Goal: Task Accomplishment & Management: Use online tool/utility

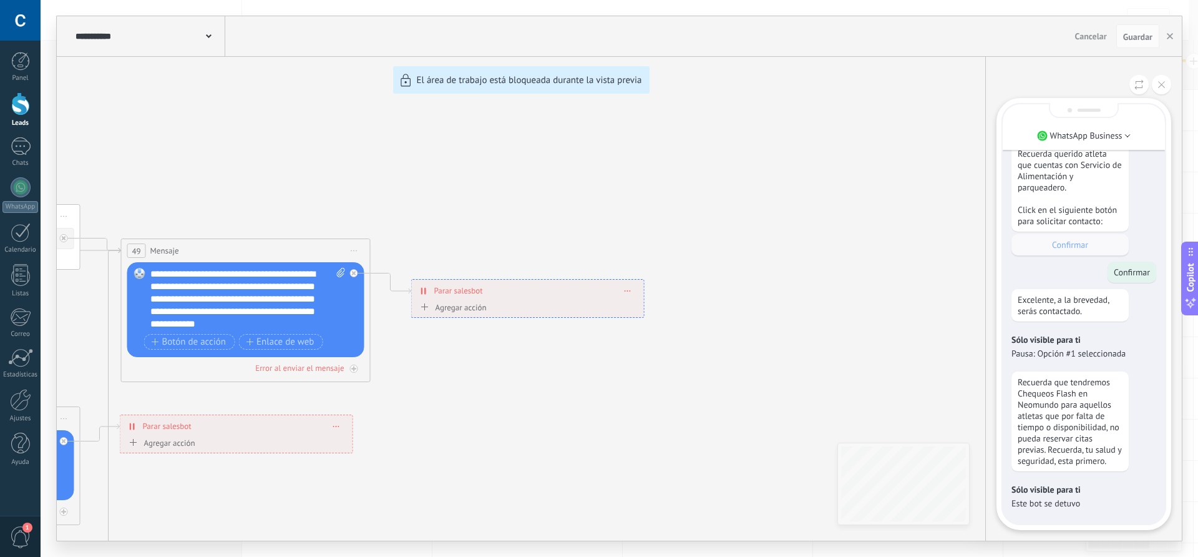
drag, startPoint x: 740, startPoint y: 220, endPoint x: 793, endPoint y: 210, distance: 54.0
click at [793, 210] on div "**********" at bounding box center [619, 278] width 1125 height 524
drag, startPoint x: 578, startPoint y: 211, endPoint x: 715, endPoint y: 213, distance: 136.7
click at [715, 213] on div "**********" at bounding box center [619, 278] width 1125 height 524
drag, startPoint x: 636, startPoint y: 193, endPoint x: 788, endPoint y: 193, distance: 152.2
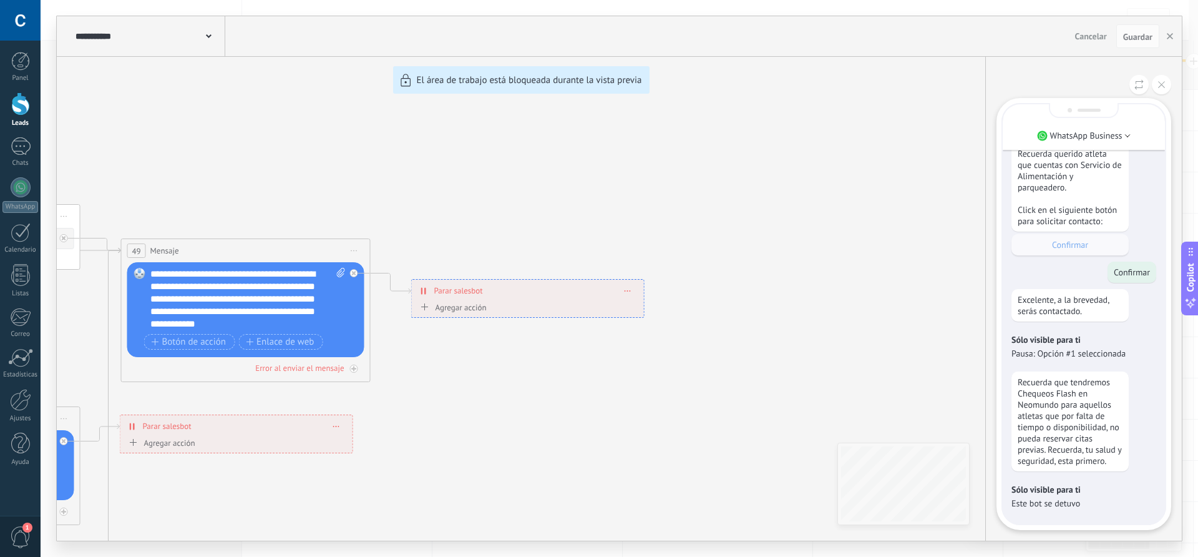
click at [788, 193] on div "**********" at bounding box center [619, 278] width 1125 height 524
drag, startPoint x: 502, startPoint y: 196, endPoint x: 871, endPoint y: 142, distance: 373.3
click at [876, 142] on div "**********" at bounding box center [619, 278] width 1125 height 524
drag, startPoint x: 278, startPoint y: 190, endPoint x: 639, endPoint y: 168, distance: 361.9
click at [646, 165] on div "**********" at bounding box center [619, 278] width 1125 height 524
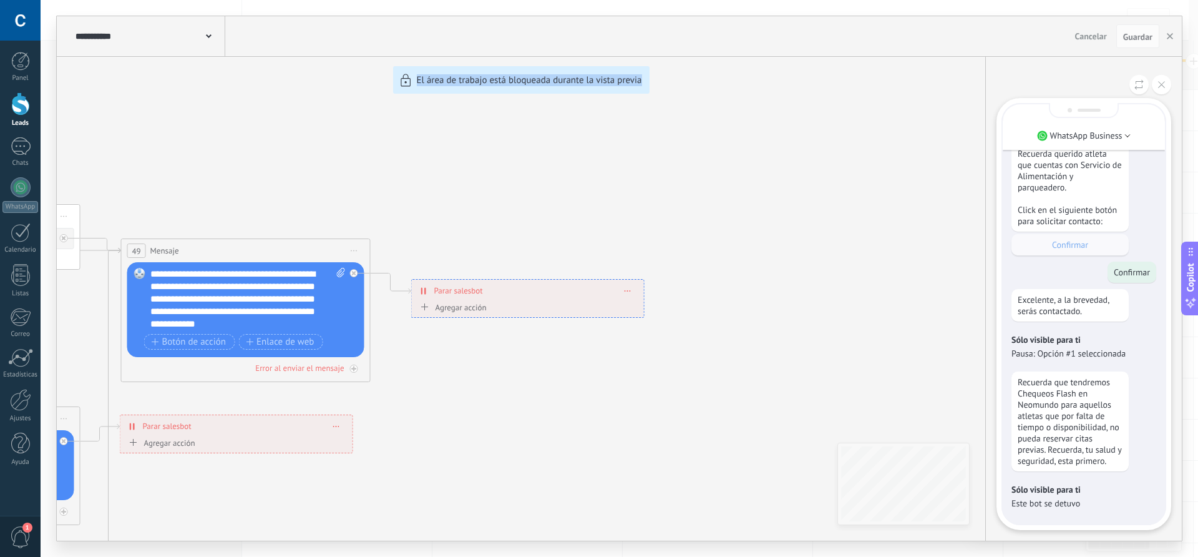
drag, startPoint x: 299, startPoint y: 193, endPoint x: 728, endPoint y: 172, distance: 429.8
click at [729, 172] on div "**********" at bounding box center [619, 278] width 1125 height 524
click at [340, 175] on div "**********" at bounding box center [619, 278] width 1125 height 524
click at [1158, 82] on icon at bounding box center [1161, 84] width 7 height 7
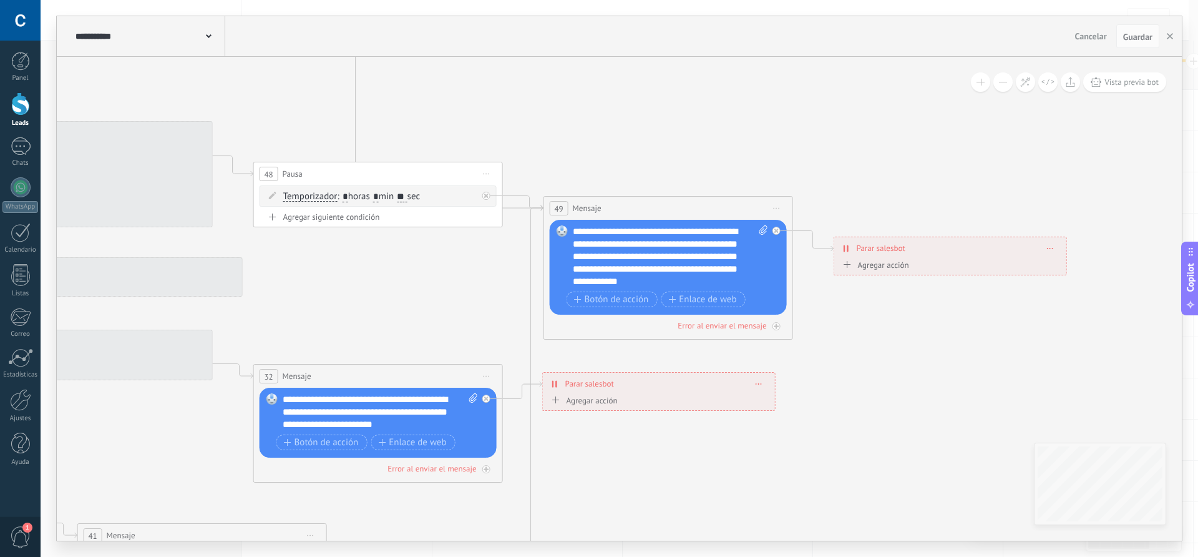
drag, startPoint x: 635, startPoint y: 179, endPoint x: 1044, endPoint y: 137, distance: 411.4
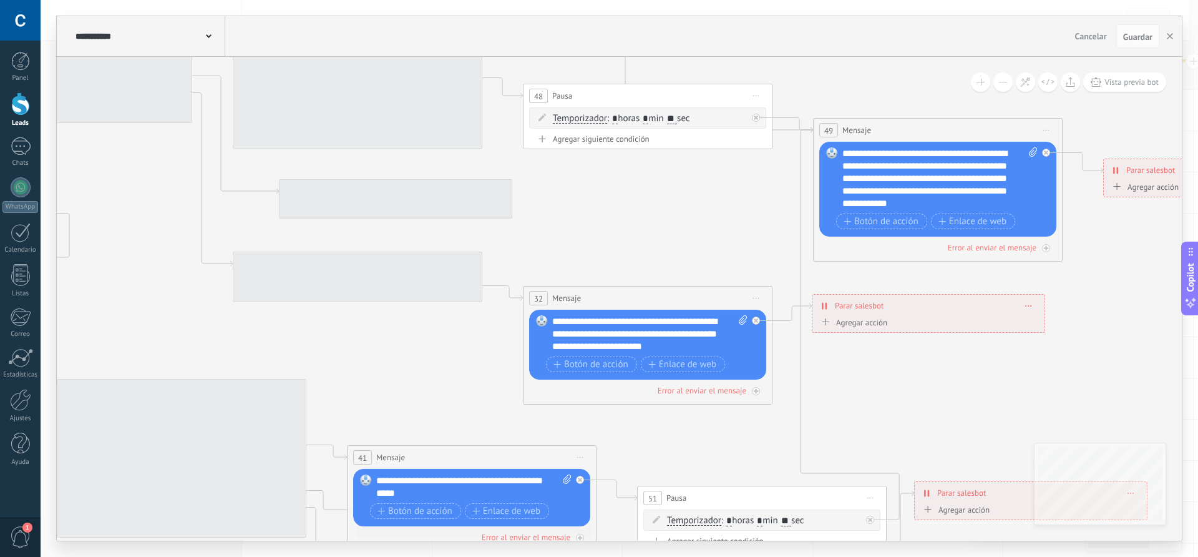
drag, startPoint x: 603, startPoint y: 482, endPoint x: 872, endPoint y: 404, distance: 280.6
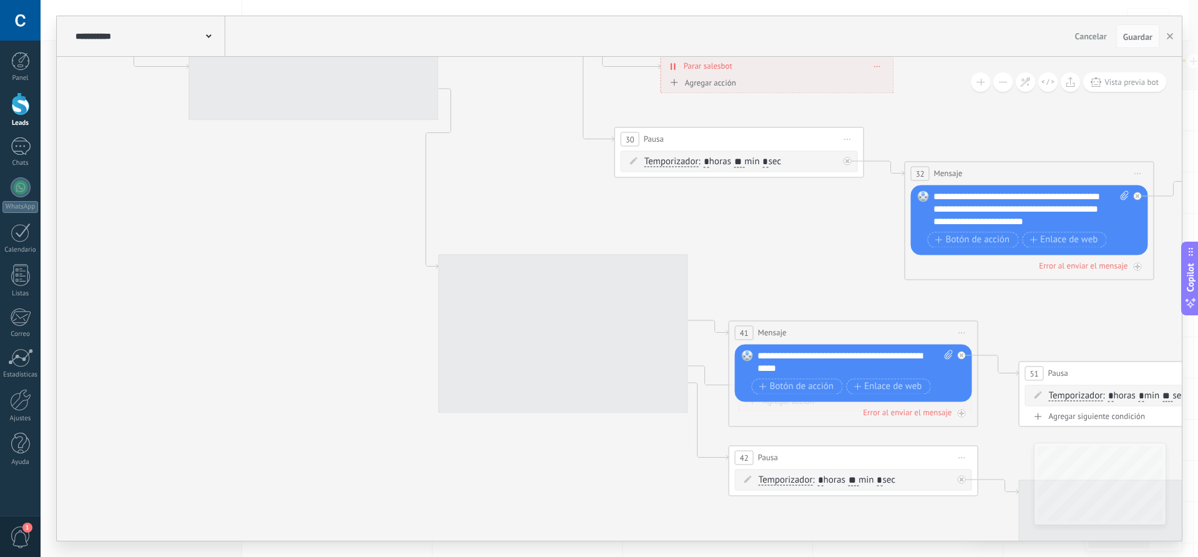
drag, startPoint x: 414, startPoint y: 389, endPoint x: 790, endPoint y: 266, distance: 395.0
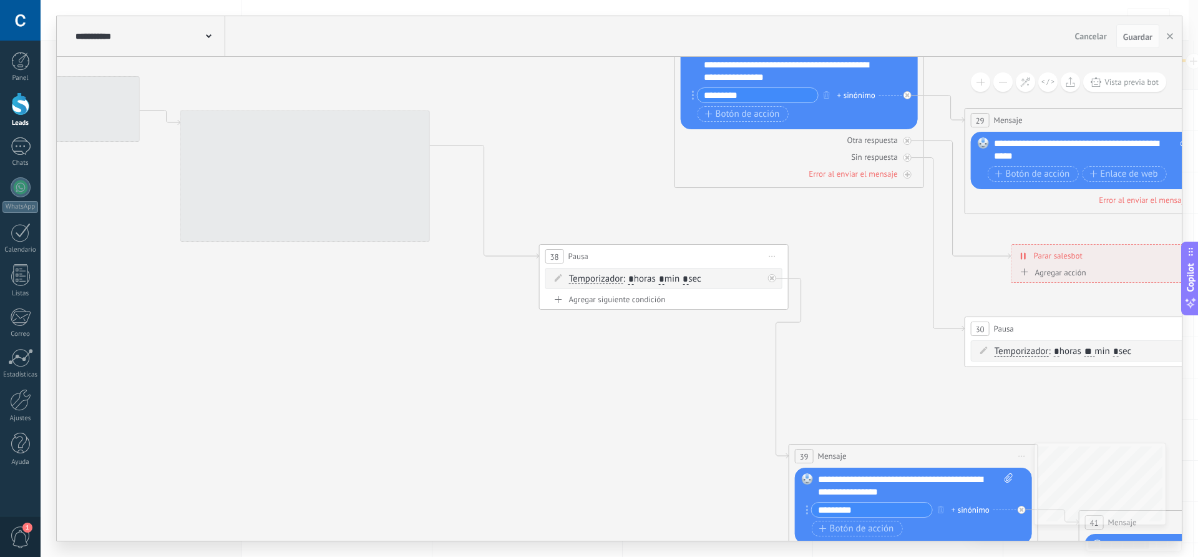
drag, startPoint x: 491, startPoint y: 202, endPoint x: 865, endPoint y: 394, distance: 421.1
click at [865, 394] on icon at bounding box center [55, 116] width 4649 height 1730
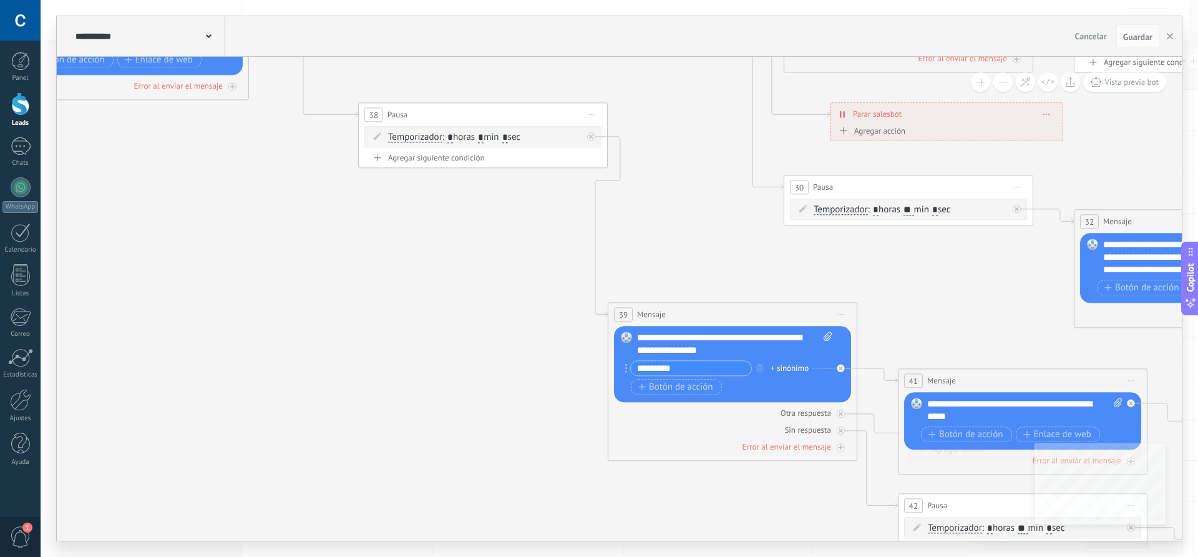
drag, startPoint x: 680, startPoint y: 383, endPoint x: 487, endPoint y: 241, distance: 240.1
drag, startPoint x: 729, startPoint y: 350, endPoint x: 665, endPoint y: 345, distance: 63.8
click at [637, 336] on div "**********" at bounding box center [734, 343] width 195 height 25
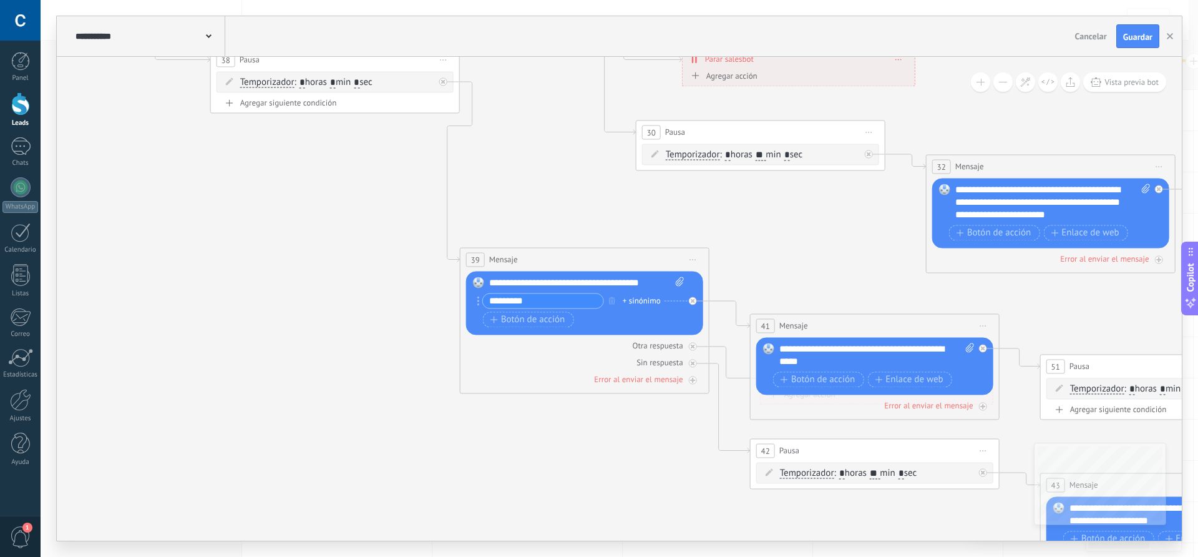
drag, startPoint x: 723, startPoint y: 260, endPoint x: 573, endPoint y: 204, distance: 159.9
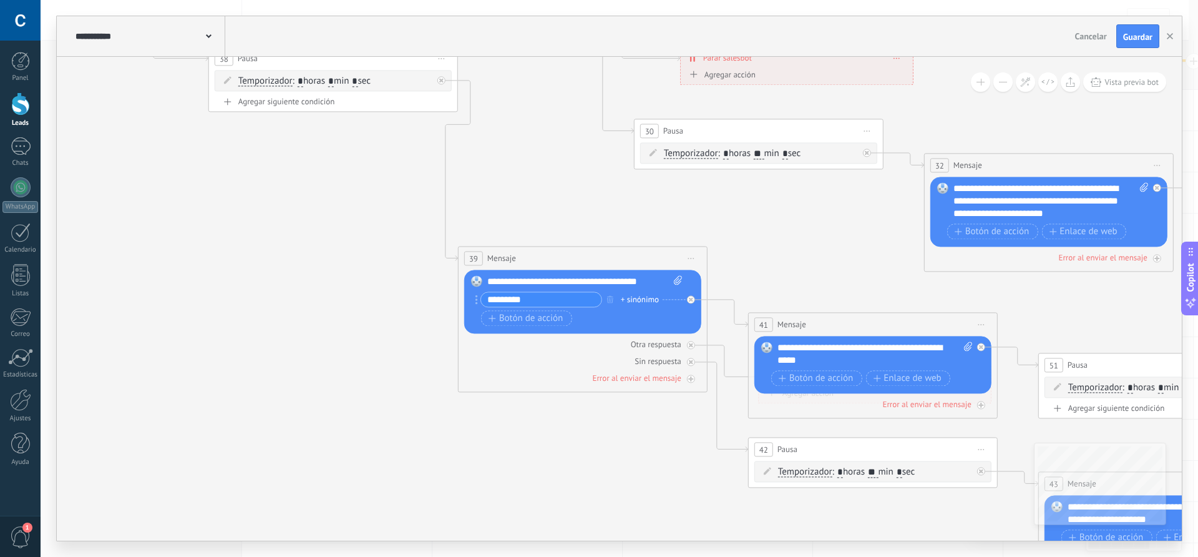
click at [651, 284] on div "**********" at bounding box center [584, 281] width 195 height 12
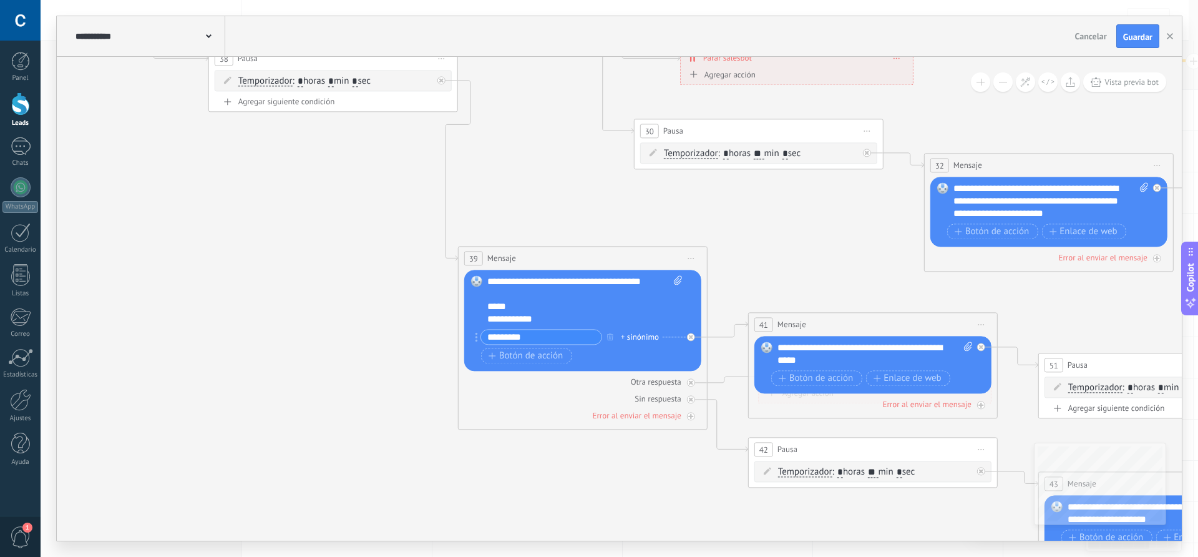
click at [505, 336] on input "*********" at bounding box center [541, 336] width 120 height 14
type input "***"
click at [510, 351] on span "Botón de acción" at bounding box center [526, 356] width 75 height 10
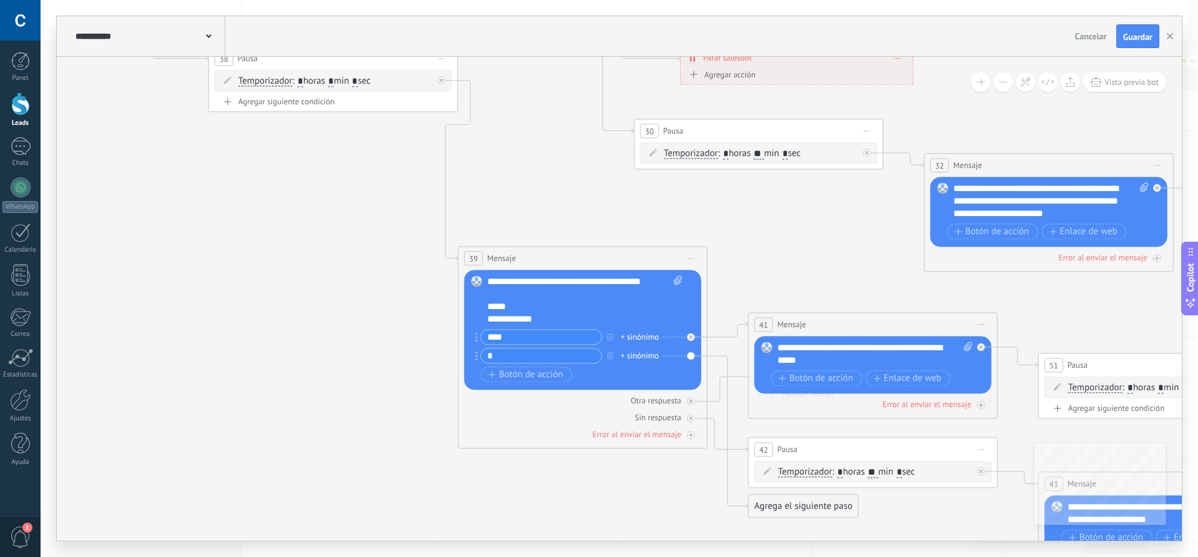
type input "*"
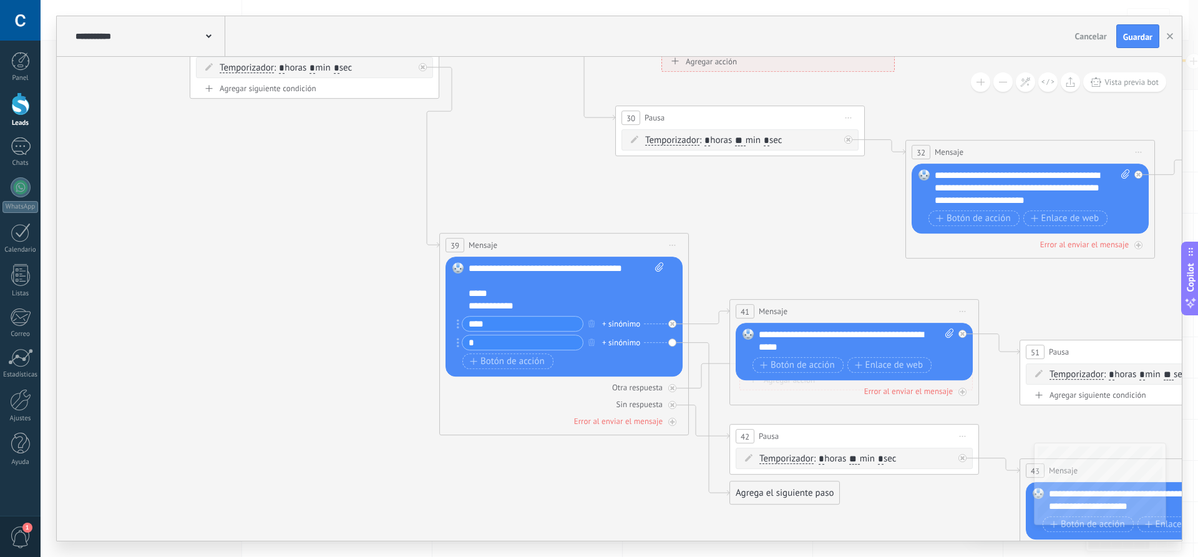
drag, startPoint x: 643, startPoint y: 532, endPoint x: 631, endPoint y: 520, distance: 17.2
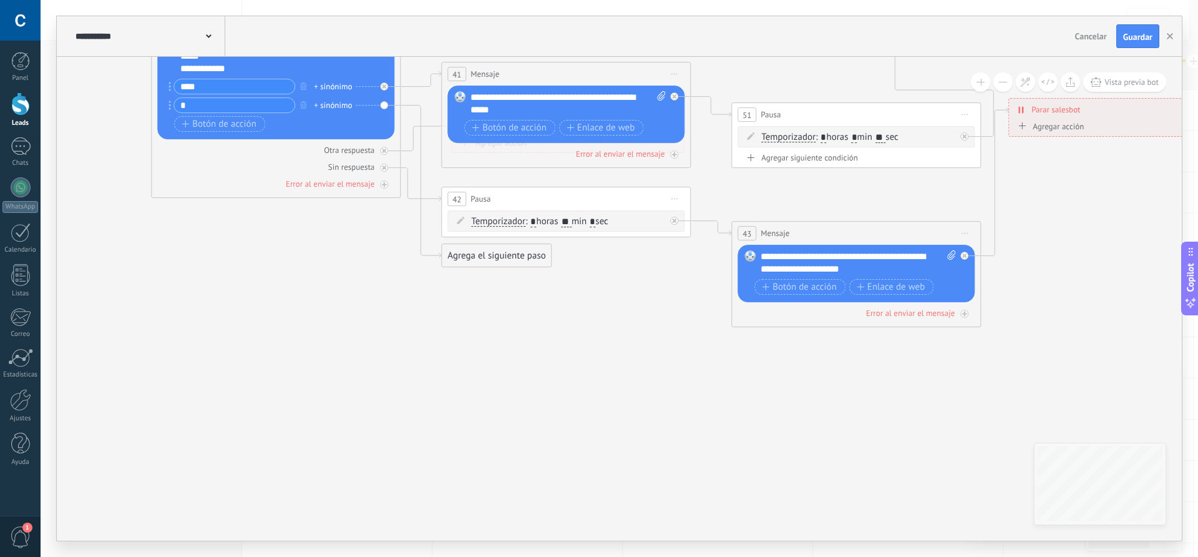
drag, startPoint x: 633, startPoint y: 509, endPoint x: 326, endPoint y: 249, distance: 401.9
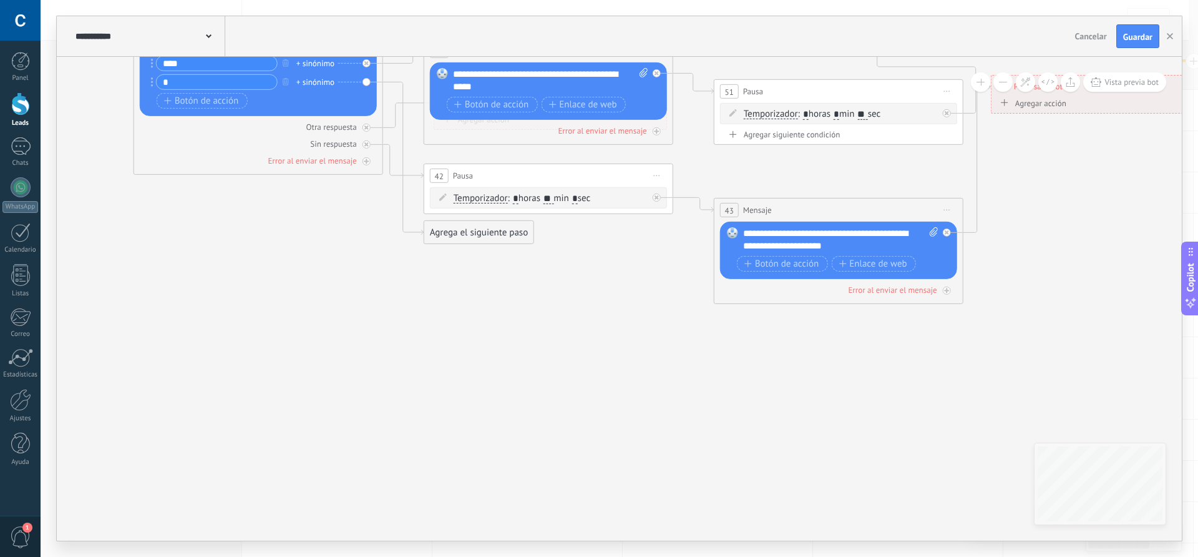
click at [468, 239] on div "Agrega el siguiente paso" at bounding box center [478, 232] width 109 height 21
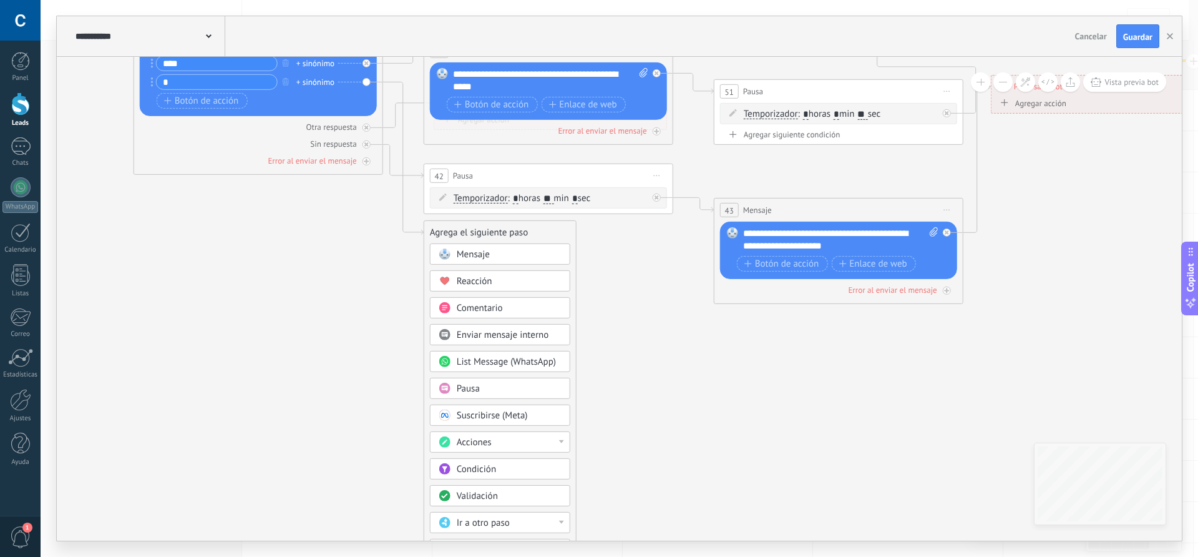
click at [474, 254] on span "Mensaje" at bounding box center [473, 254] width 33 height 12
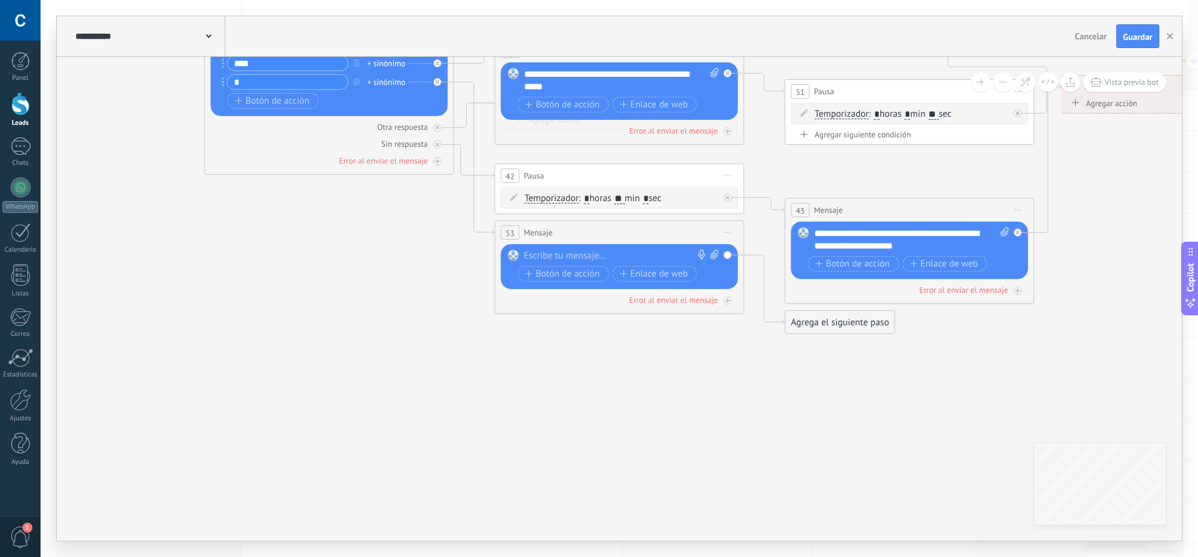
click at [551, 252] on div at bounding box center [616, 256] width 185 height 12
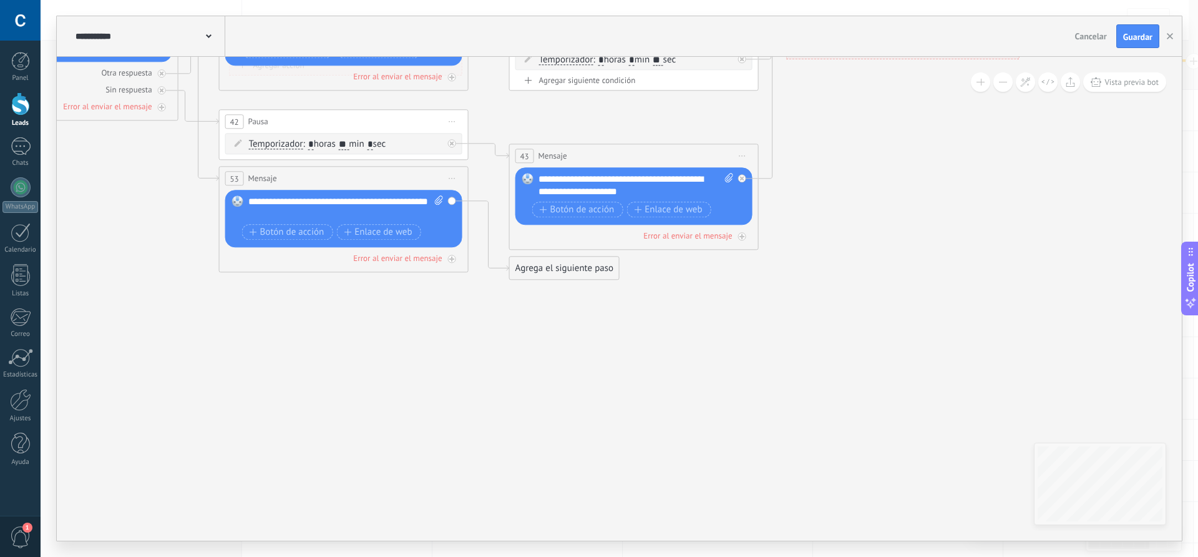
drag, startPoint x: 760, startPoint y: 379, endPoint x: 484, endPoint y: 324, distance: 281.1
click at [539, 273] on div "Agrega el siguiente paso" at bounding box center [564, 268] width 109 height 21
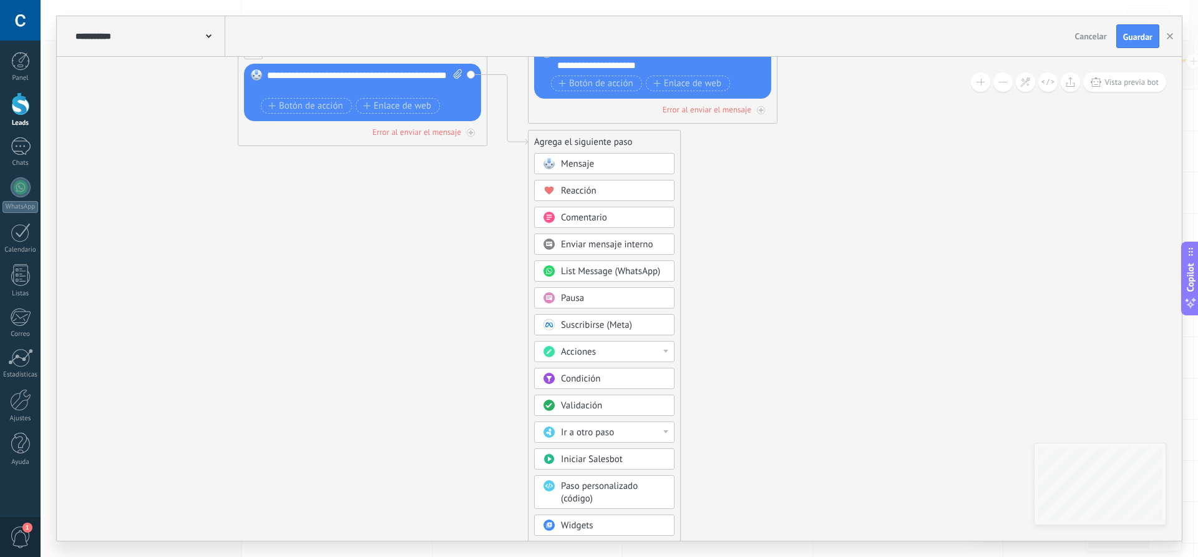
drag, startPoint x: 449, startPoint y: 429, endPoint x: 462, endPoint y: 223, distance: 205.7
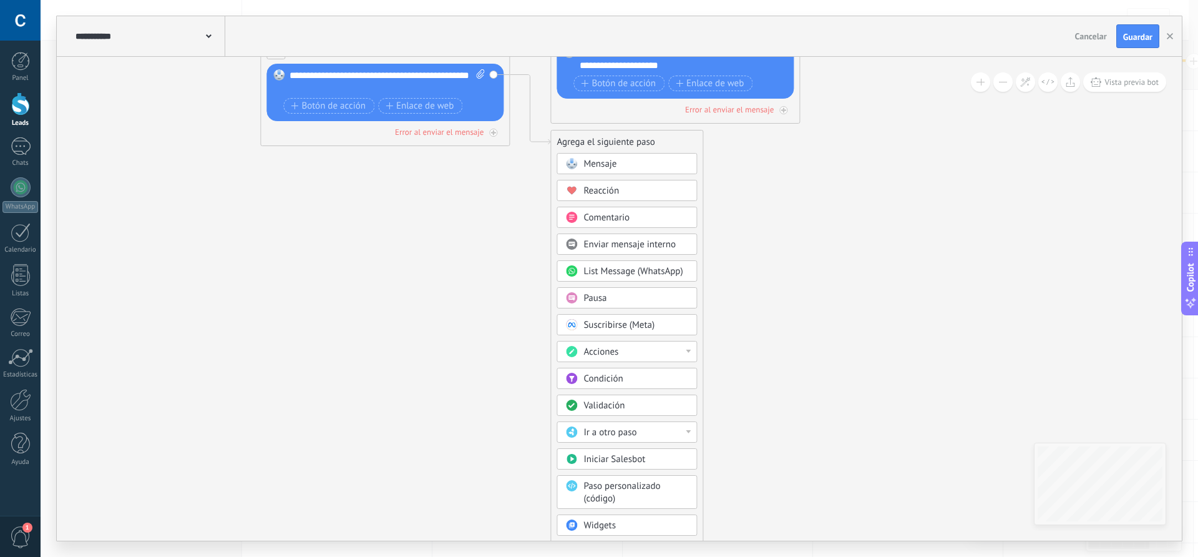
drag, startPoint x: 463, startPoint y: 362, endPoint x: 485, endPoint y: 205, distance: 158.1
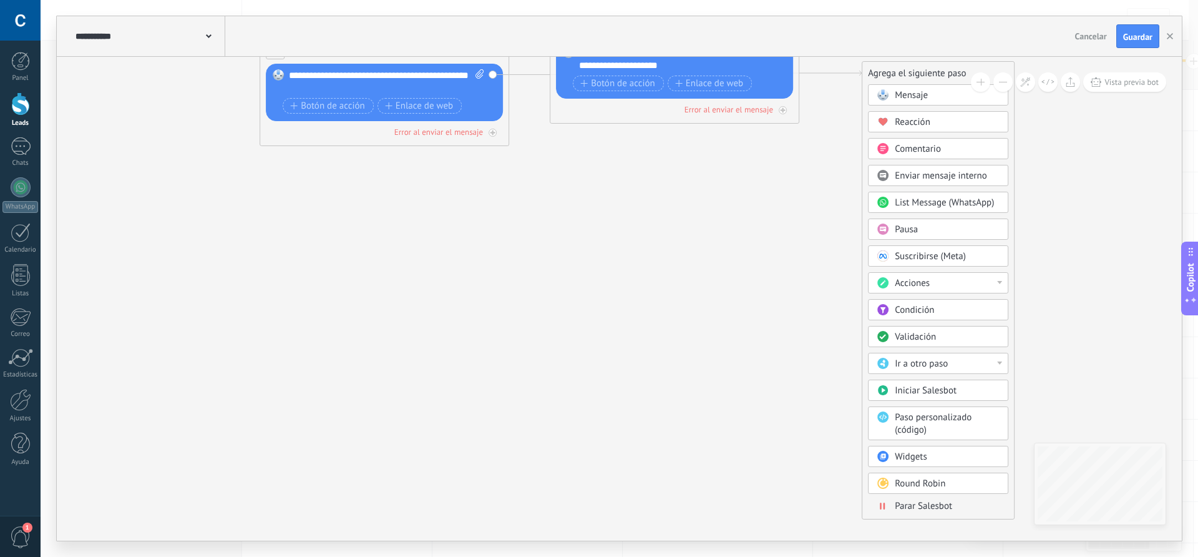
drag, startPoint x: 752, startPoint y: 142, endPoint x: 903, endPoint y: 73, distance: 165.3
click at [903, 73] on div "Agrega el siguiente paso" at bounding box center [938, 73] width 152 height 21
click at [930, 508] on span "Parar Salesbot" at bounding box center [923, 506] width 57 height 12
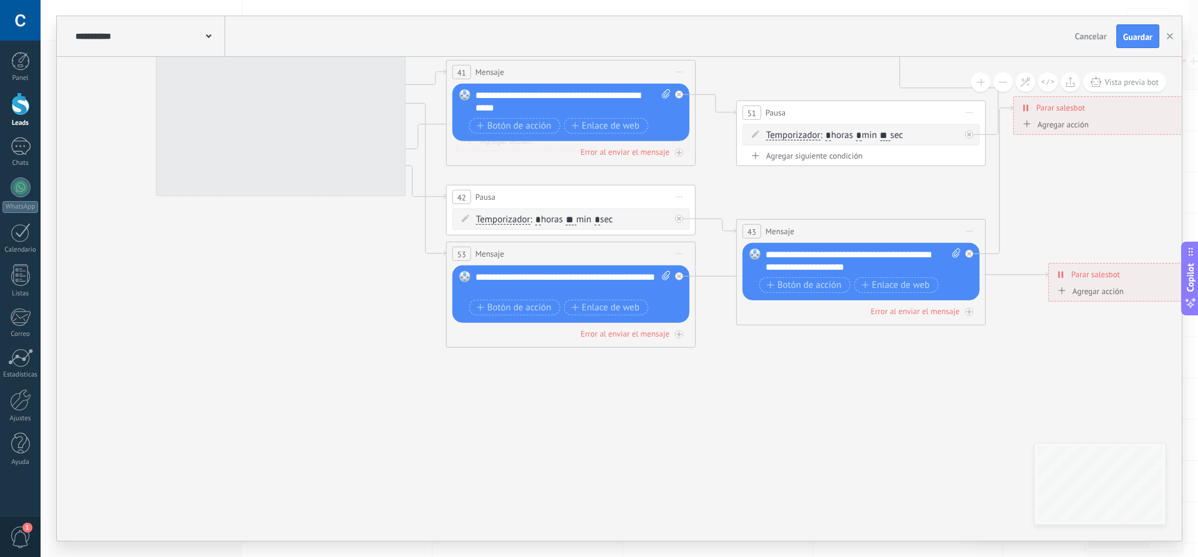
drag, startPoint x: 394, startPoint y: 288, endPoint x: 648, endPoint y: 403, distance: 278.1
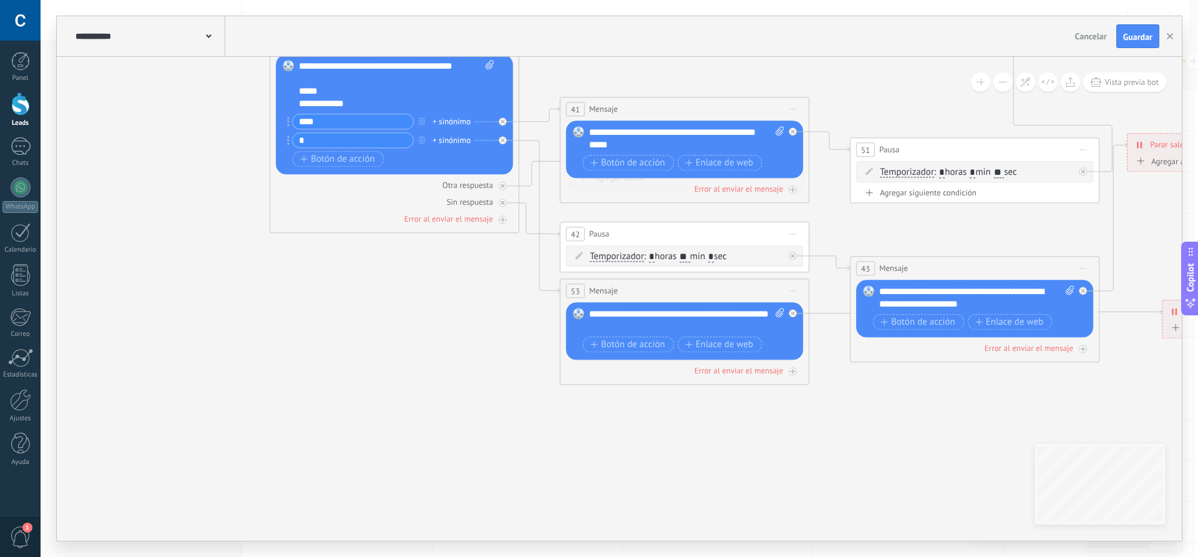
drag, startPoint x: 367, startPoint y: 357, endPoint x: 435, endPoint y: 382, distance: 73.0
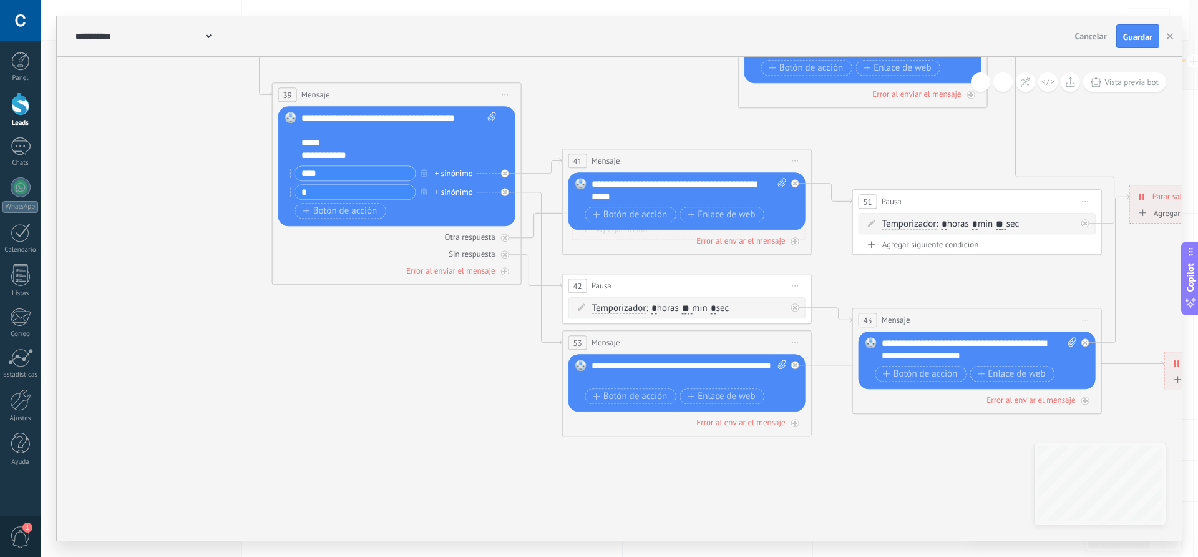
drag, startPoint x: 402, startPoint y: 312, endPoint x: 405, endPoint y: 364, distance: 51.8
click at [320, 174] on input "***" at bounding box center [355, 173] width 120 height 14
type input "*"
click at [334, 191] on input "*" at bounding box center [355, 192] width 120 height 14
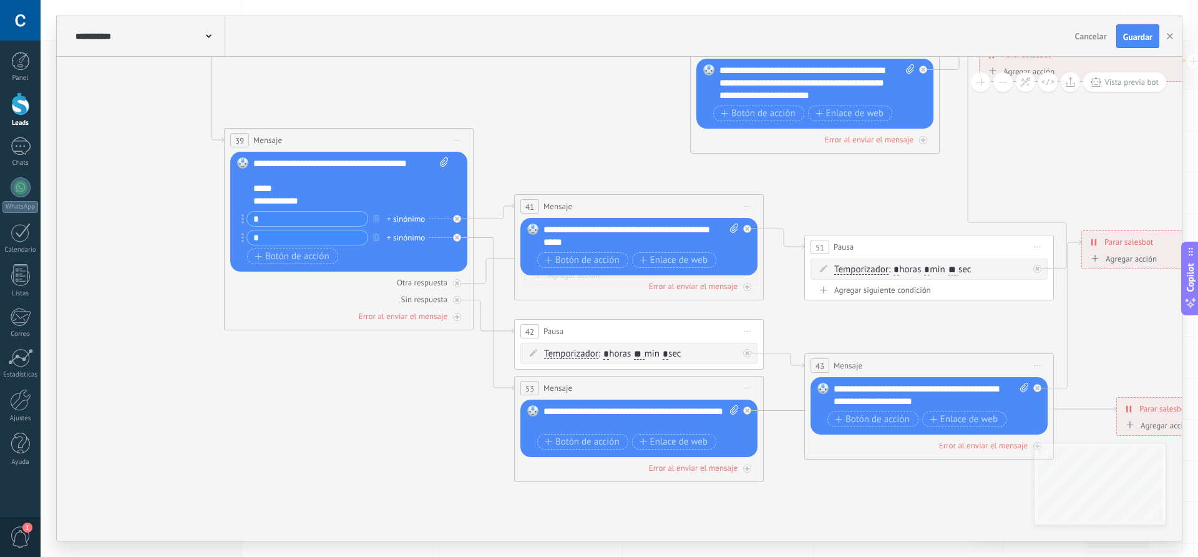
drag, startPoint x: 555, startPoint y: 113, endPoint x: 508, endPoint y: 158, distance: 65.3
click at [413, 165] on div "**********" at bounding box center [350, 182] width 195 height 50
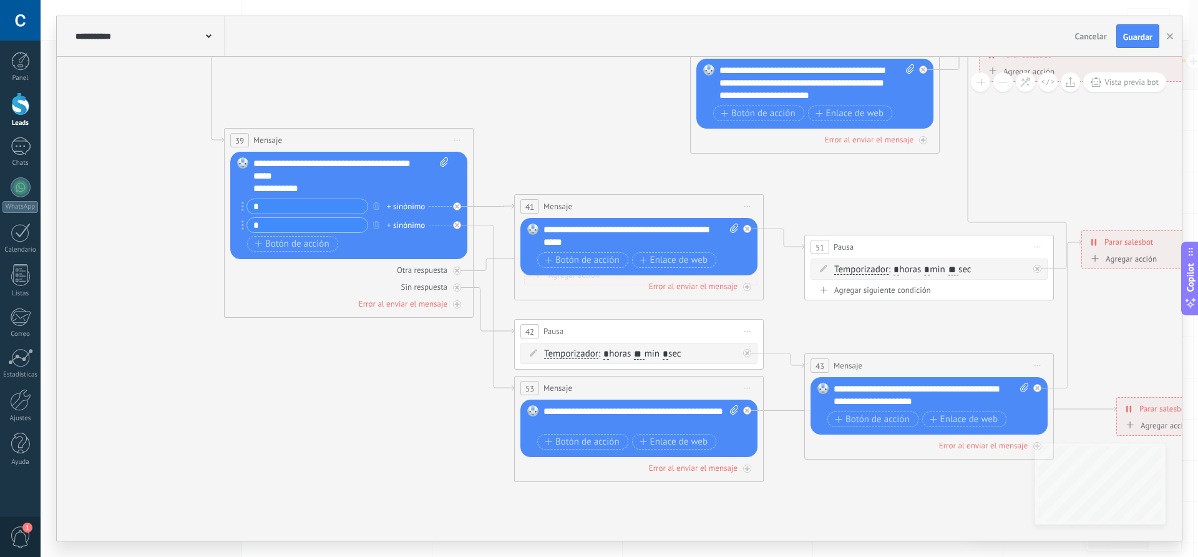
click at [253, 163] on div "**********" at bounding box center [350, 175] width 195 height 37
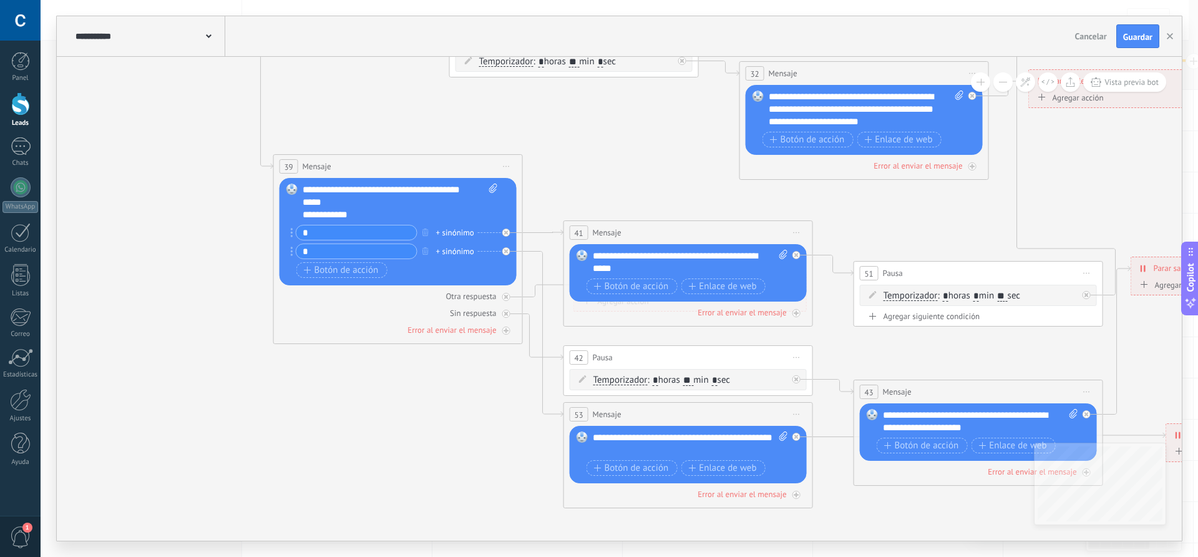
drag, startPoint x: 572, startPoint y: 120, endPoint x: 623, endPoint y: 148, distance: 58.1
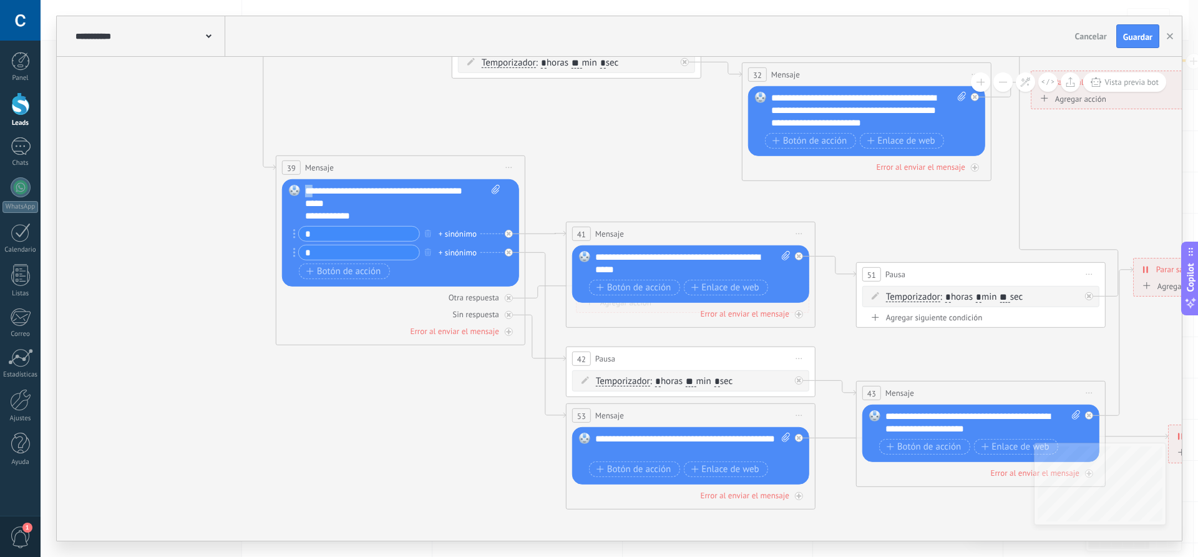
click at [306, 190] on div "**********" at bounding box center [402, 203] width 195 height 37
click at [477, 190] on div "**********" at bounding box center [402, 203] width 195 height 37
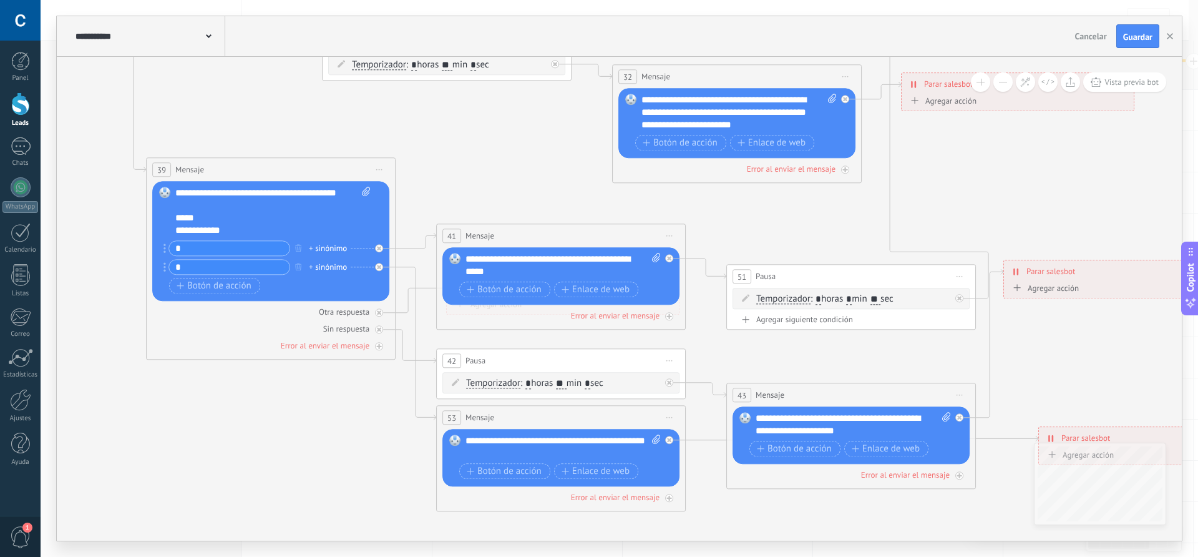
drag, startPoint x: 621, startPoint y: 192, endPoint x: 527, endPoint y: 193, distance: 94.2
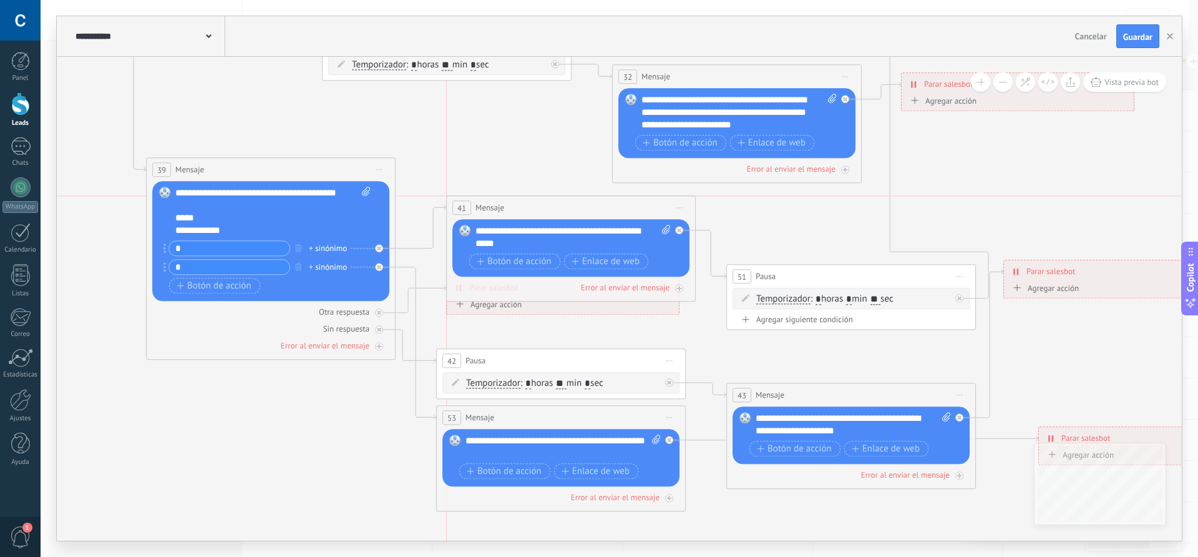
drag, startPoint x: 525, startPoint y: 237, endPoint x: 539, endPoint y: 212, distance: 28.8
click at [539, 212] on div "41 Mensaje ******* (a): Todos los contactos - canales seleccionados Todos los c…" at bounding box center [571, 207] width 248 height 23
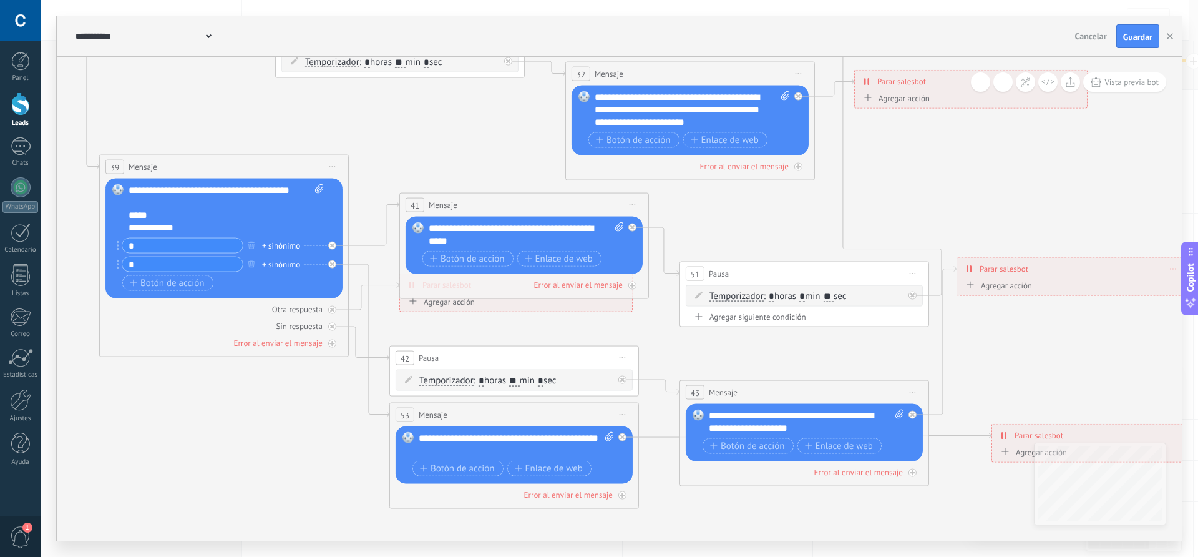
drag, startPoint x: 429, startPoint y: 148, endPoint x: 379, endPoint y: 145, distance: 49.4
click at [486, 241] on div "**********" at bounding box center [524, 234] width 195 height 25
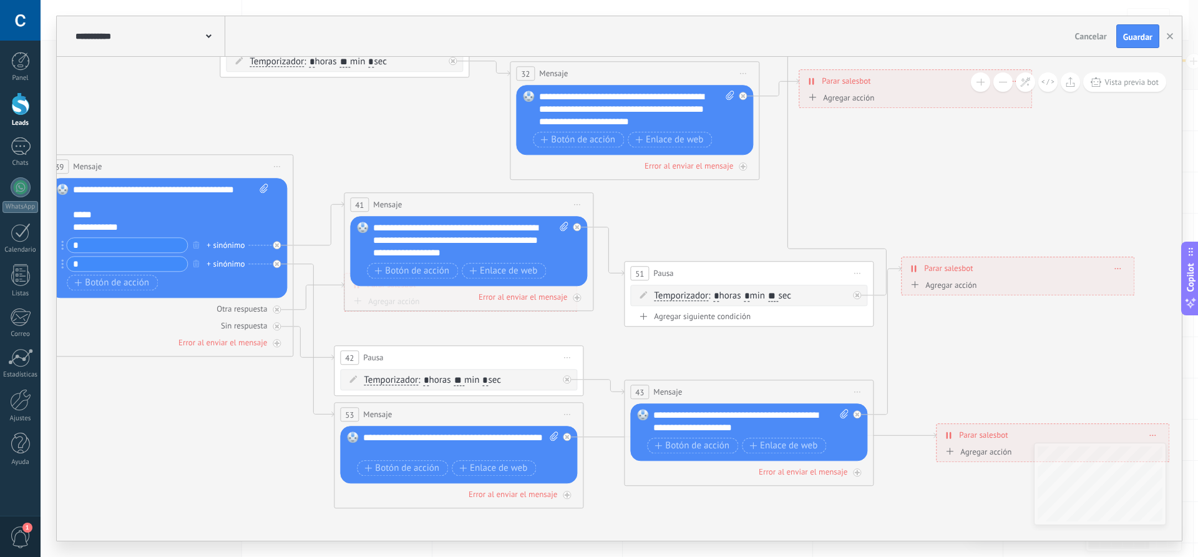
drag, startPoint x: 729, startPoint y: 236, endPoint x: 676, endPoint y: 236, distance: 53.0
click at [696, 296] on span "Temporizador" at bounding box center [681, 296] width 54 height 10
click at [696, 296] on button "Temporizador" at bounding box center [726, 296] width 156 height 22
click at [699, 301] on span "Hasta recibir mensaje" at bounding box center [715, 296] width 151 height 12
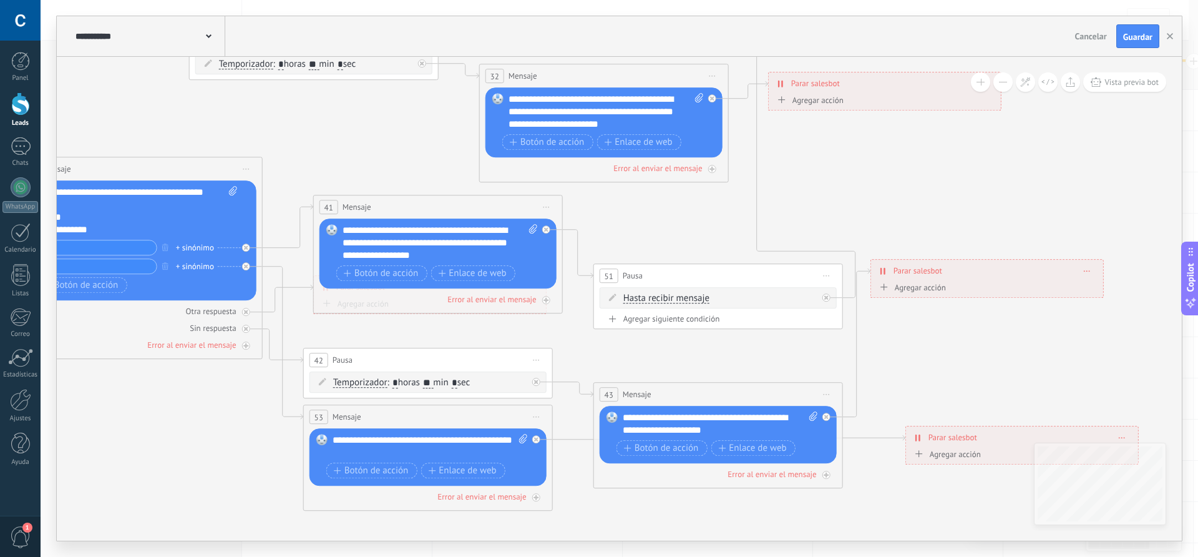
drag, startPoint x: 737, startPoint y: 346, endPoint x: 677, endPoint y: 351, distance: 60.1
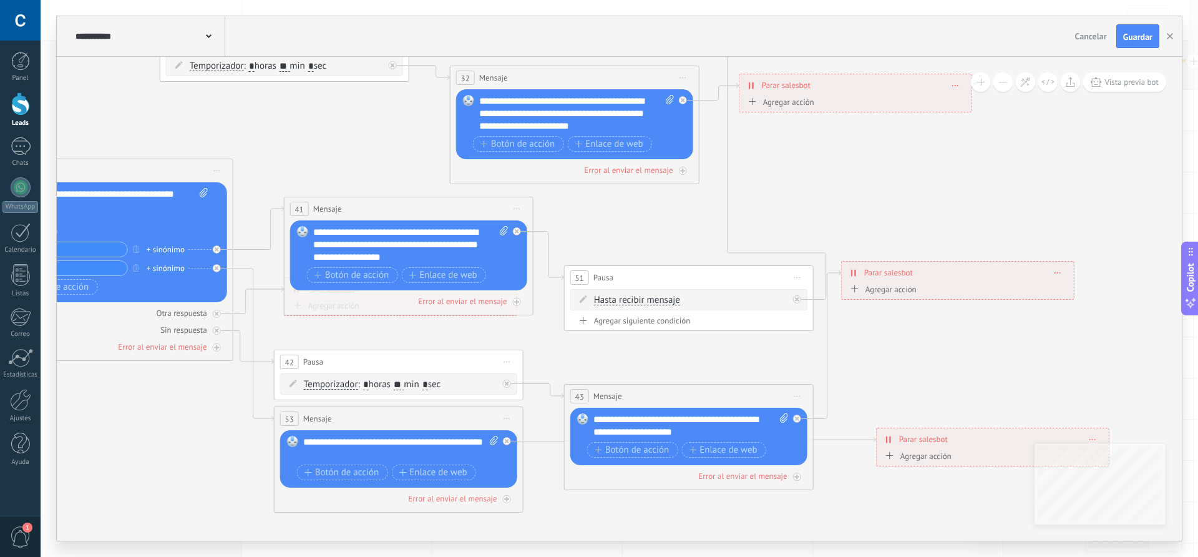
click at [1057, 272] on icon at bounding box center [1057, 271] width 6 height 1
click at [1078, 291] on div "Borrar" at bounding box center [1081, 290] width 56 height 21
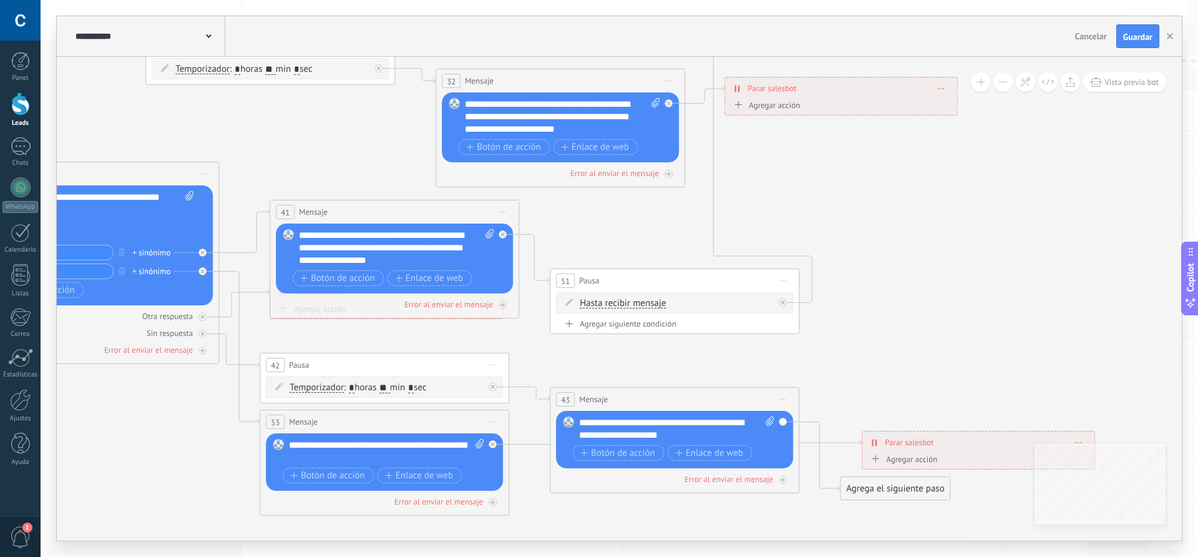
drag, startPoint x: 885, startPoint y: 314, endPoint x: 870, endPoint y: 318, distance: 14.7
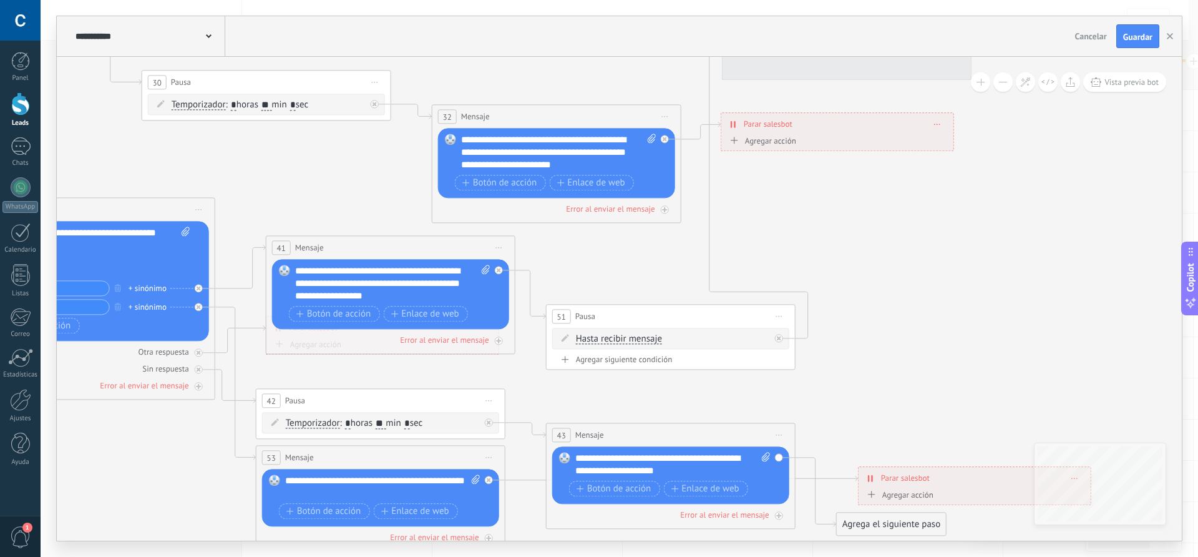
drag, startPoint x: 893, startPoint y: 305, endPoint x: 892, endPoint y: 321, distance: 16.2
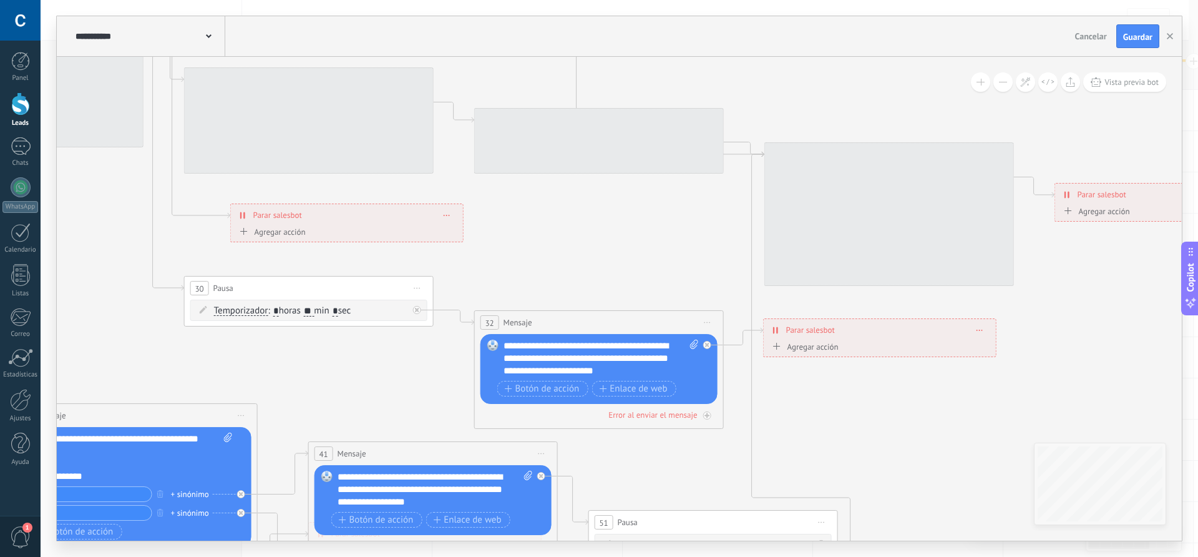
drag, startPoint x: 846, startPoint y: 266, endPoint x: 888, endPoint y: 471, distance: 209.6
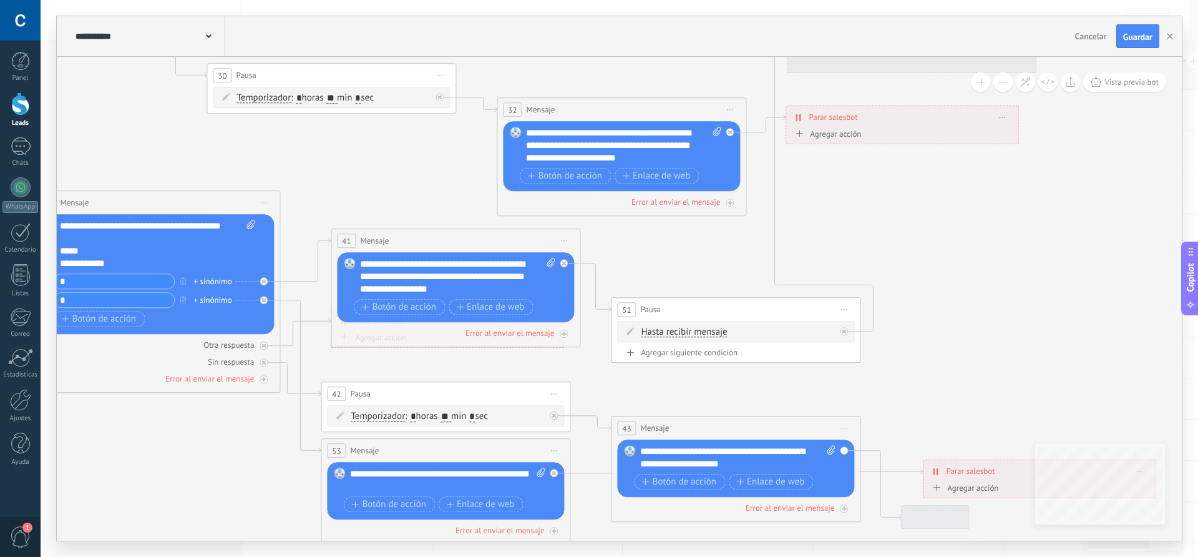
drag, startPoint x: 875, startPoint y: 424, endPoint x: 898, endPoint y: 212, distance: 214.0
click at [845, 331] on icon at bounding box center [844, 331] width 4 height 4
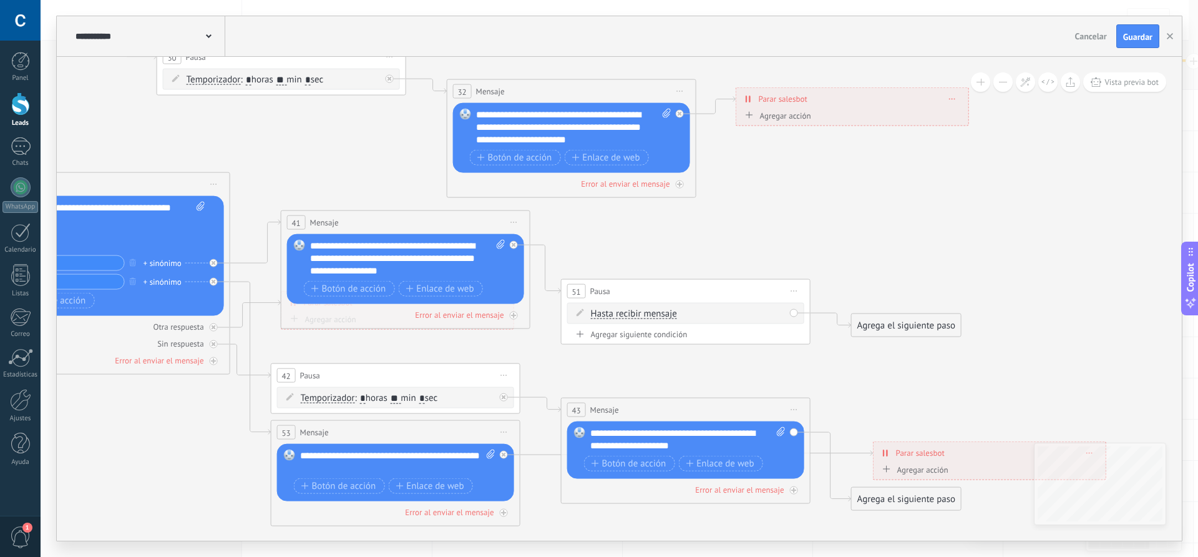
drag, startPoint x: 897, startPoint y: 299, endPoint x: 845, endPoint y: 281, distance: 55.7
click at [429, 274] on div "**********" at bounding box center [405, 257] width 195 height 37
click at [363, 258] on div "**********" at bounding box center [405, 257] width 195 height 37
click at [427, 260] on div "**********" at bounding box center [405, 257] width 195 height 37
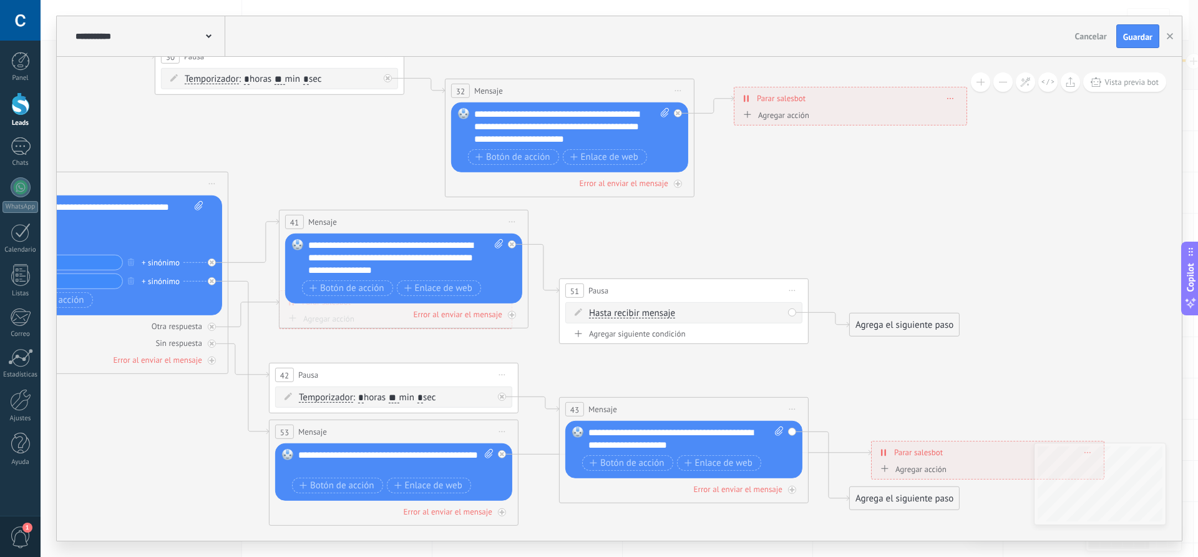
click at [462, 259] on div "**********" at bounding box center [405, 257] width 195 height 37
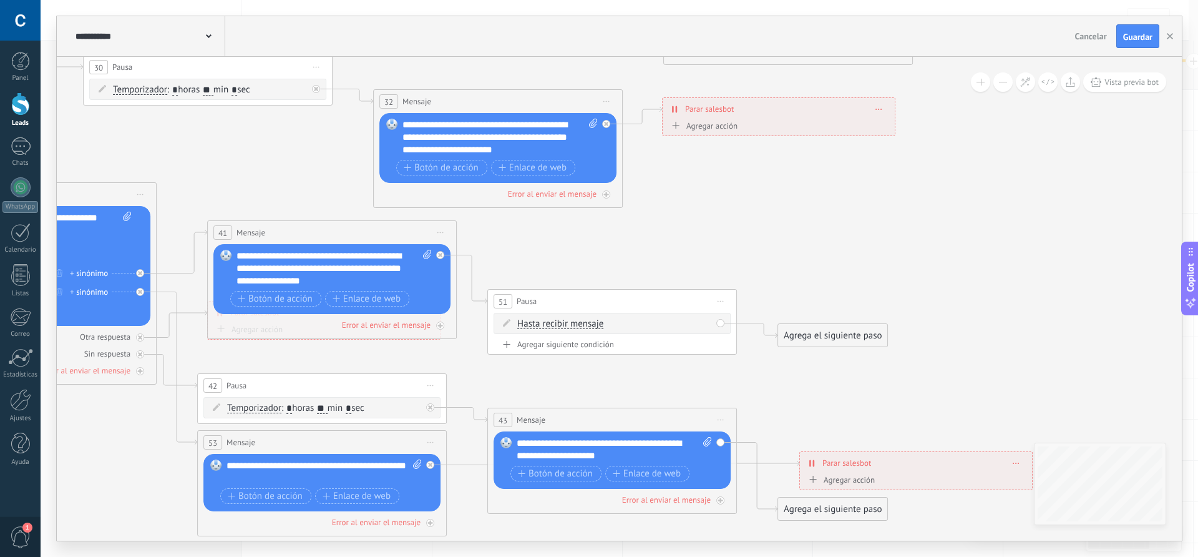
drag, startPoint x: 879, startPoint y: 274, endPoint x: 807, endPoint y: 285, distance: 72.5
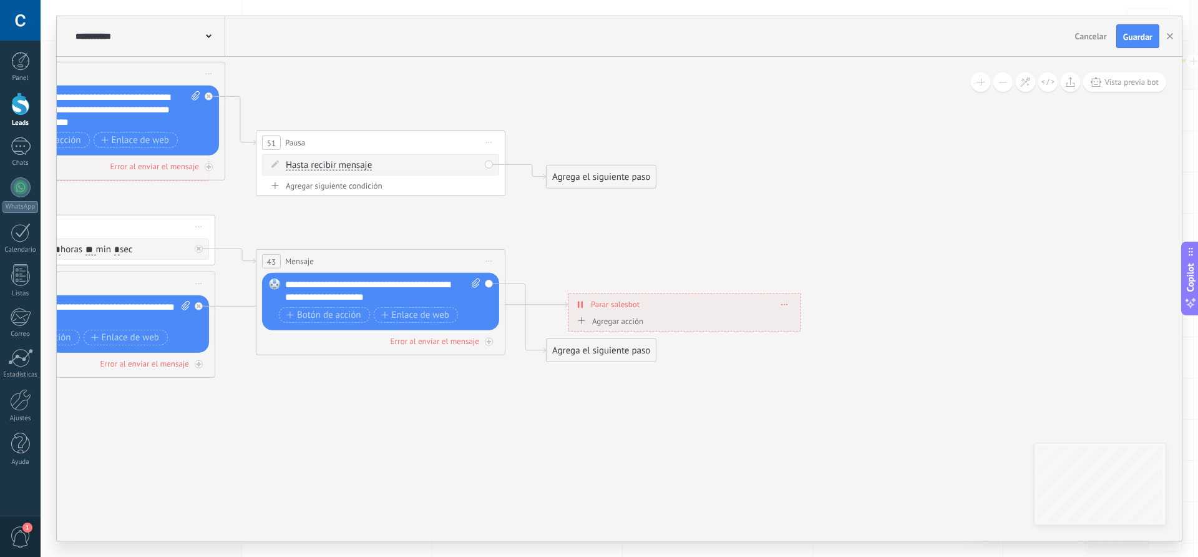
drag, startPoint x: 799, startPoint y: 366, endPoint x: 568, endPoint y: 202, distance: 283.2
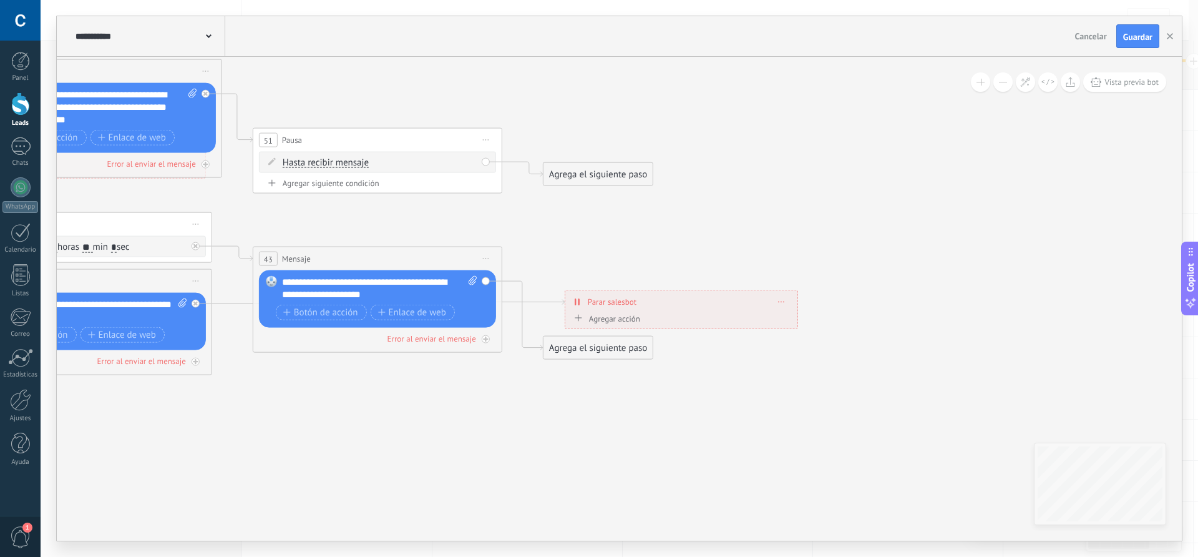
click at [585, 175] on div "Agrega el siguiente paso" at bounding box center [597, 174] width 109 height 21
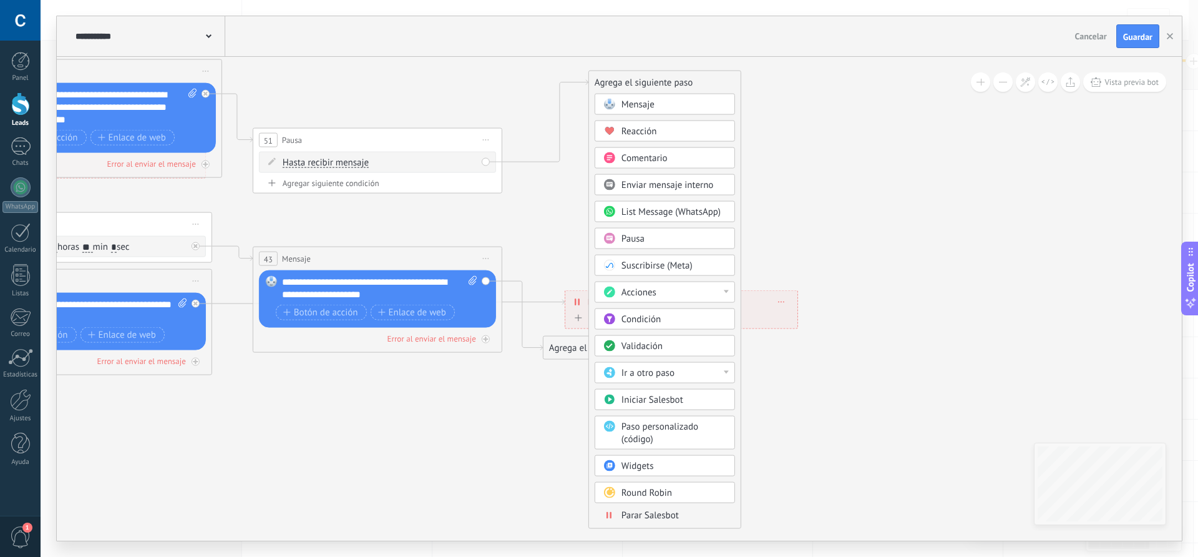
drag, startPoint x: 604, startPoint y: 170, endPoint x: 650, endPoint y: 79, distance: 101.8
click at [650, 79] on div "Agrega el siguiente paso" at bounding box center [665, 82] width 152 height 21
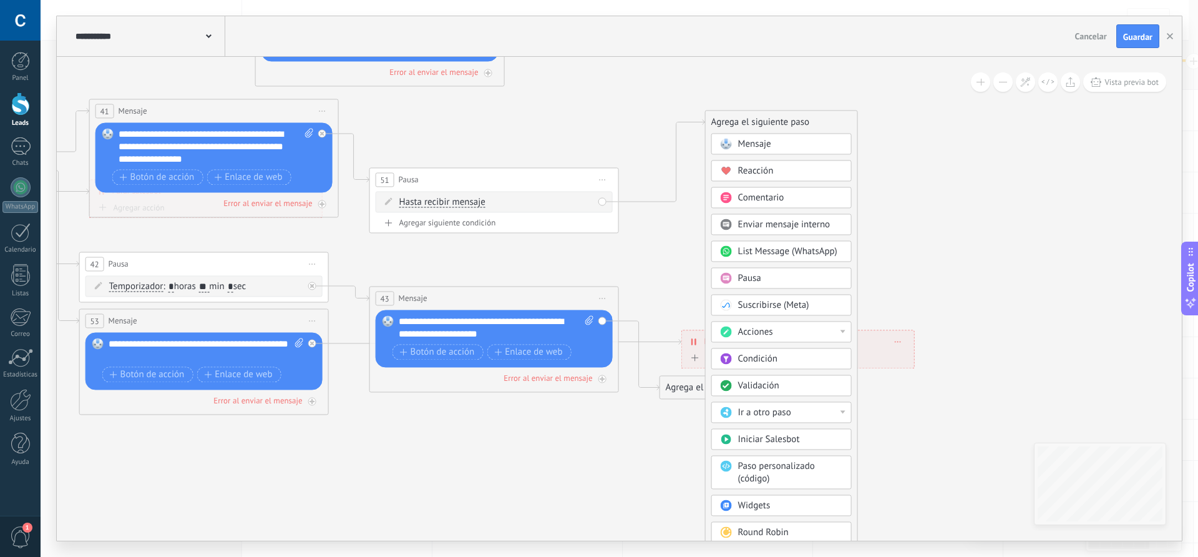
drag, startPoint x: 427, startPoint y: 93, endPoint x: 544, endPoint y: 133, distance: 123.3
click at [757, 143] on span "Mensaje" at bounding box center [754, 144] width 33 height 12
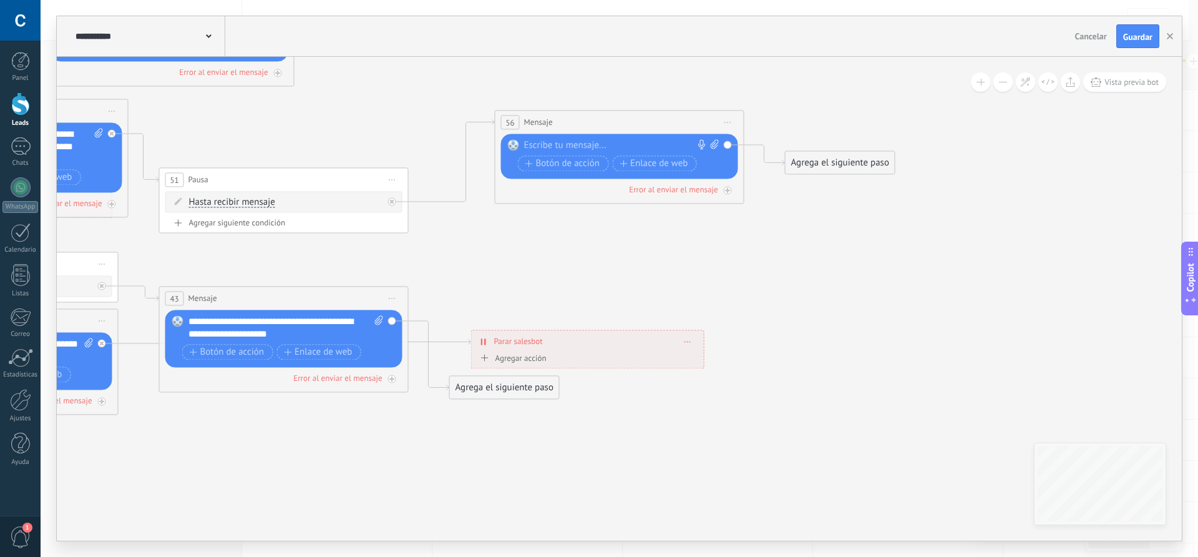
click at [585, 148] on div at bounding box center [616, 145] width 185 height 12
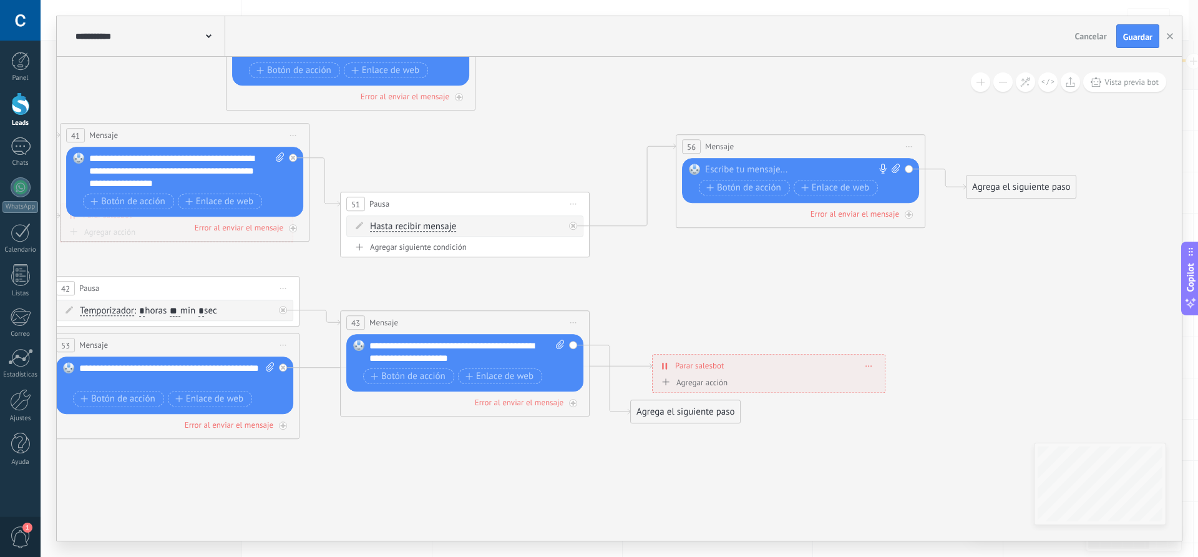
drag, startPoint x: 305, startPoint y: 112, endPoint x: 486, endPoint y: 136, distance: 182.6
click at [754, 170] on div at bounding box center [797, 169] width 185 height 12
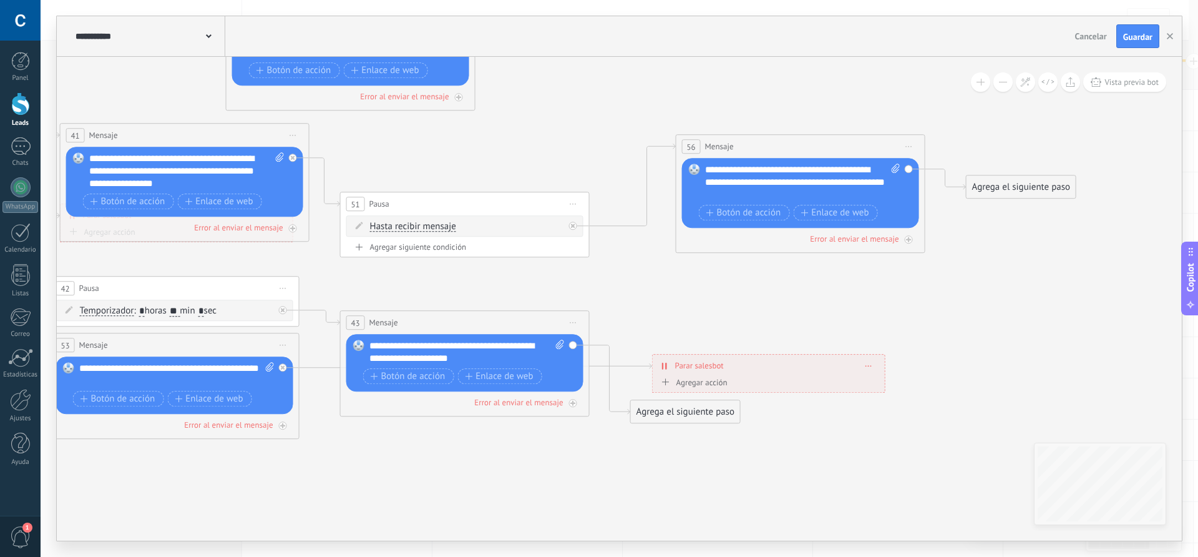
click at [217, 188] on div "**********" at bounding box center [186, 170] width 195 height 37
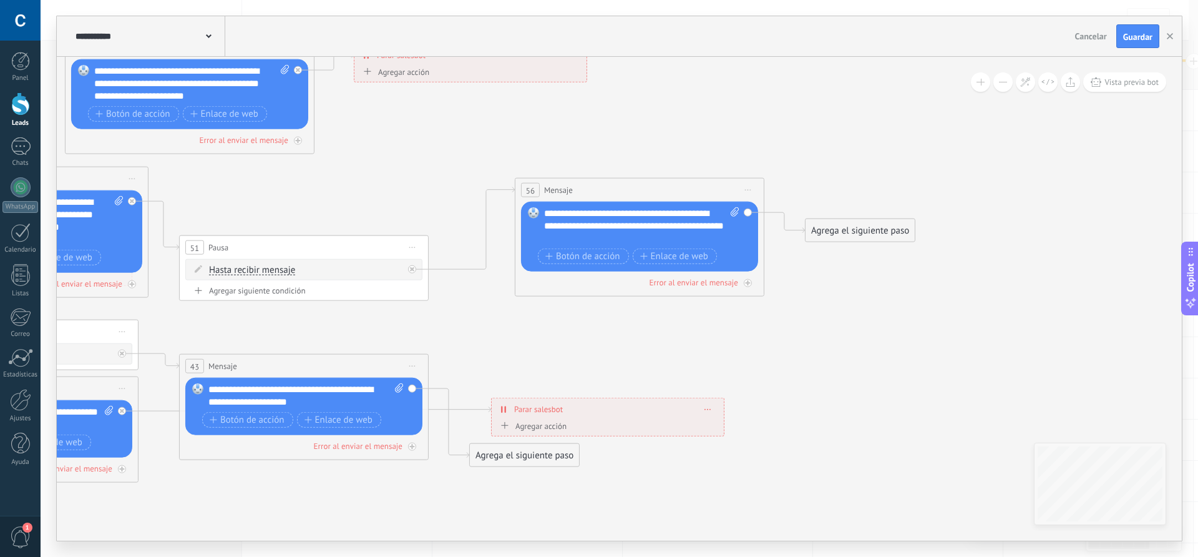
drag, startPoint x: 817, startPoint y: 289, endPoint x: 563, endPoint y: 347, distance: 261.0
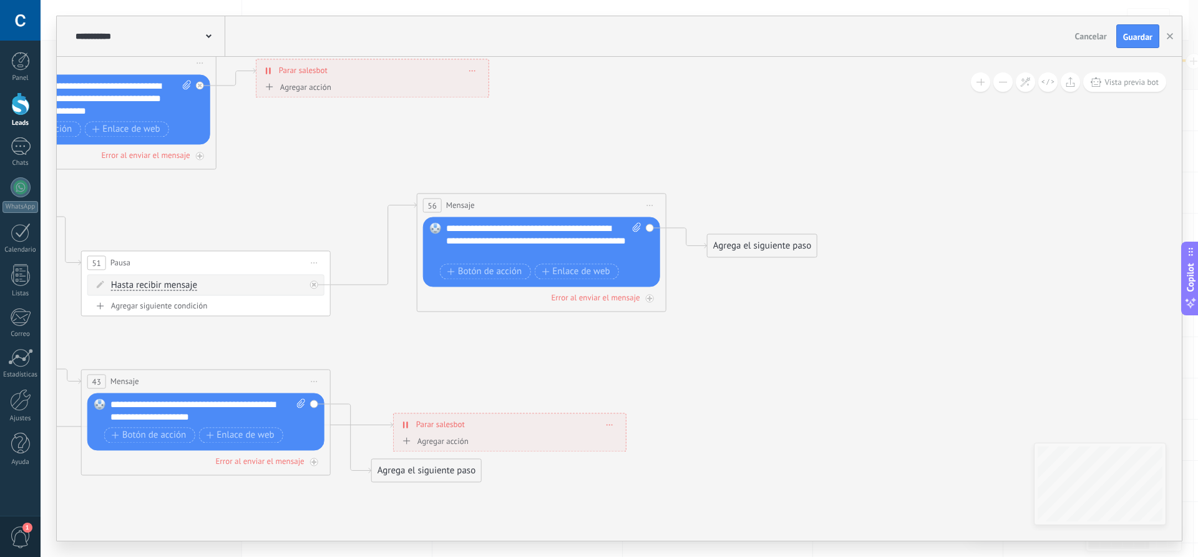
click at [742, 244] on div "Agrega el siguiente paso" at bounding box center [762, 245] width 109 height 21
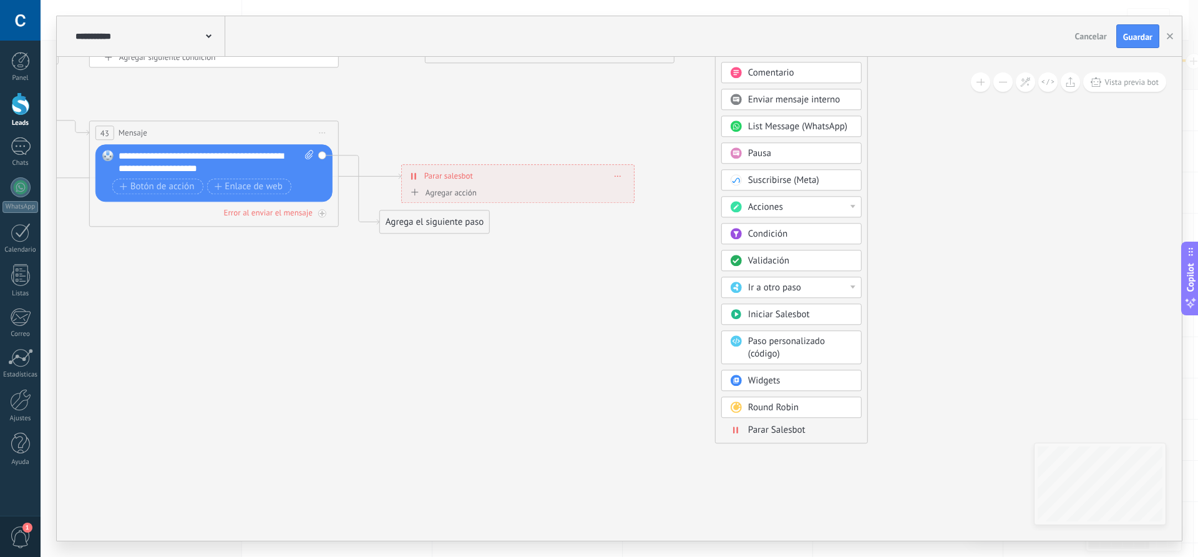
drag, startPoint x: 654, startPoint y: 394, endPoint x: 662, endPoint y: 145, distance: 249.1
click at [777, 152] on div "Pausa" at bounding box center [800, 153] width 105 height 12
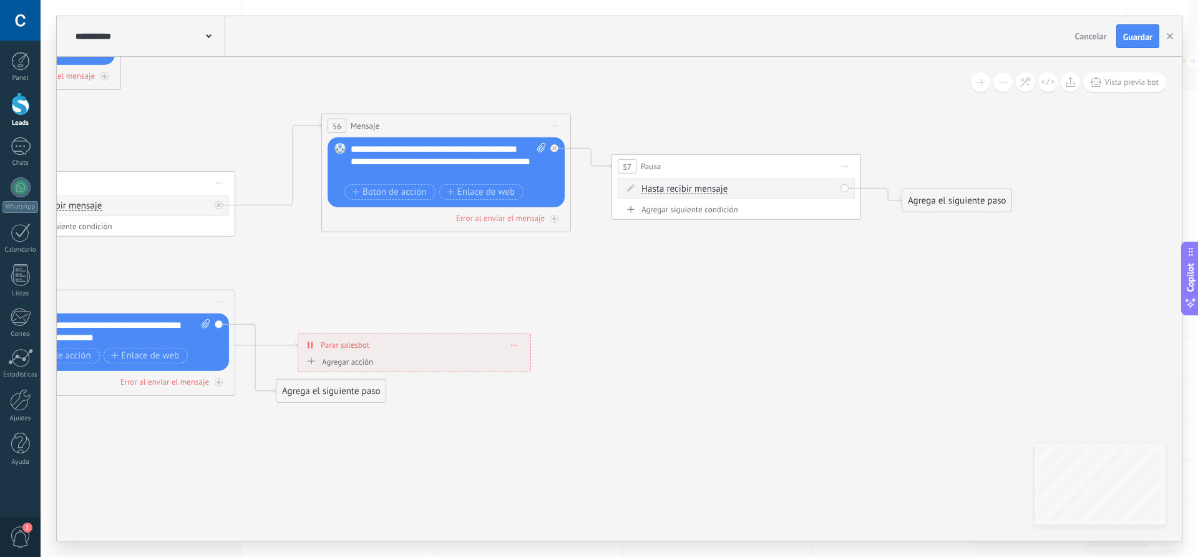
drag, startPoint x: 802, startPoint y: 275, endPoint x: 854, endPoint y: 357, distance: 96.4
click at [687, 187] on span "Hasta recibir mensaje" at bounding box center [684, 189] width 86 height 10
click at [687, 187] on button "Hasta recibir mensaje" at bounding box center [713, 189] width 156 height 22
click at [689, 213] on span "Temporizador" at bounding box center [703, 211] width 151 height 12
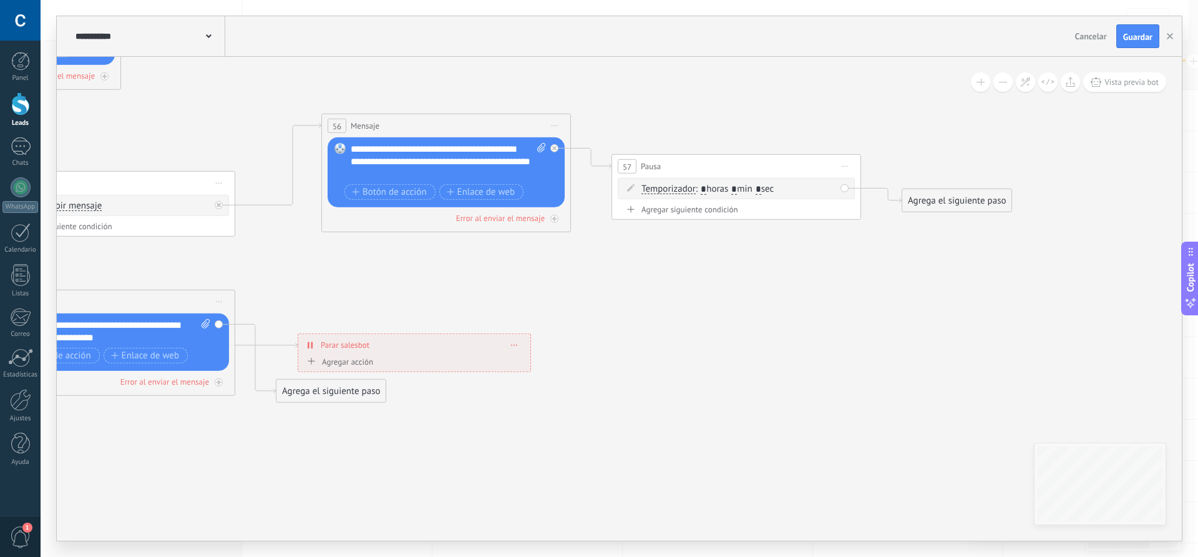
click at [737, 189] on input "*" at bounding box center [734, 189] width 6 height 10
type input "*"
click at [761, 184] on input "*" at bounding box center [759, 189] width 6 height 10
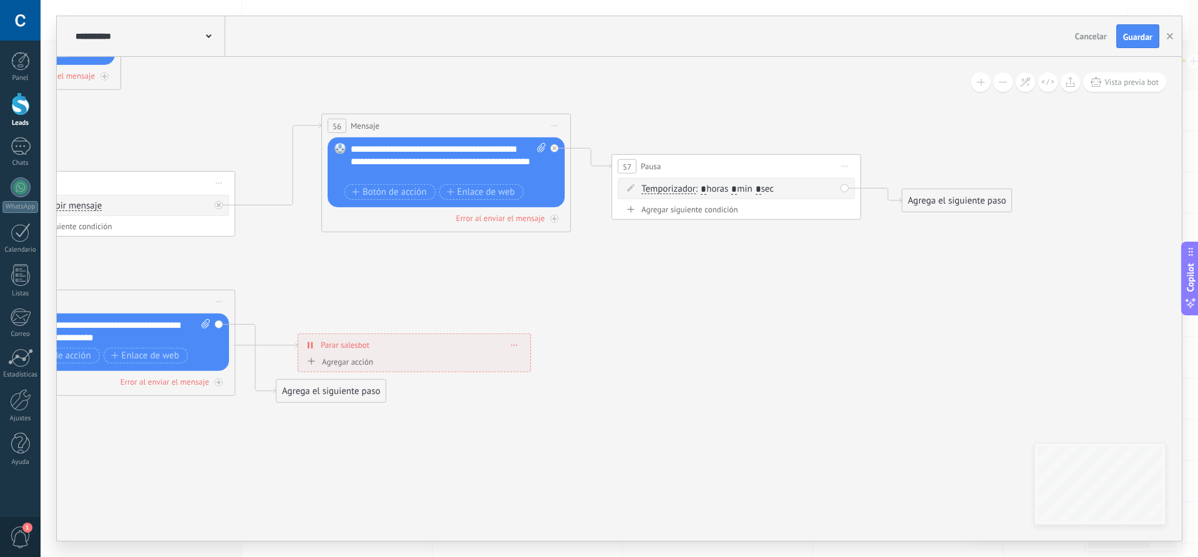
type input "*"
click at [950, 200] on div "Agrega el siguiente paso" at bounding box center [956, 200] width 109 height 21
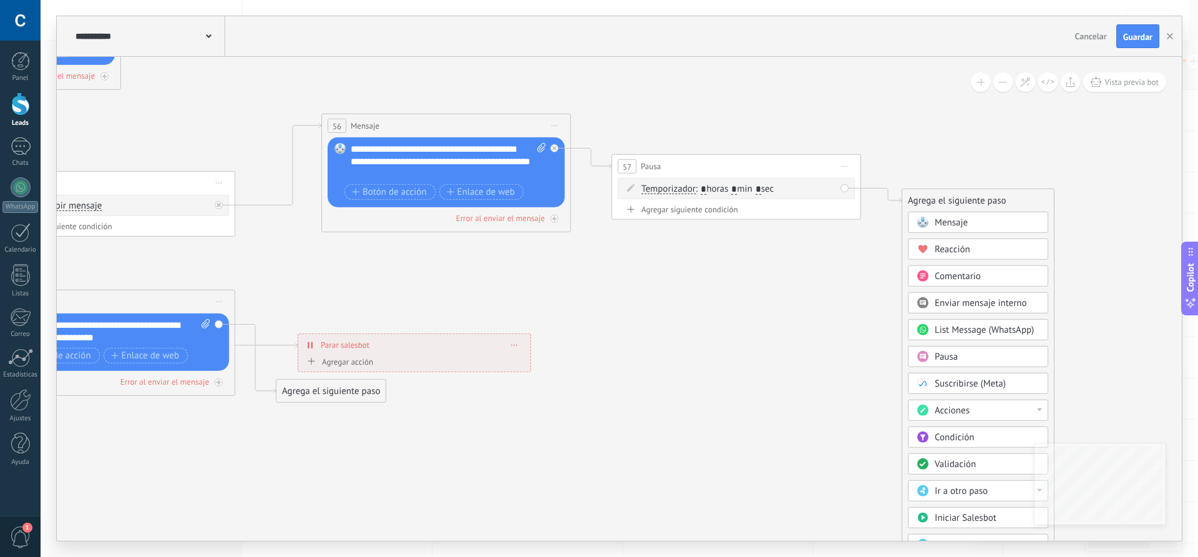
click at [951, 221] on span "Mensaje" at bounding box center [951, 223] width 33 height 12
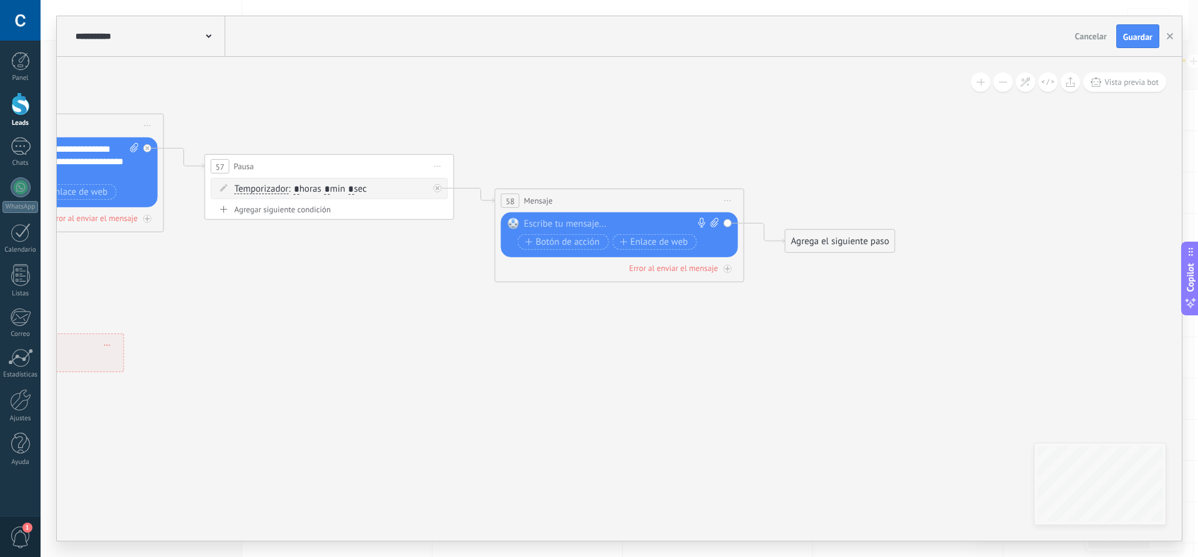
click at [570, 226] on div at bounding box center [616, 224] width 185 height 12
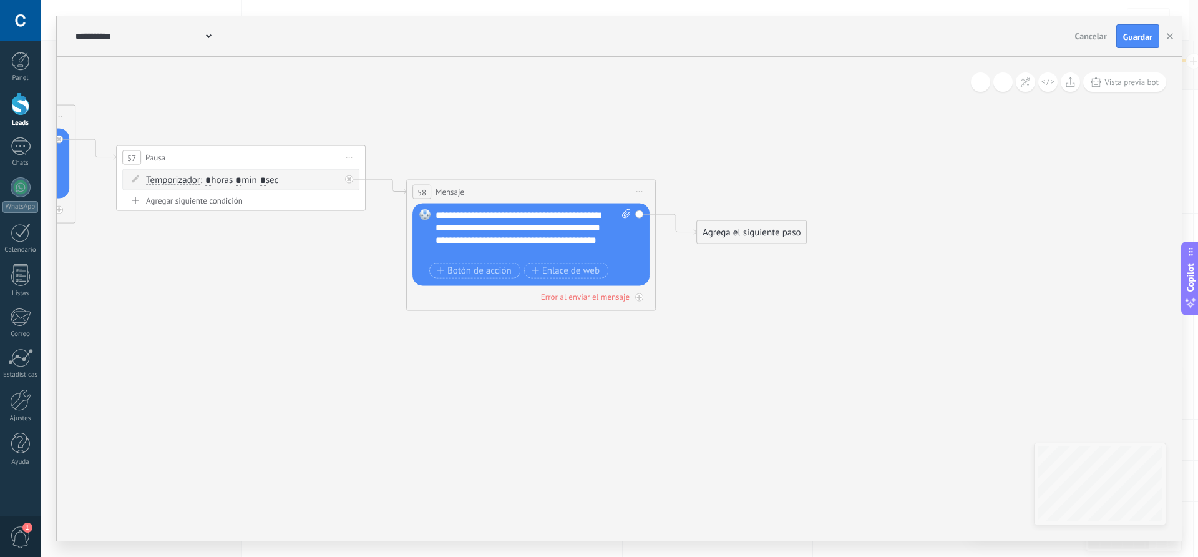
drag, startPoint x: 825, startPoint y: 303, endPoint x: 737, endPoint y: 294, distance: 88.5
click at [734, 234] on div "Agrega el siguiente paso" at bounding box center [751, 232] width 109 height 21
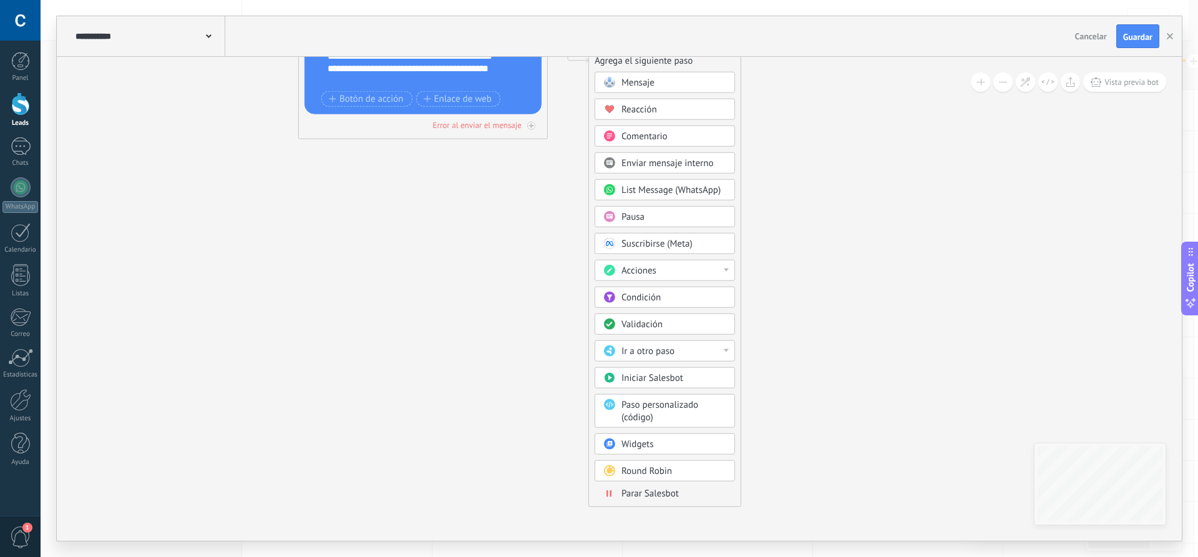
drag, startPoint x: 635, startPoint y: 424, endPoint x: 527, endPoint y: 252, distance: 202.7
click at [672, 354] on span "Ir a otro paso" at bounding box center [647, 351] width 53 height 12
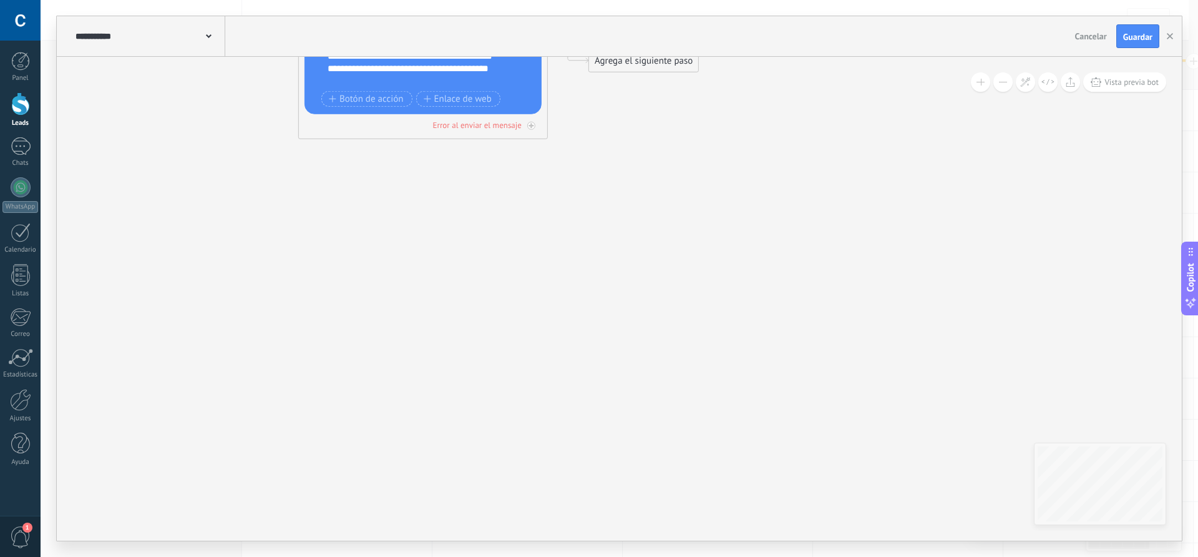
click at [642, 67] on div "Agrega el siguiente paso" at bounding box center [643, 61] width 109 height 21
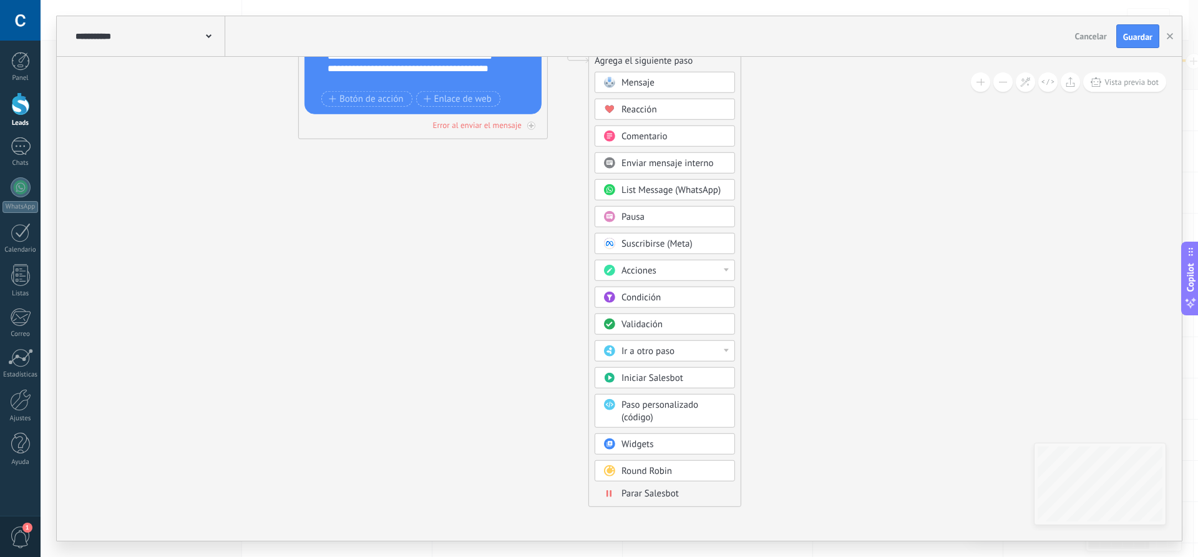
click at [651, 271] on span "Acciones" at bounding box center [638, 271] width 35 height 12
click at [664, 336] on div "Cambiar etapa del lead" at bounding box center [664, 334] width 139 height 21
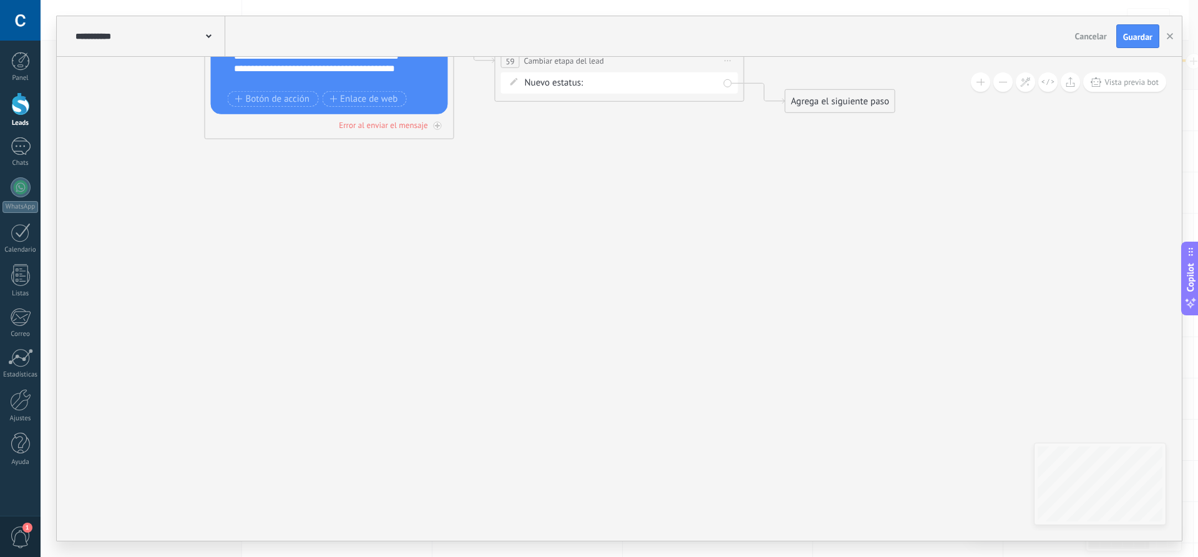
click at [0, 0] on div "Nueva consulta Cualificado Especialista asignado Cita confirmada Tratamiento in…" at bounding box center [0, 0] width 0 height 0
click at [0, 0] on label "Especialista asignado" at bounding box center [0, 0] width 0 height 0
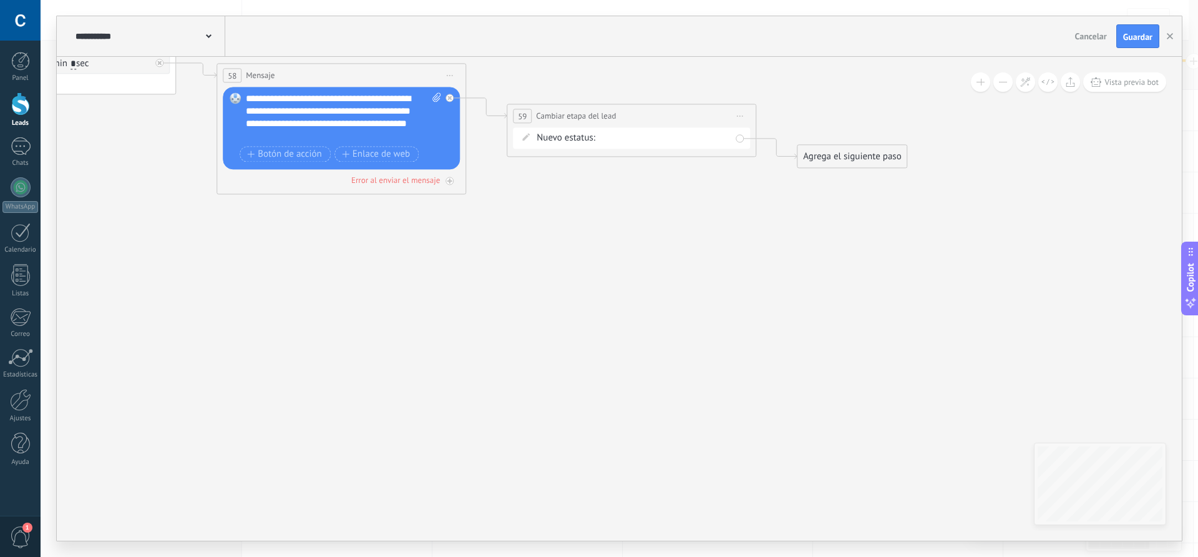
drag, startPoint x: 648, startPoint y: 155, endPoint x: 659, endPoint y: 216, distance: 62.3
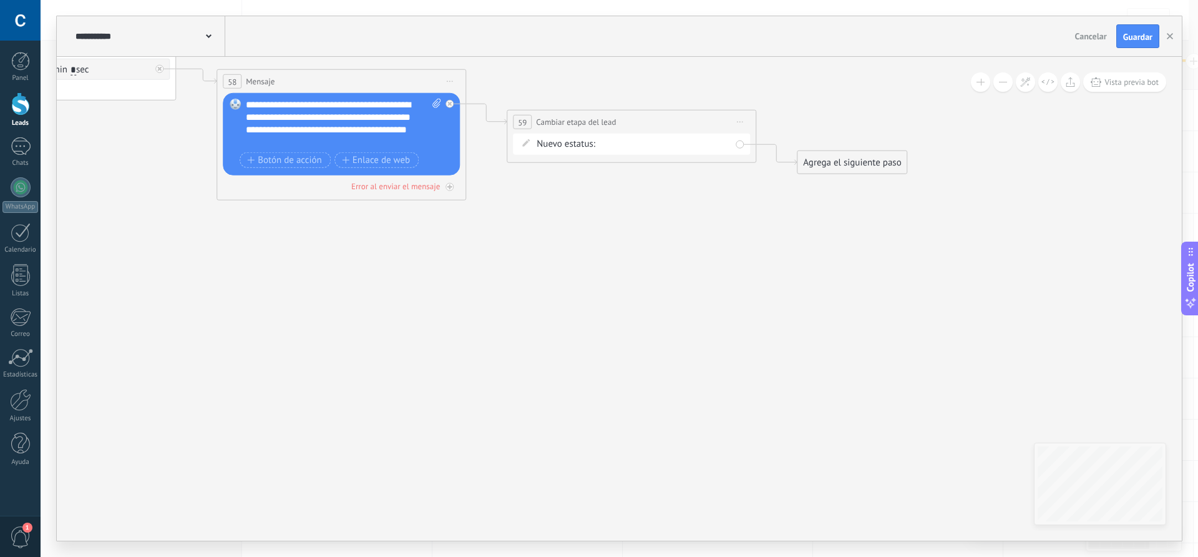
click at [844, 165] on div "Agrega el siguiente paso" at bounding box center [851, 162] width 109 height 21
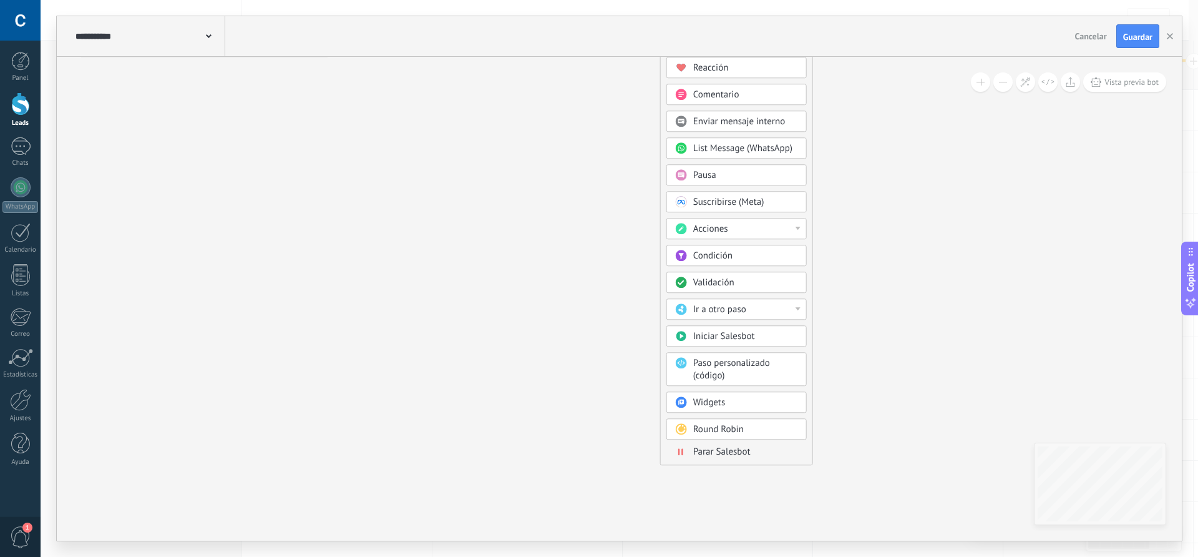
drag, startPoint x: 692, startPoint y: 245, endPoint x: 627, endPoint y: 144, distance: 119.6
click at [726, 450] on span "Parar Salesbot" at bounding box center [721, 451] width 57 height 12
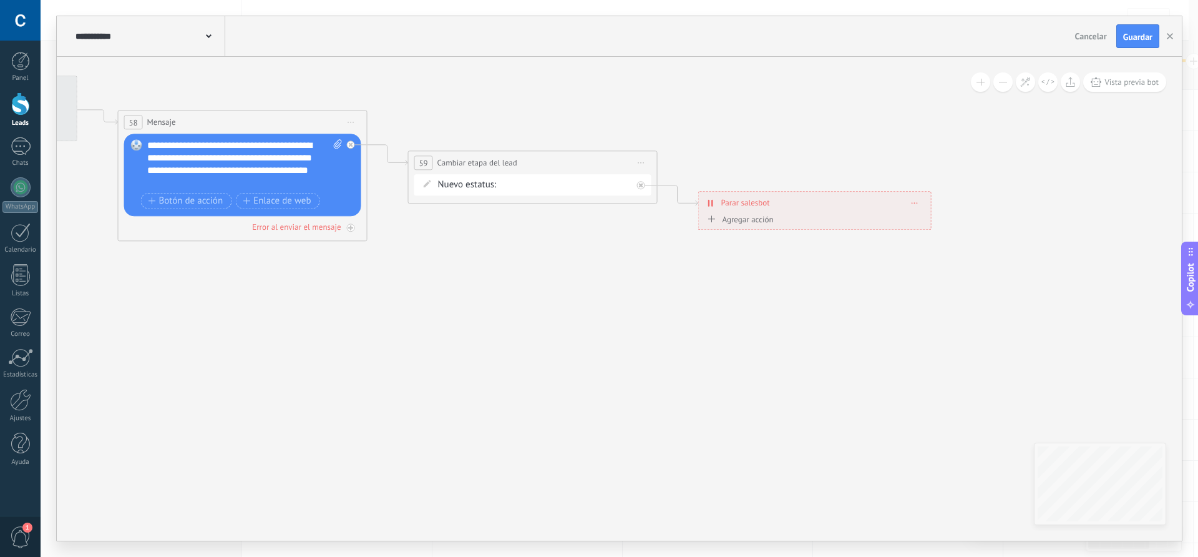
drag, startPoint x: 547, startPoint y: 258, endPoint x: 742, endPoint y: 442, distance: 268.4
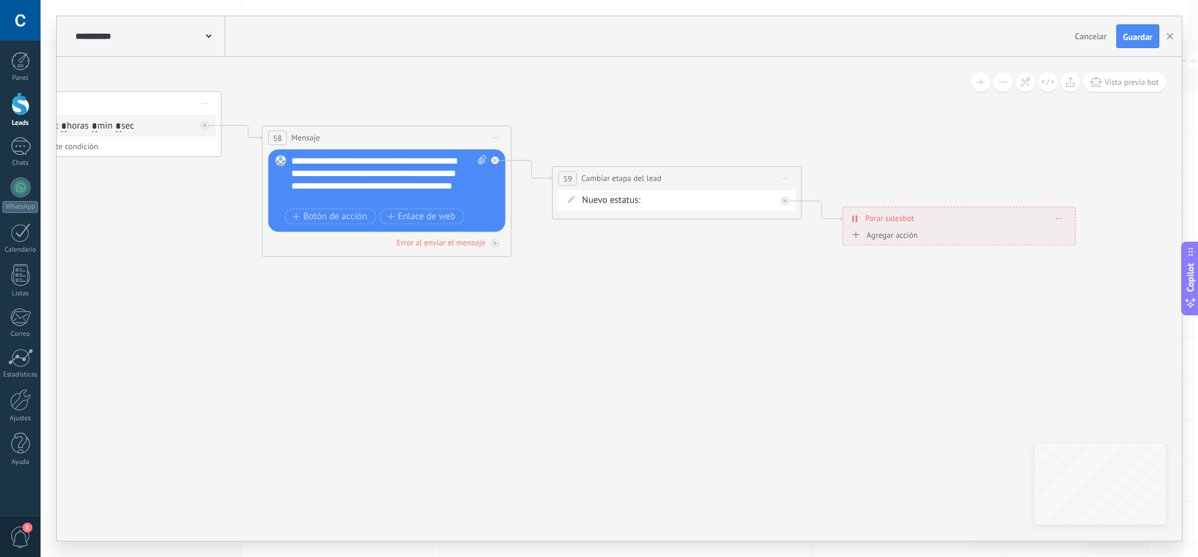
drag, startPoint x: 490, startPoint y: 329, endPoint x: 654, endPoint y: 345, distance: 164.9
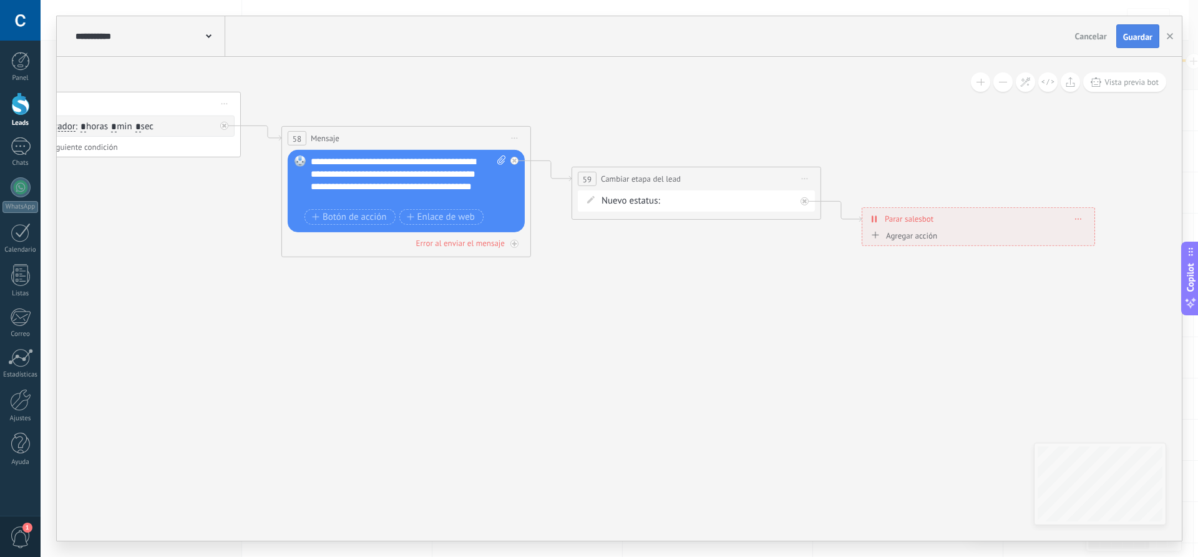
click at [1134, 44] on button "Guardar" at bounding box center [1137, 36] width 43 height 24
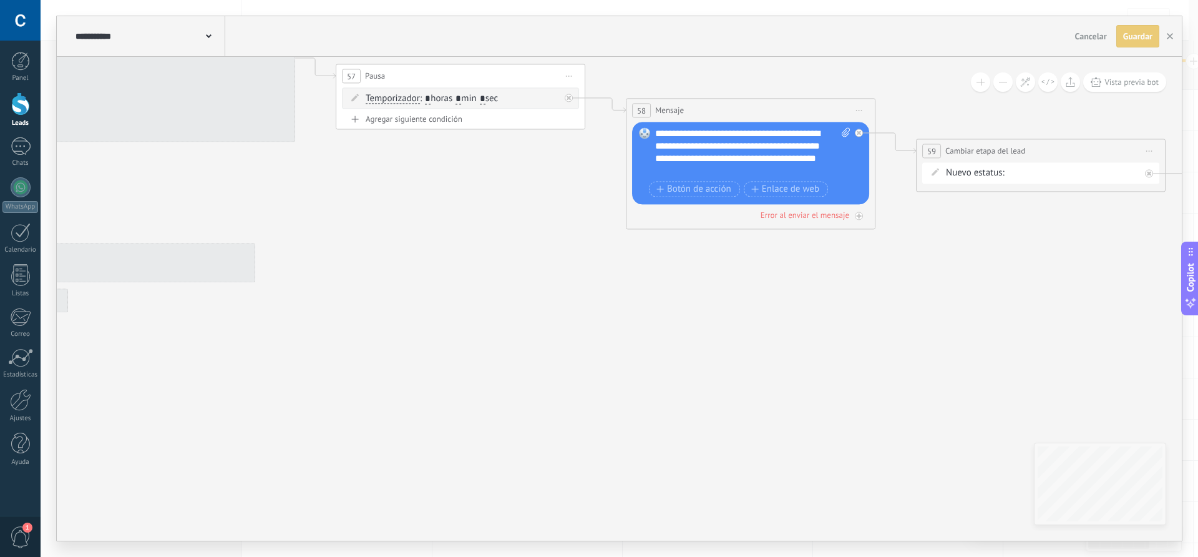
drag, startPoint x: 514, startPoint y: 358, endPoint x: 789, endPoint y: 324, distance: 277.2
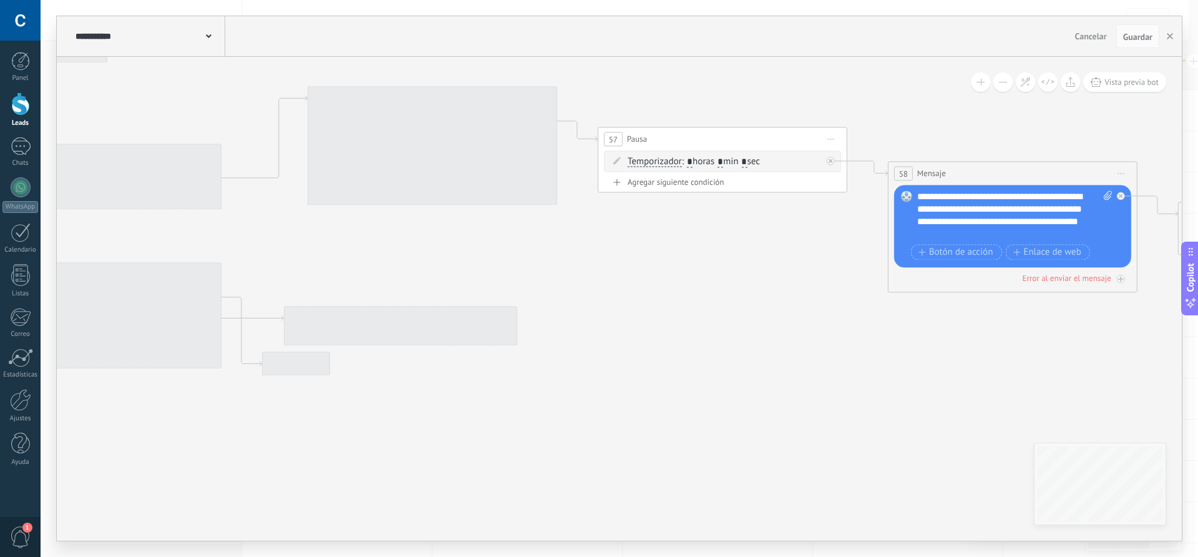
drag, startPoint x: 563, startPoint y: 259, endPoint x: 744, endPoint y: 321, distance: 191.8
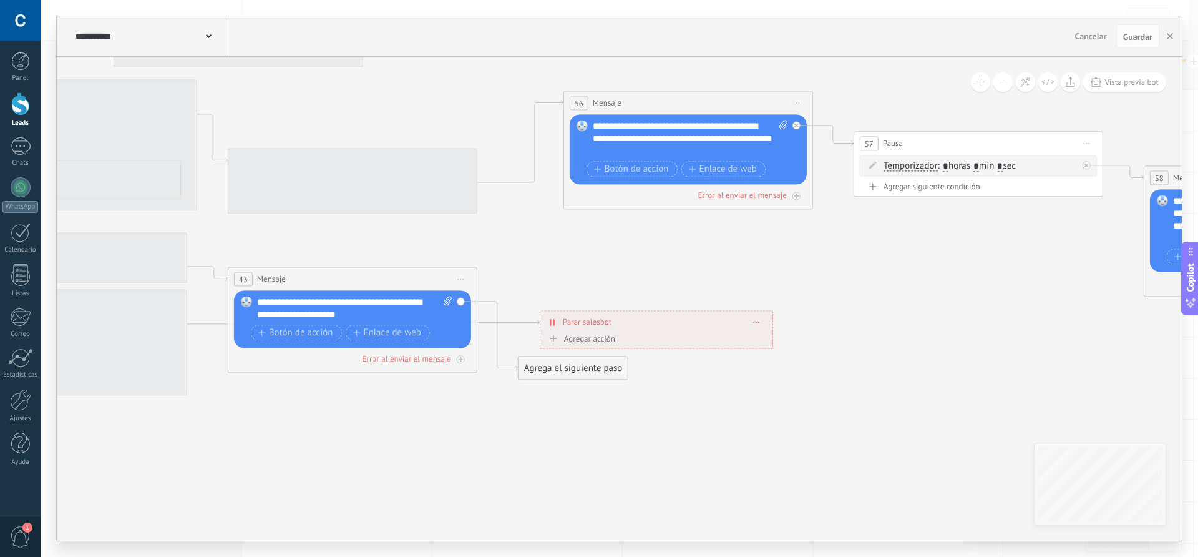
drag, startPoint x: 632, startPoint y: 282, endPoint x: 886, endPoint y: 286, distance: 254.0
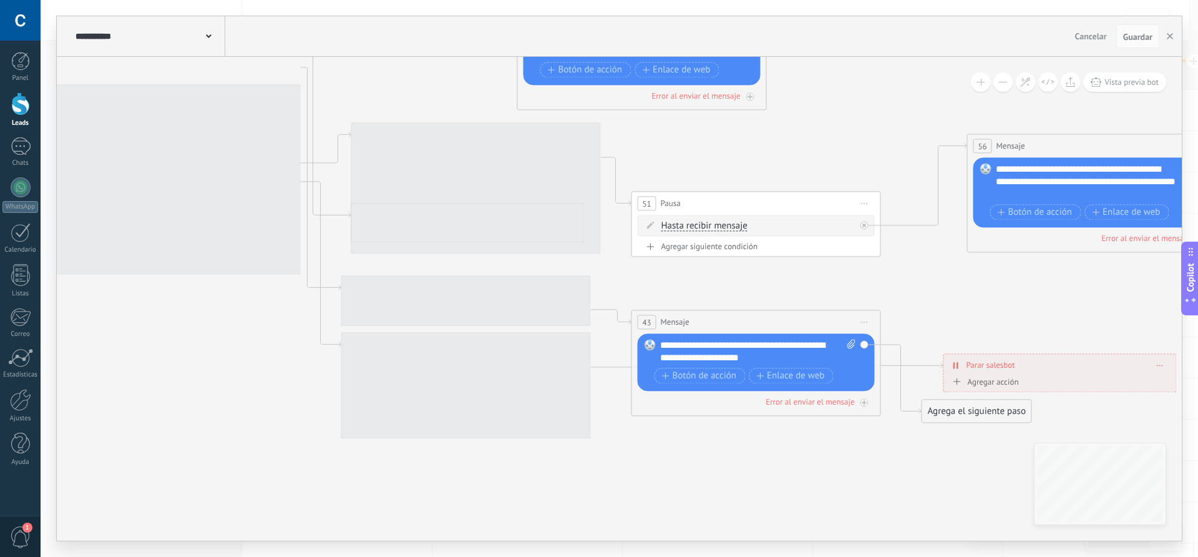
drag, startPoint x: 526, startPoint y: 247, endPoint x: 927, endPoint y: 289, distance: 403.4
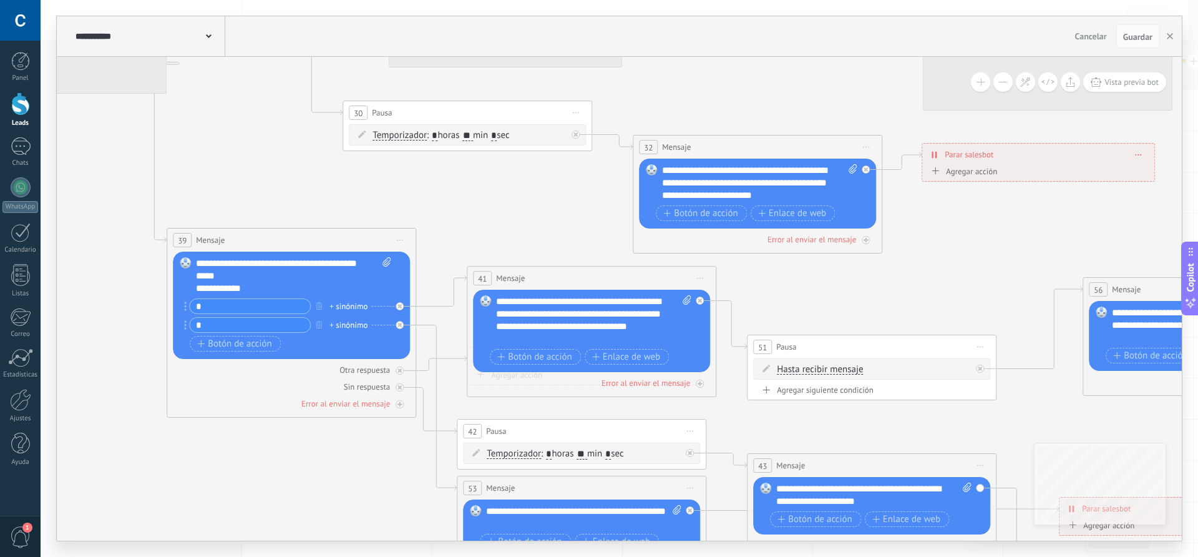
drag, startPoint x: 256, startPoint y: 326, endPoint x: 374, endPoint y: 474, distance: 190.0
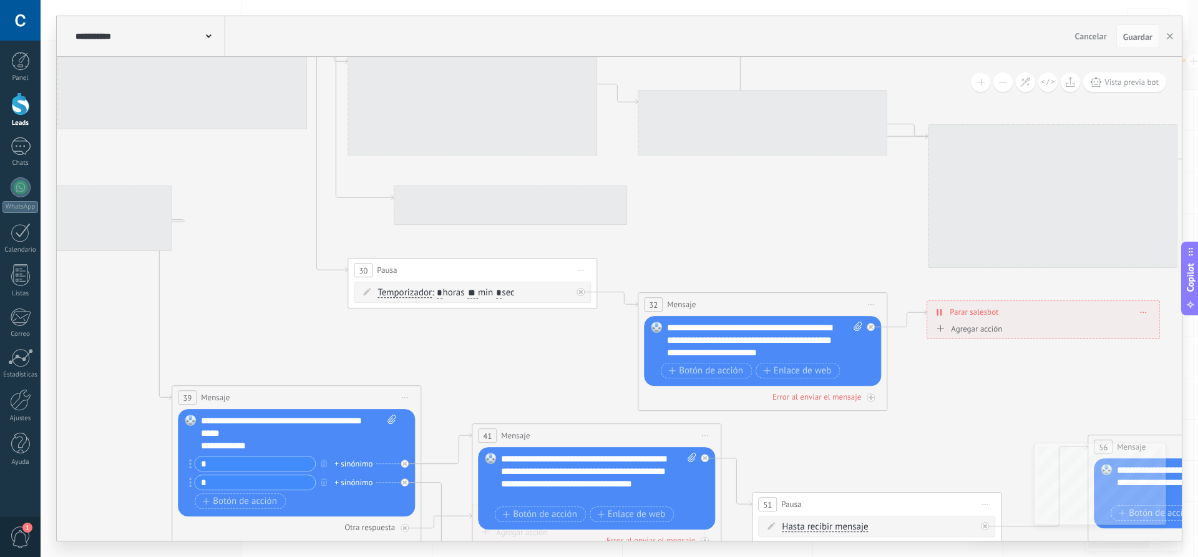
drag, startPoint x: 466, startPoint y: 218, endPoint x: 469, endPoint y: 392, distance: 174.1
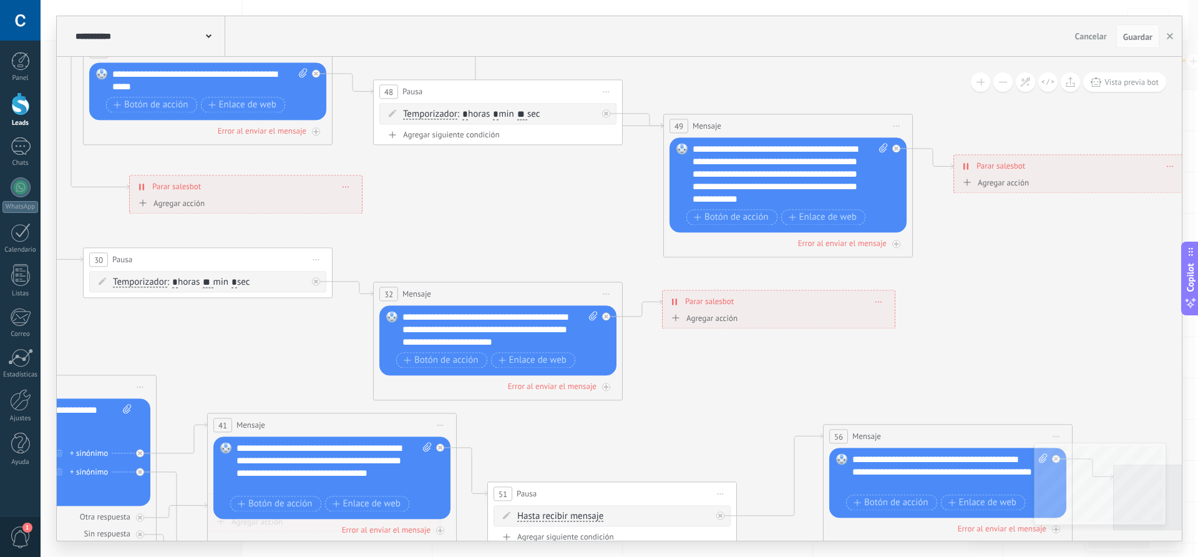
drag, startPoint x: 728, startPoint y: 281, endPoint x: 465, endPoint y: 248, distance: 265.4
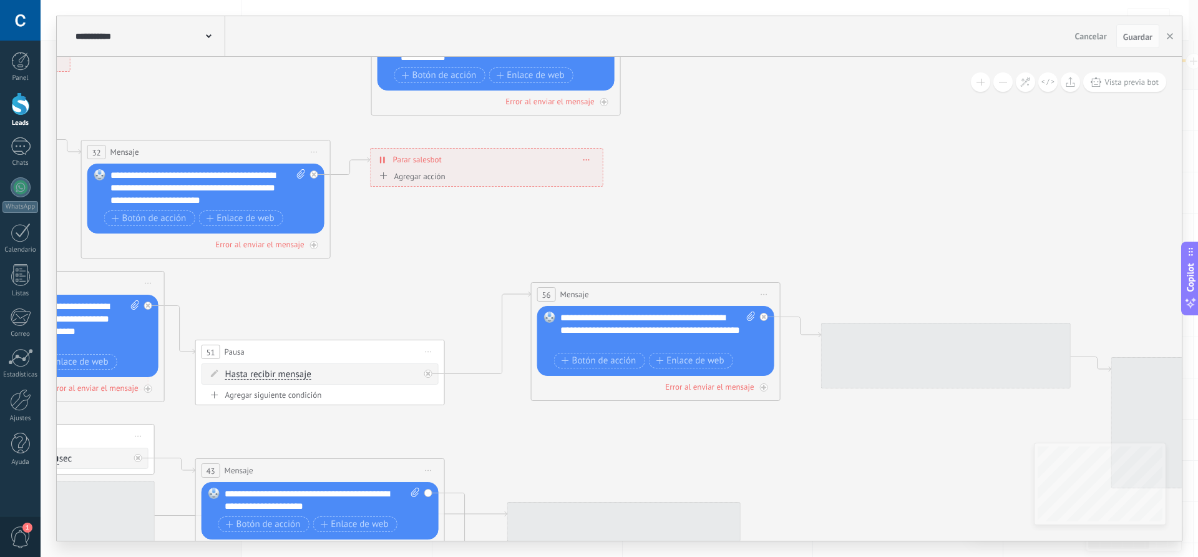
drag, startPoint x: 965, startPoint y: 332, endPoint x: 675, endPoint y: 194, distance: 321.2
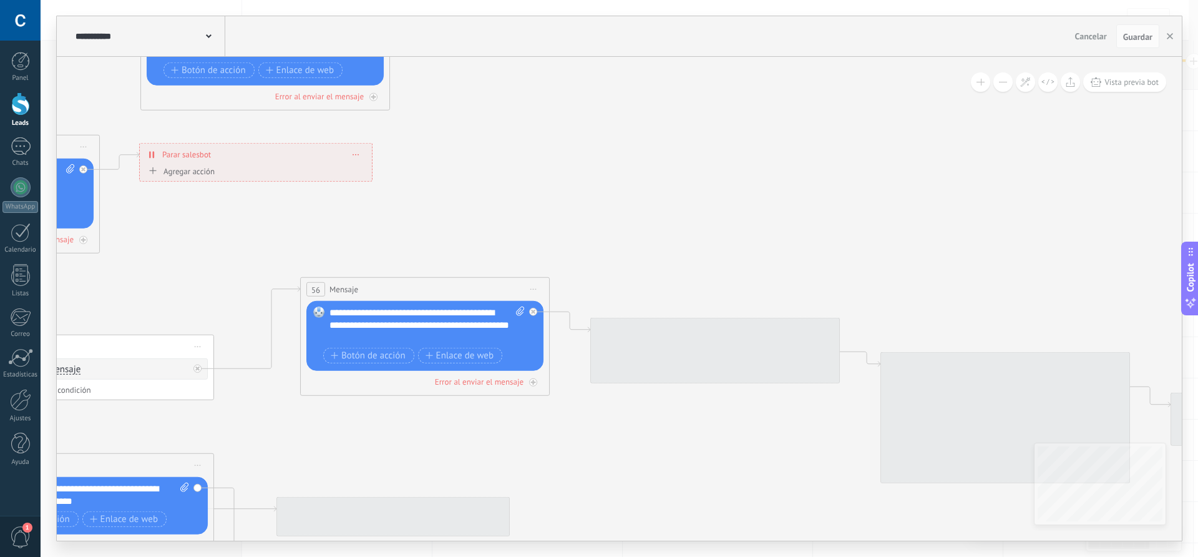
drag, startPoint x: 759, startPoint y: 243, endPoint x: 530, endPoint y: 238, distance: 229.0
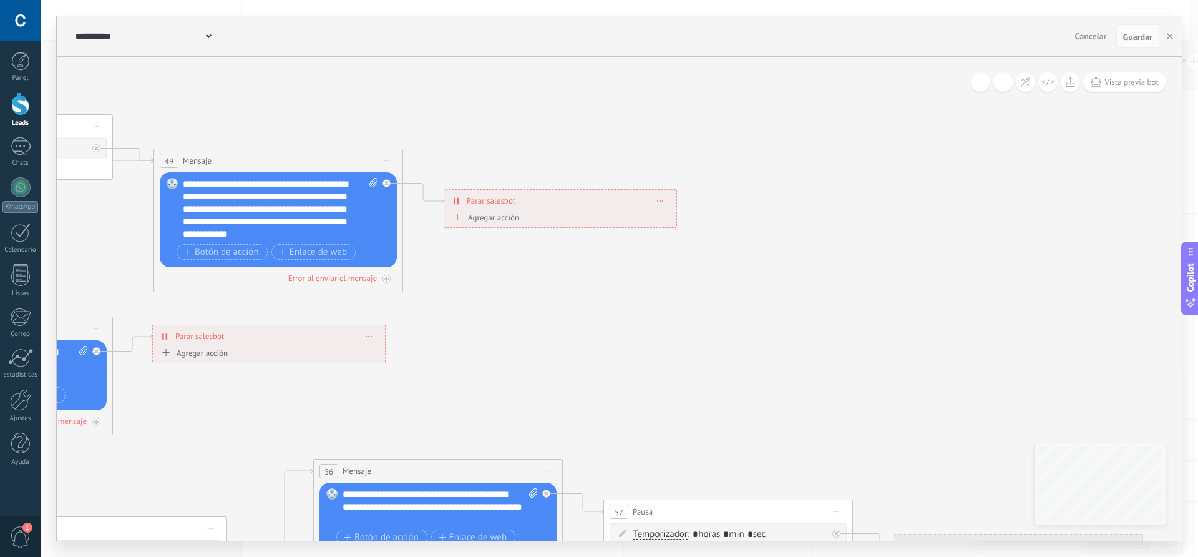
drag, startPoint x: 834, startPoint y: 255, endPoint x: 743, endPoint y: 384, distance: 158.0
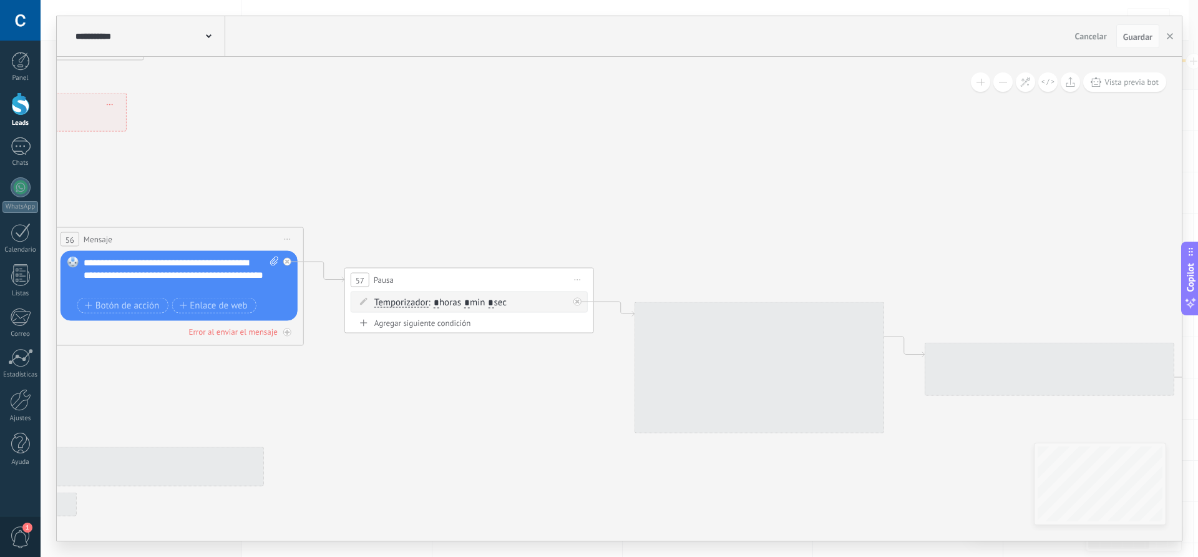
drag, startPoint x: 732, startPoint y: 367, endPoint x: 472, endPoint y: 135, distance: 348.2
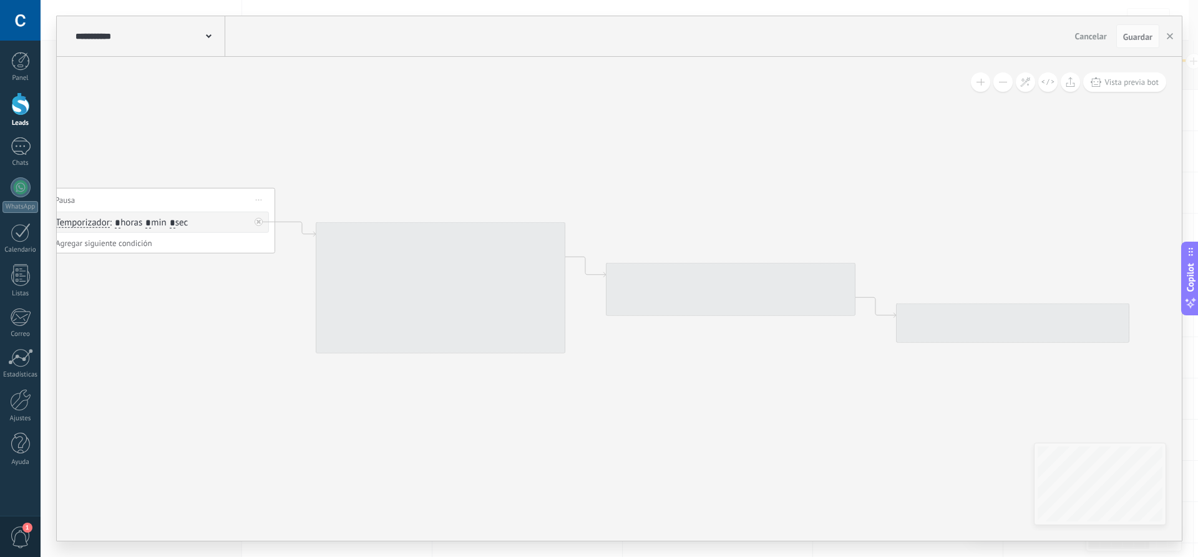
drag, startPoint x: 822, startPoint y: 217, endPoint x: 460, endPoint y: 126, distance: 373.2
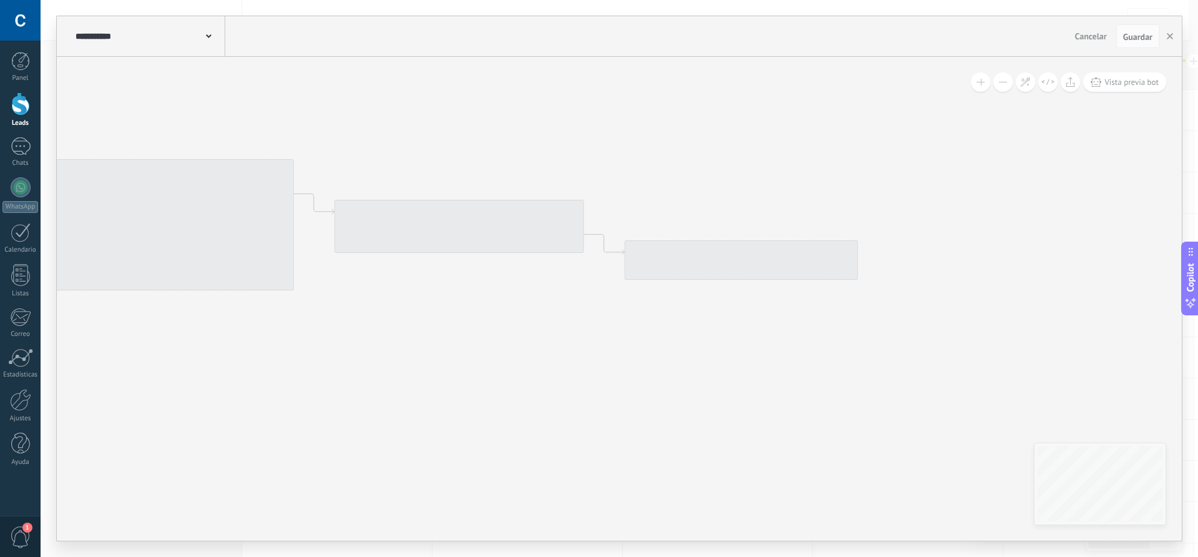
drag, startPoint x: 866, startPoint y: 389, endPoint x: 644, endPoint y: 334, distance: 228.7
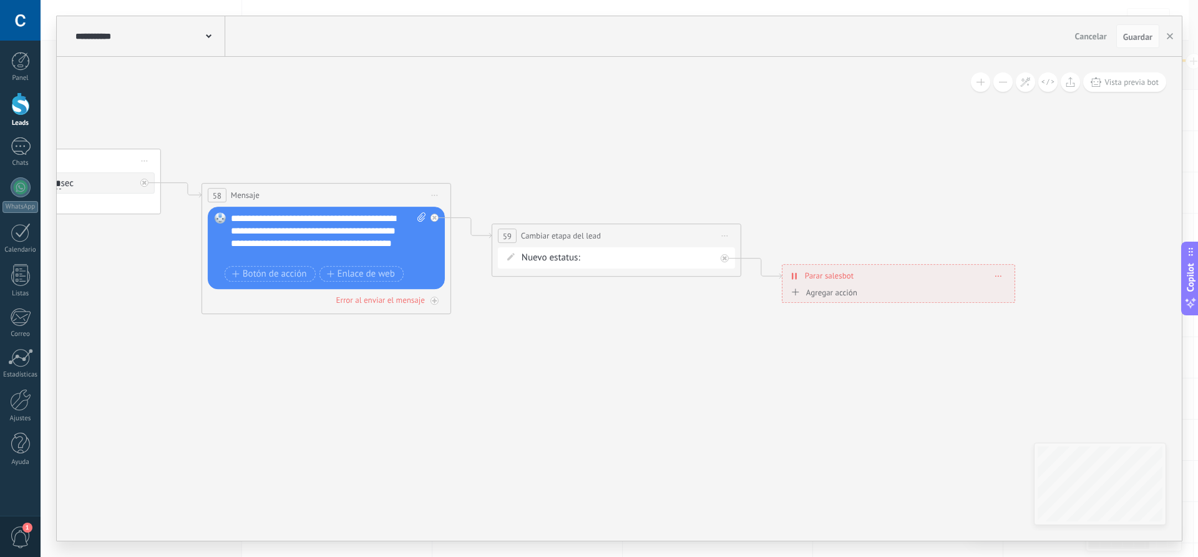
drag, startPoint x: 241, startPoint y: 376, endPoint x: 398, endPoint y: 399, distance: 159.0
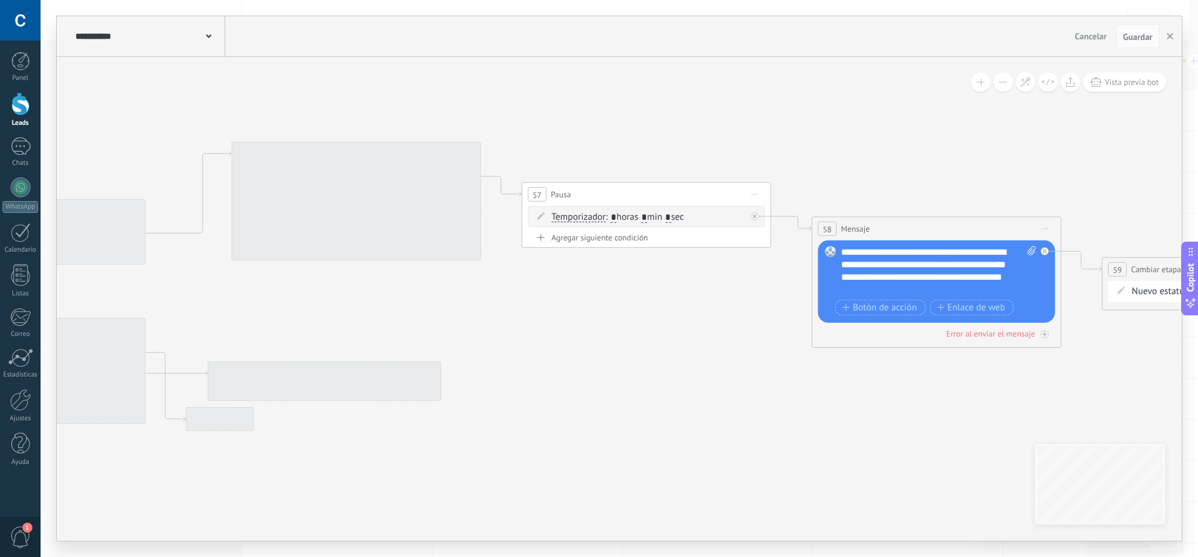
drag, startPoint x: 325, startPoint y: 385, endPoint x: 931, endPoint y: 419, distance: 606.8
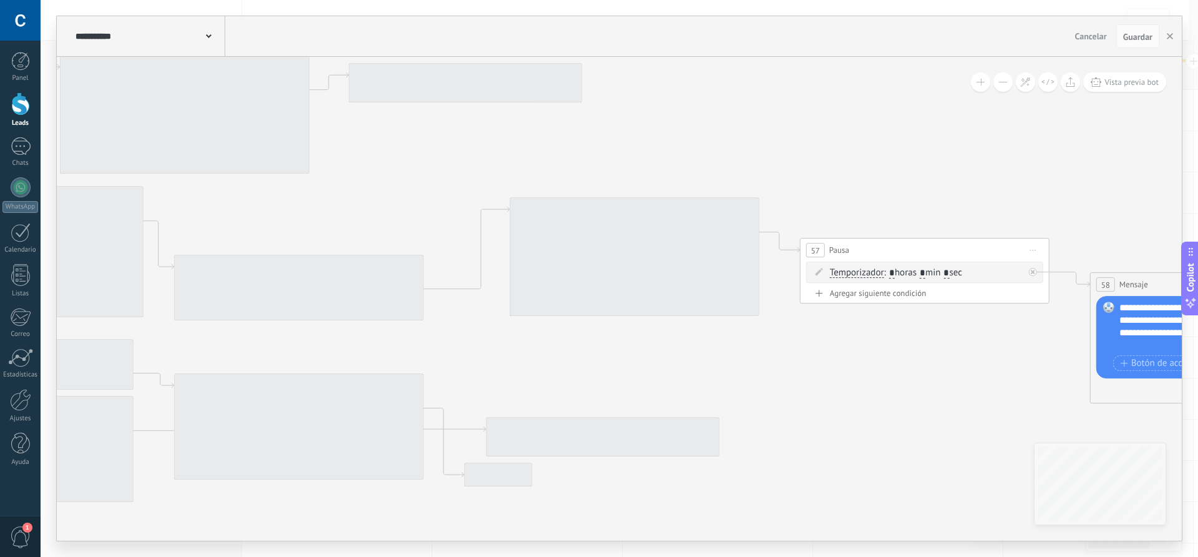
drag, startPoint x: 548, startPoint y: 328, endPoint x: 887, endPoint y: 391, distance: 344.1
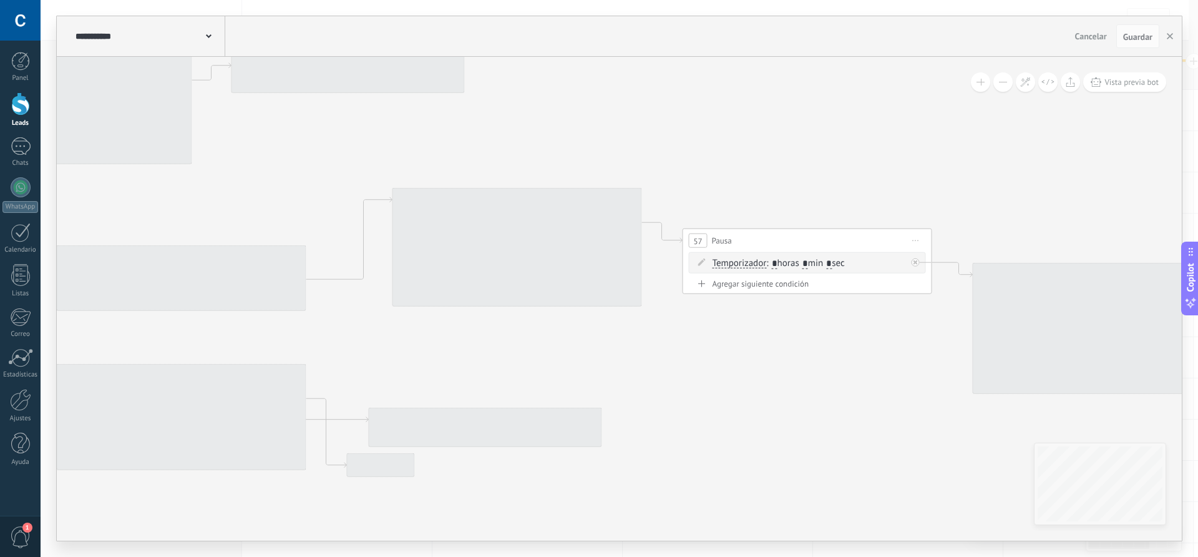
drag, startPoint x: 451, startPoint y: 171, endPoint x: 273, endPoint y: 153, distance: 178.7
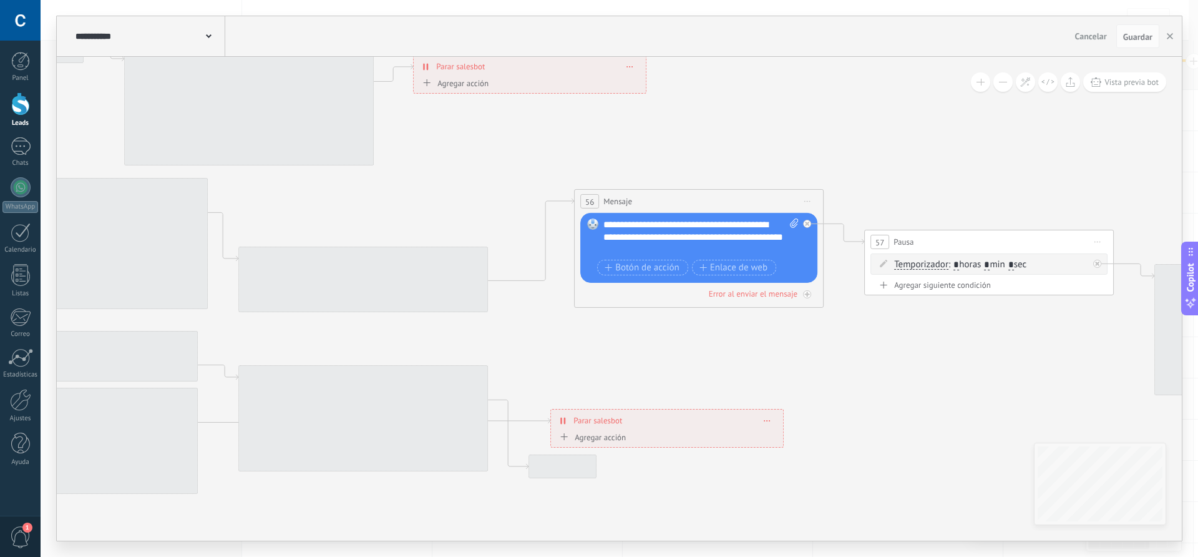
drag, startPoint x: 469, startPoint y: 356, endPoint x: 850, endPoint y: 365, distance: 381.3
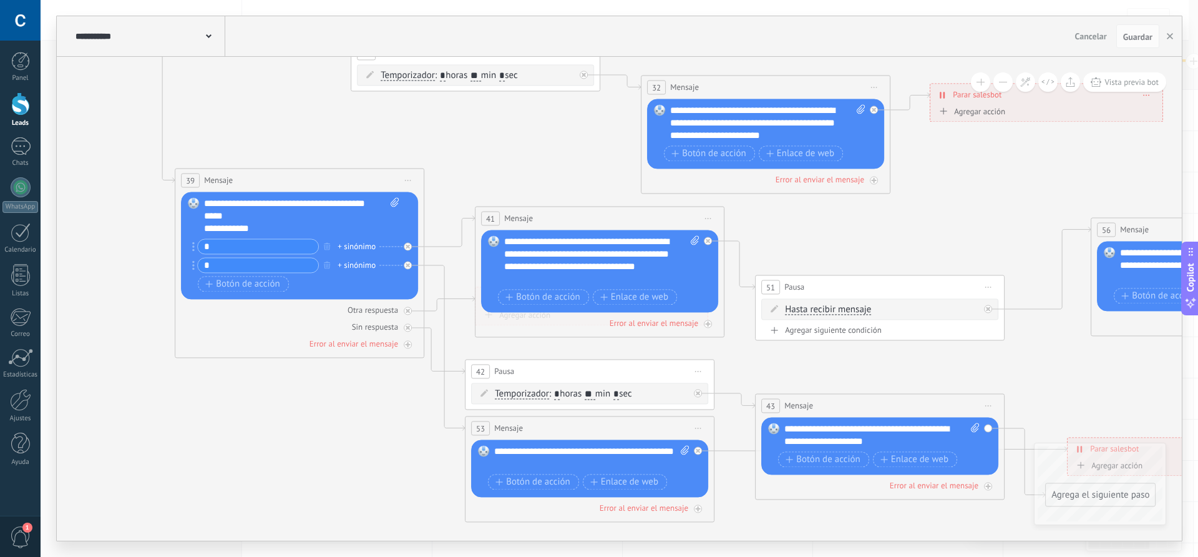
drag, startPoint x: 548, startPoint y: 212, endPoint x: 866, endPoint y: 234, distance: 318.9
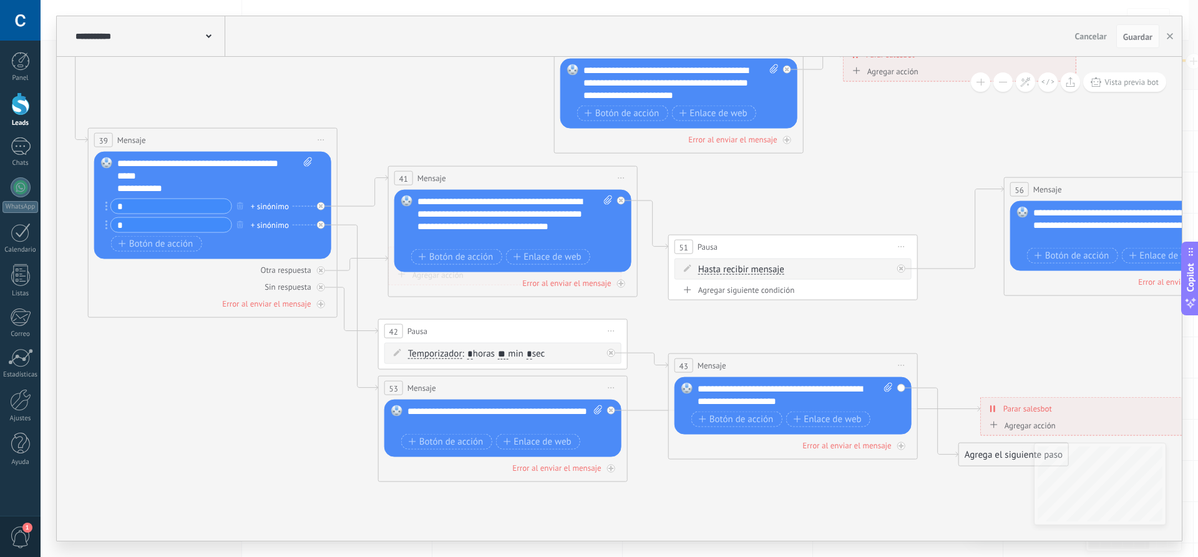
drag, startPoint x: 526, startPoint y: 135, endPoint x: 439, endPoint y: 94, distance: 95.7
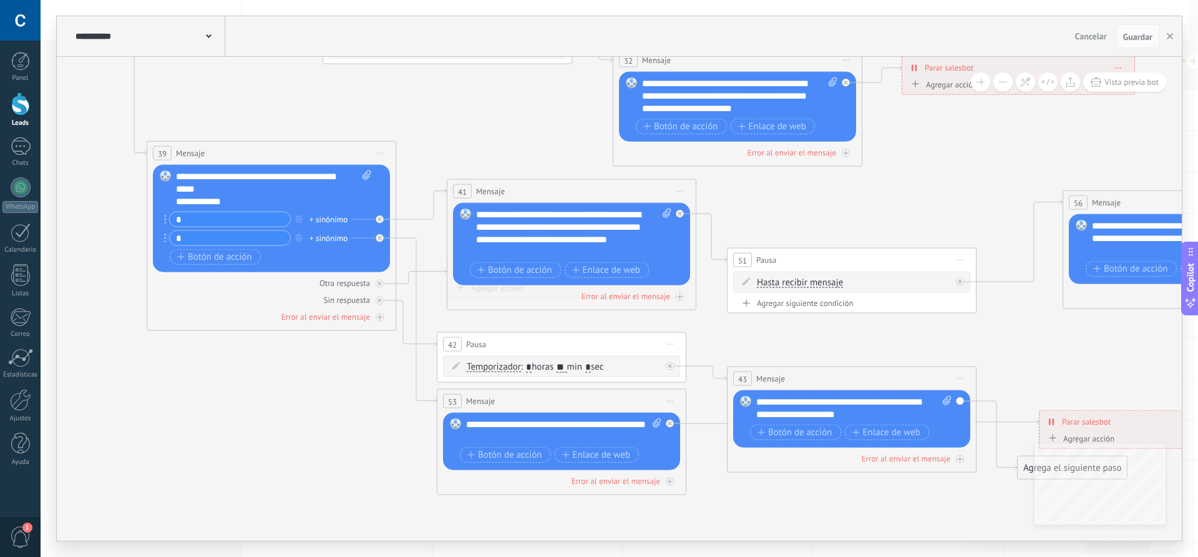
drag, startPoint x: 202, startPoint y: 367, endPoint x: 256, endPoint y: 379, distance: 56.0
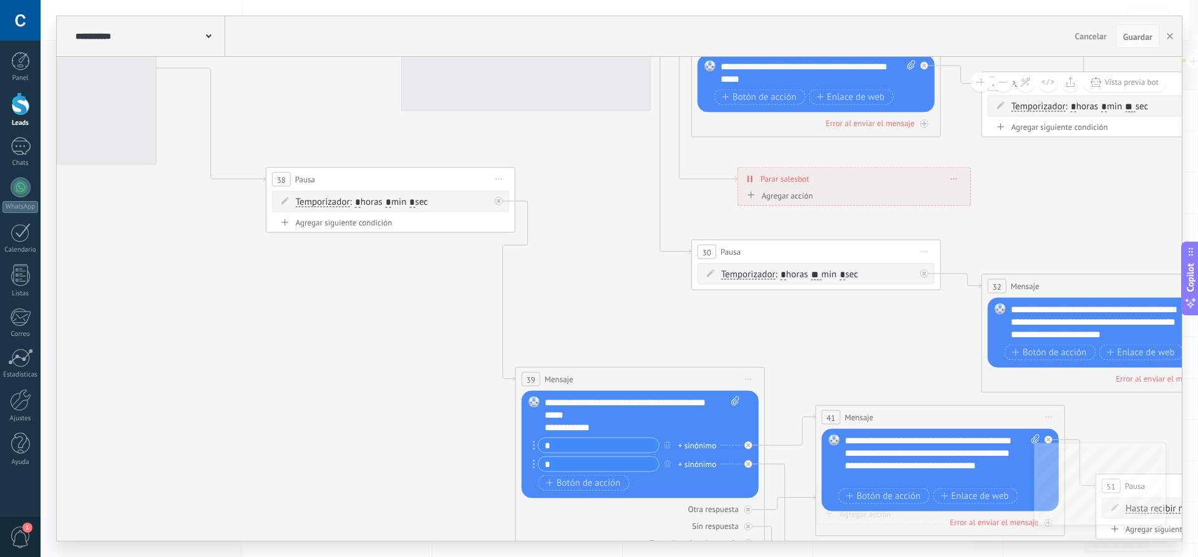
drag, startPoint x: 510, startPoint y: 114, endPoint x: 778, endPoint y: 333, distance: 345.9
click at [883, 343] on icon at bounding box center [215, 104] width 5514 height 1858
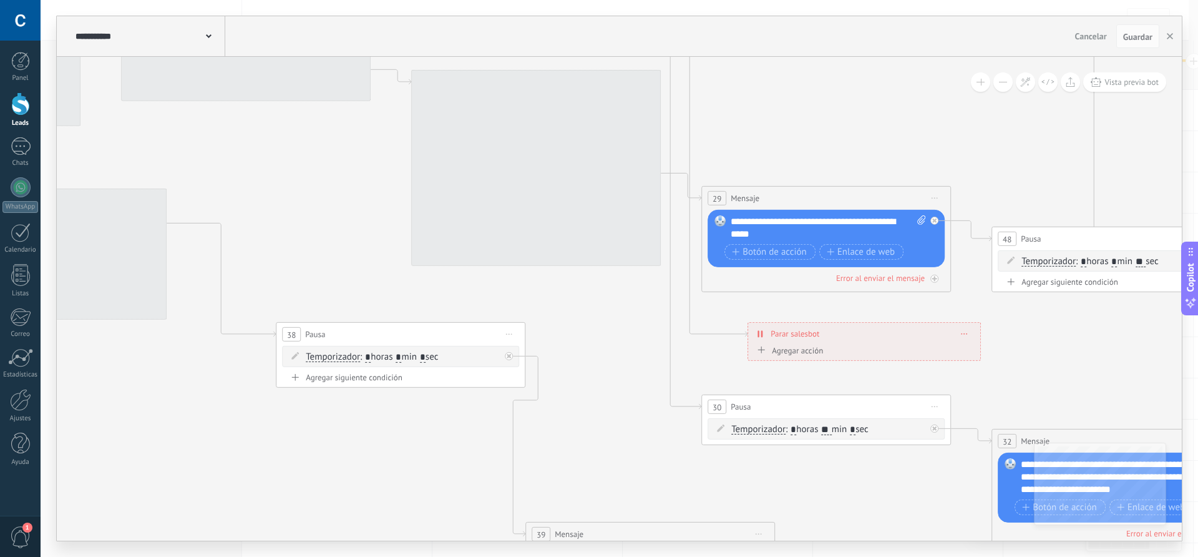
drag, startPoint x: 369, startPoint y: 277, endPoint x: 375, endPoint y: 428, distance: 151.1
click at [375, 428] on icon at bounding box center [225, 258] width 5514 height 1858
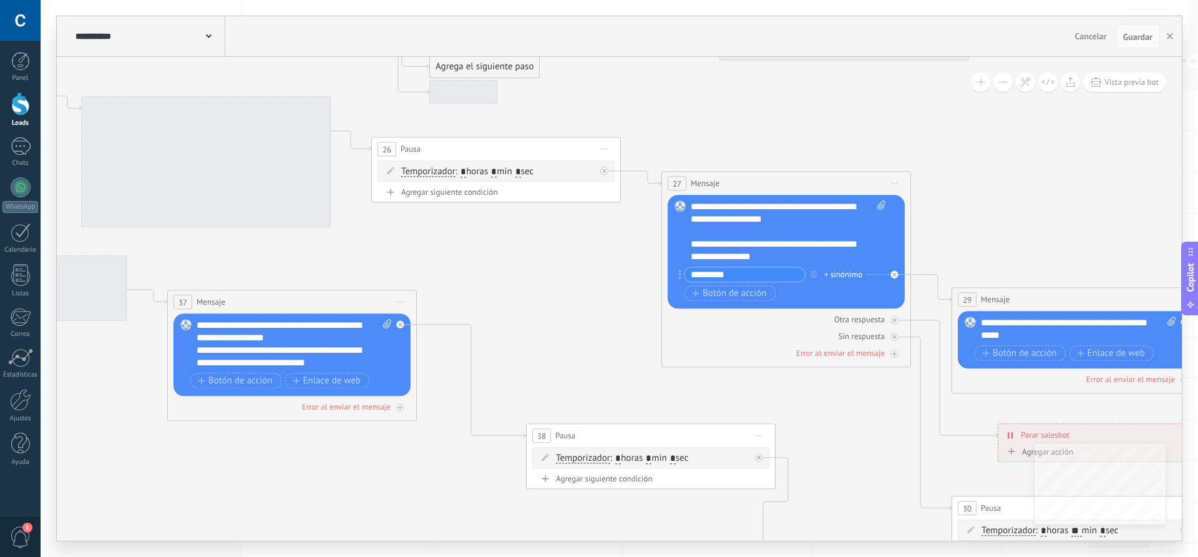
drag, startPoint x: 565, startPoint y: 346, endPoint x: 815, endPoint y: 447, distance: 269.8
click at [815, 447] on icon at bounding box center [475, 359] width 5514 height 1858
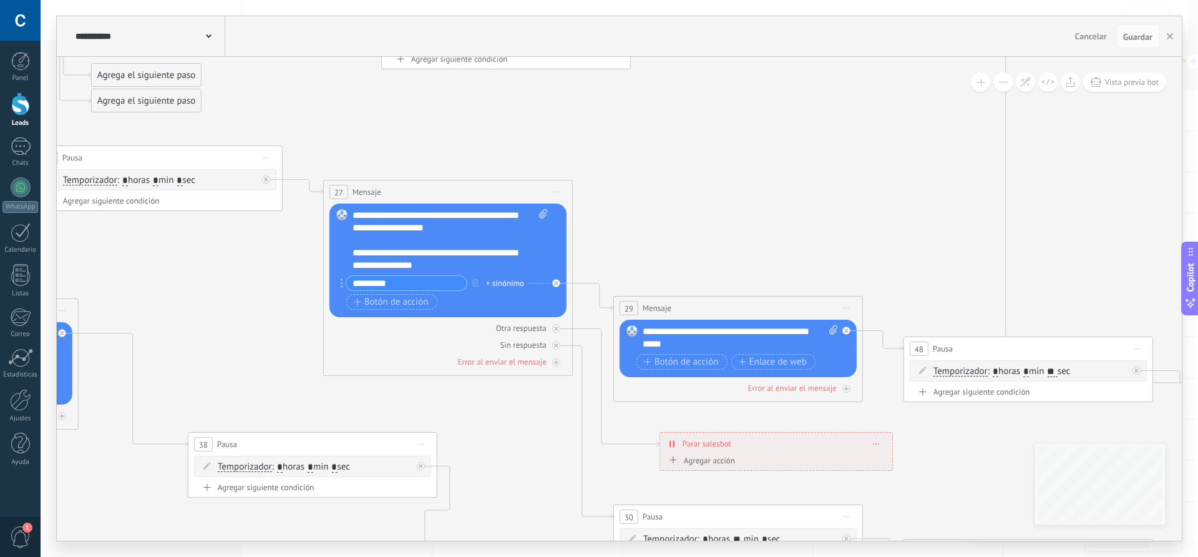
drag, startPoint x: 563, startPoint y: 281, endPoint x: 225, endPoint y: 290, distance: 338.3
click at [225, 290] on icon at bounding box center [137, 368] width 5514 height 1858
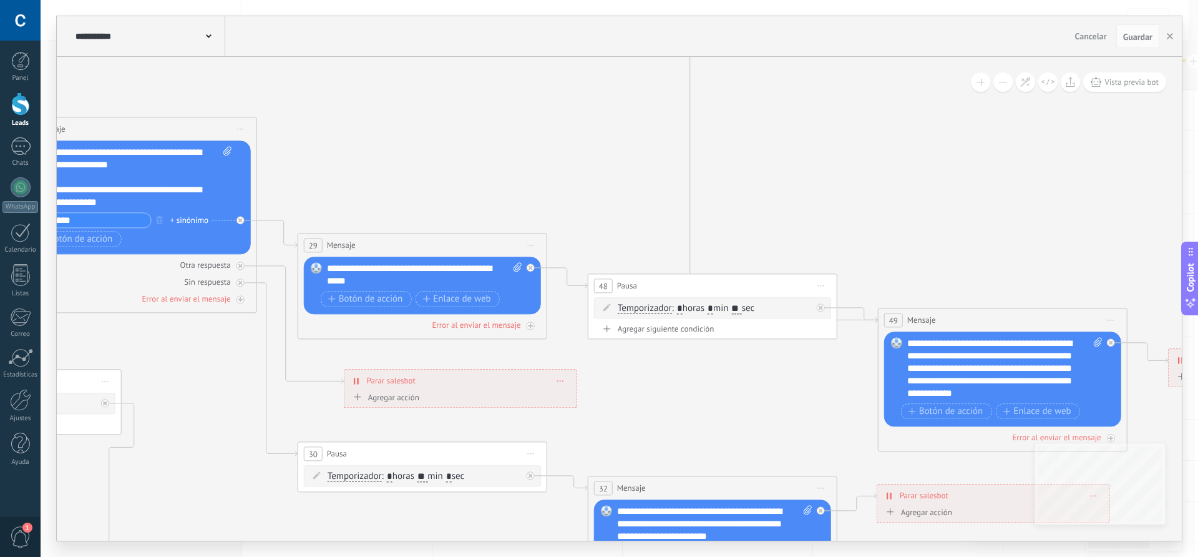
drag, startPoint x: 896, startPoint y: 273, endPoint x: 581, endPoint y: 210, distance: 320.7
click at [1112, 320] on span "Iniciar vista previa aquí Cambiar nombre Duplicar [GEOGRAPHIC_DATA]" at bounding box center [1111, 320] width 20 height 18
click at [1134, 402] on div "Borrar" at bounding box center [1168, 401] width 124 height 21
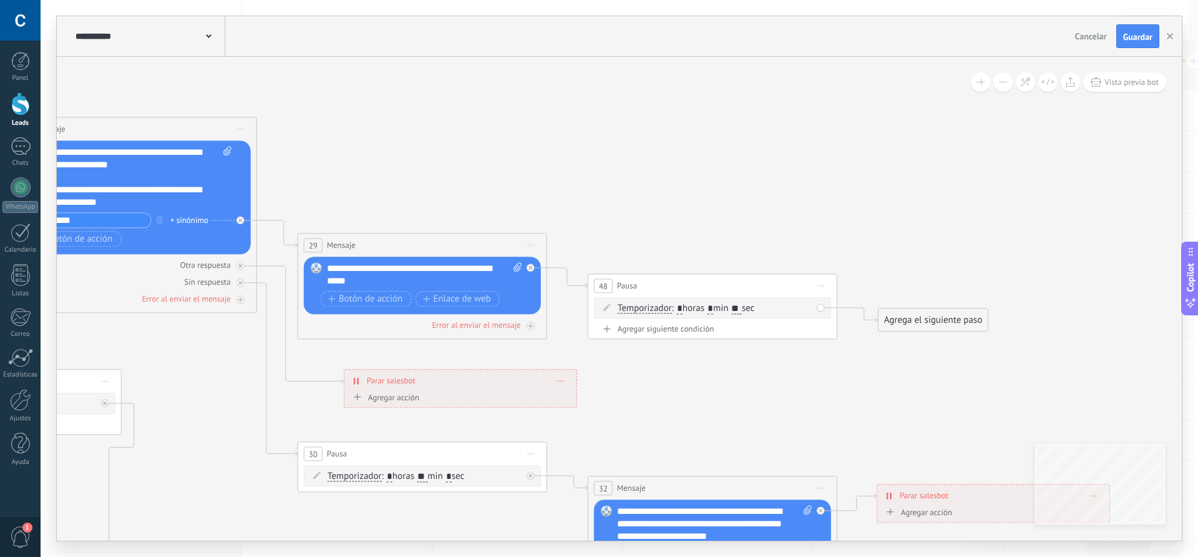
click at [820, 286] on span "Iniciar vista previa aquí Cambiar nombre Duplicar [GEOGRAPHIC_DATA]" at bounding box center [821, 285] width 20 height 18
click at [852, 372] on div "Borrar" at bounding box center [878, 366] width 124 height 21
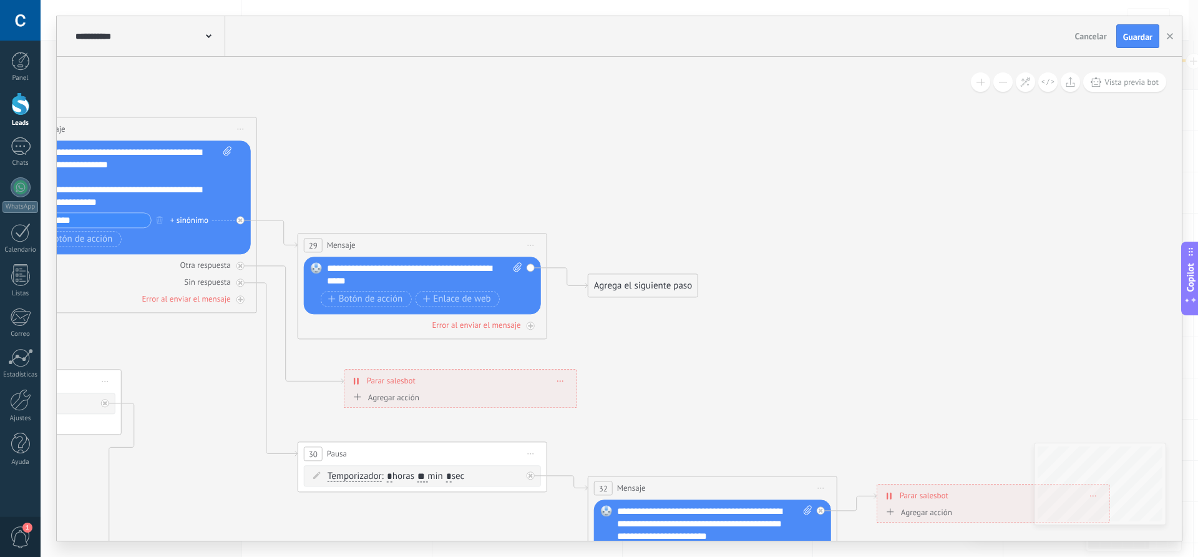
click at [533, 245] on icon at bounding box center [531, 245] width 6 height 1
click at [560, 328] on div "Borrar" at bounding box center [588, 326] width 124 height 21
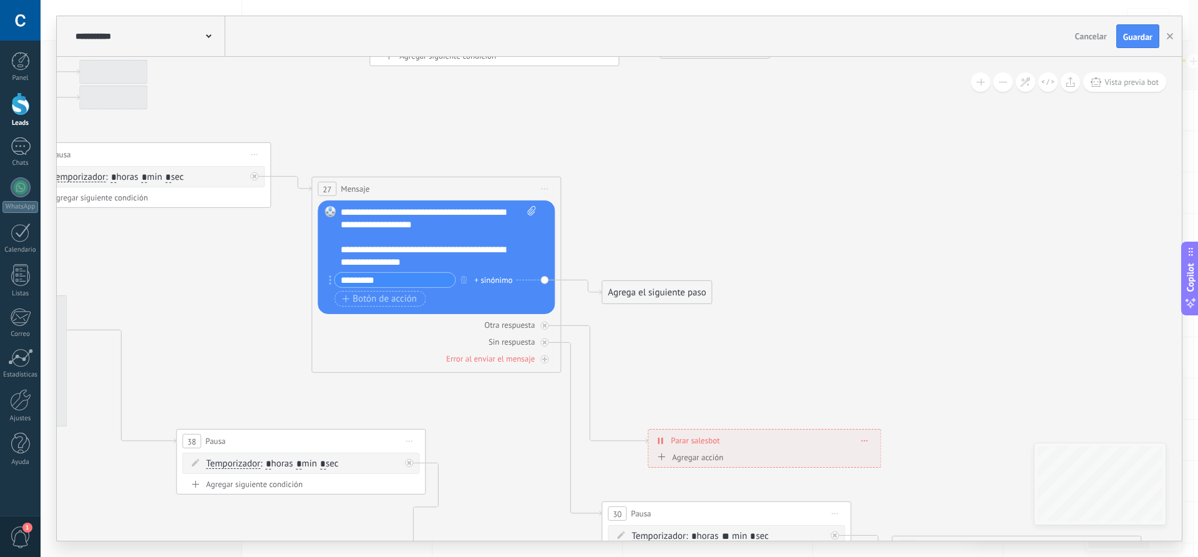
drag, startPoint x: 401, startPoint y: 162, endPoint x: 704, endPoint y: 224, distance: 310.1
click at [707, 222] on icon at bounding box center [207, 345] width 5679 height 1819
click at [652, 295] on div "Agrega el siguiente paso" at bounding box center [659, 293] width 109 height 21
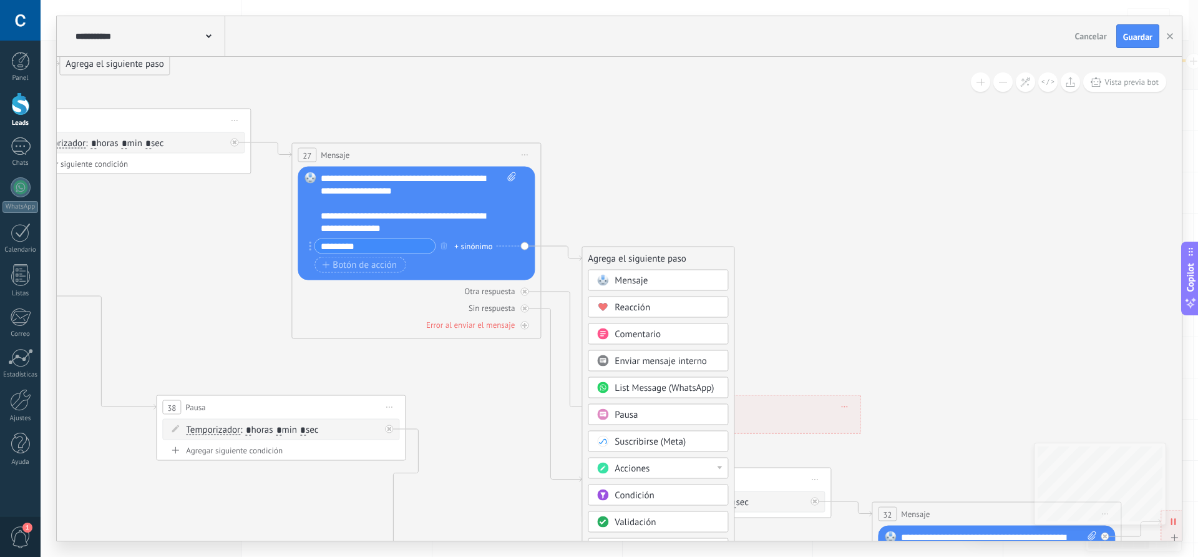
drag, startPoint x: 656, startPoint y: 254, endPoint x: 562, endPoint y: 95, distance: 184.6
click at [562, 95] on icon at bounding box center [187, 311] width 5679 height 1819
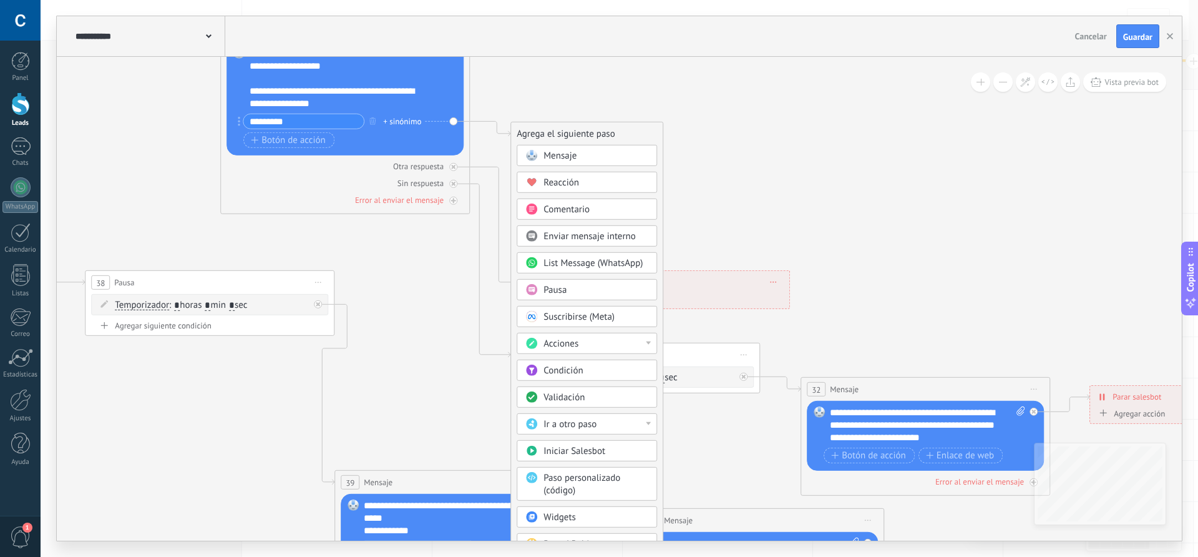
click at [586, 343] on div "Acciones" at bounding box center [595, 344] width 105 height 12
click at [449, 348] on icon at bounding box center [116, 186] width 5679 height 1819
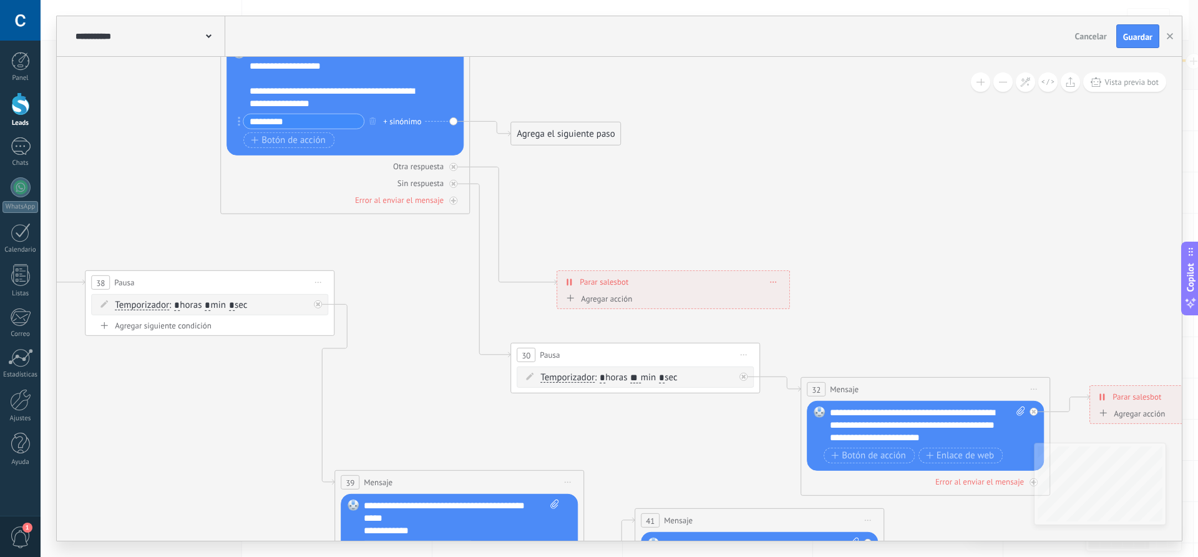
click at [558, 129] on div "Agrega el siguiente paso" at bounding box center [565, 134] width 109 height 21
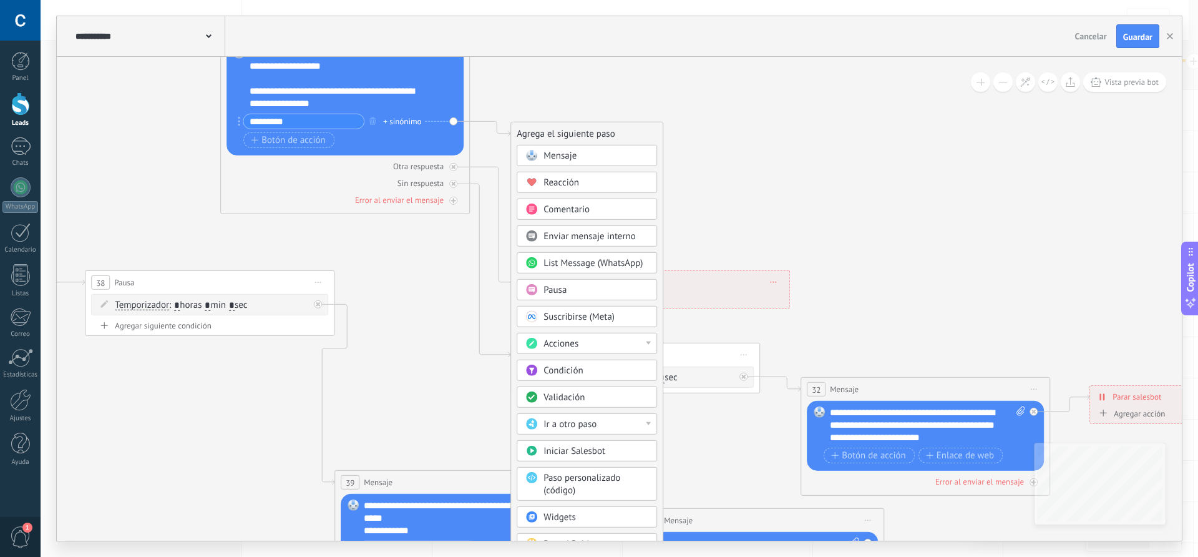
click at [578, 424] on span "Ir a otro paso" at bounding box center [569, 424] width 53 height 12
click at [562, 499] on div "41: Mensaje" at bounding box center [586, 498] width 139 height 21
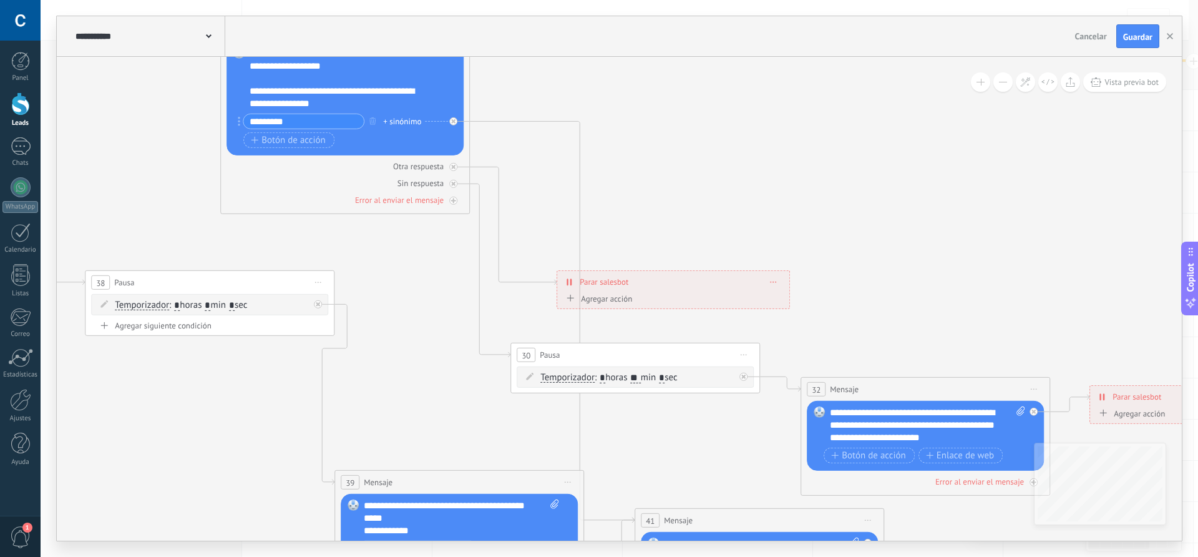
click at [726, 186] on icon at bounding box center [116, 186] width 5679 height 1819
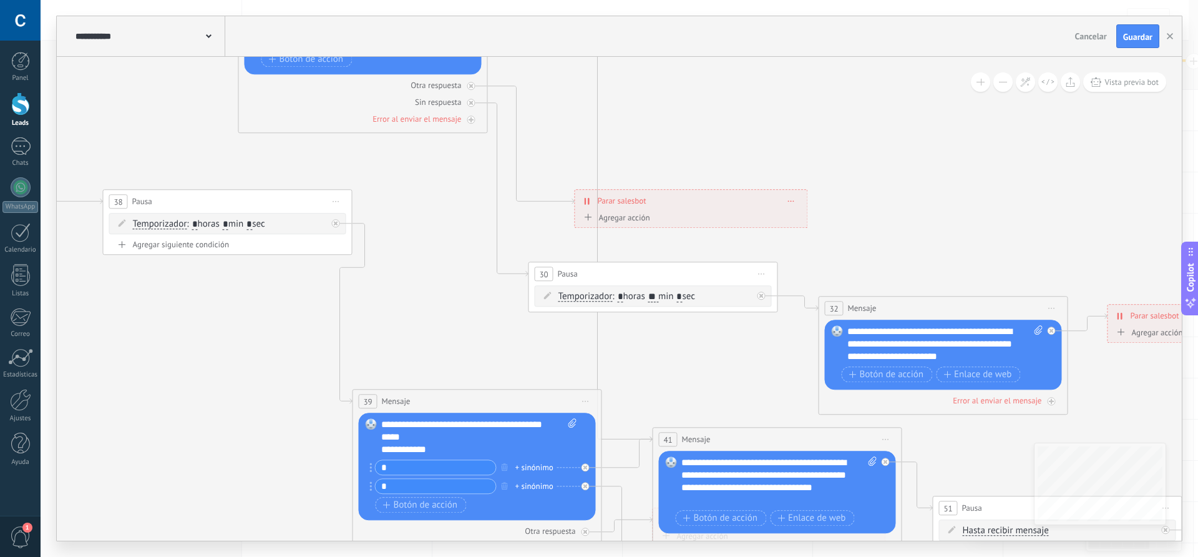
drag, startPoint x: 759, startPoint y: 214, endPoint x: 786, endPoint y: 110, distance: 107.6
click at [784, 104] on icon at bounding box center [134, 105] width 5679 height 1819
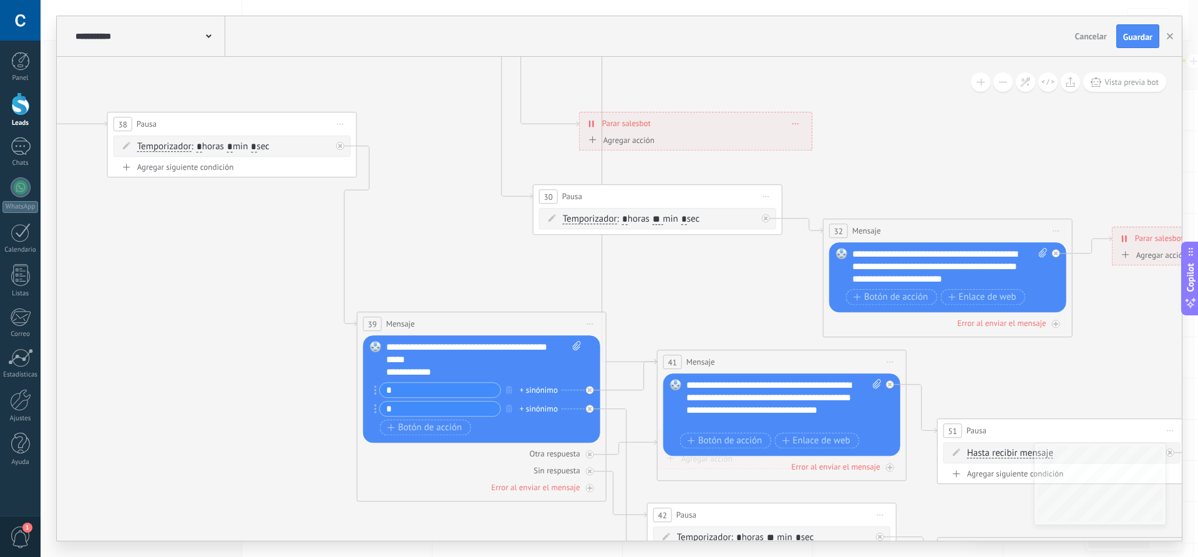
drag, startPoint x: 729, startPoint y: 353, endPoint x: 727, endPoint y: 221, distance: 131.0
click at [729, 221] on icon at bounding box center [139, 28] width 5679 height 1819
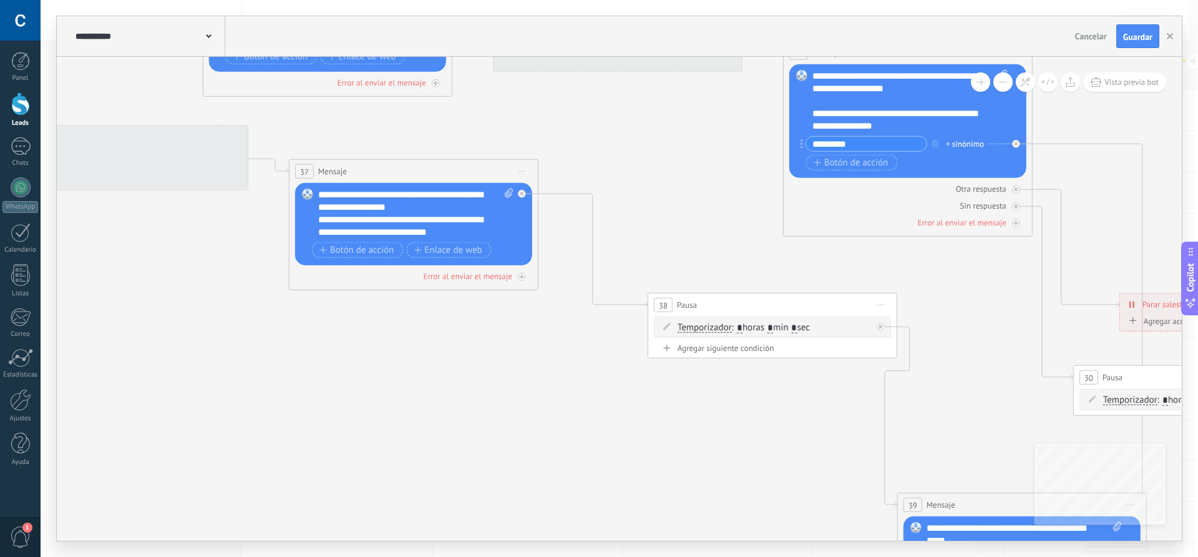
drag, startPoint x: 638, startPoint y: 180, endPoint x: 1168, endPoint y: 448, distance: 593.8
click at [1175, 444] on icon at bounding box center [679, 209] width 5679 height 1819
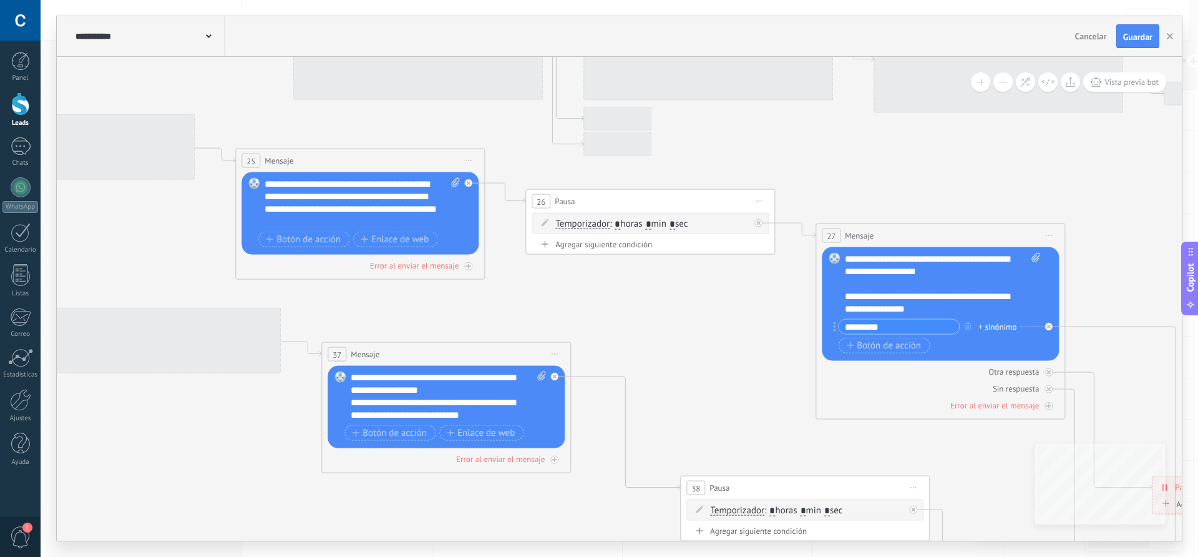
drag, startPoint x: 546, startPoint y: 391, endPoint x: 580, endPoint y: 543, distance: 155.3
click at [580, 543] on div "**********" at bounding box center [619, 278] width 1157 height 557
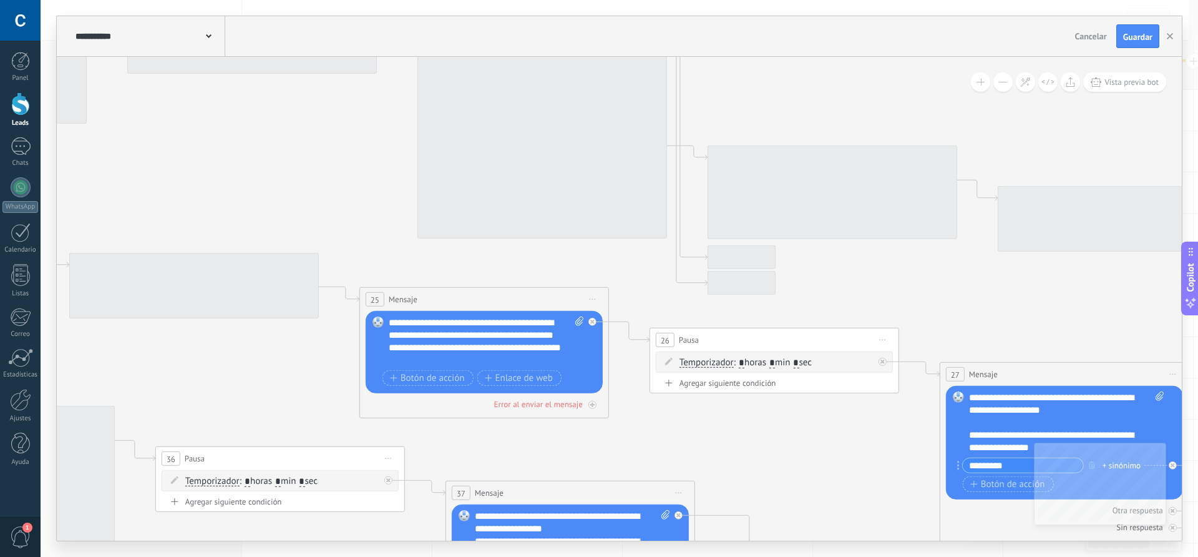
drag, startPoint x: 616, startPoint y: 359, endPoint x: 690, endPoint y: 433, distance: 104.6
click at [690, 433] on icon at bounding box center [836, 530] width 5679 height 1819
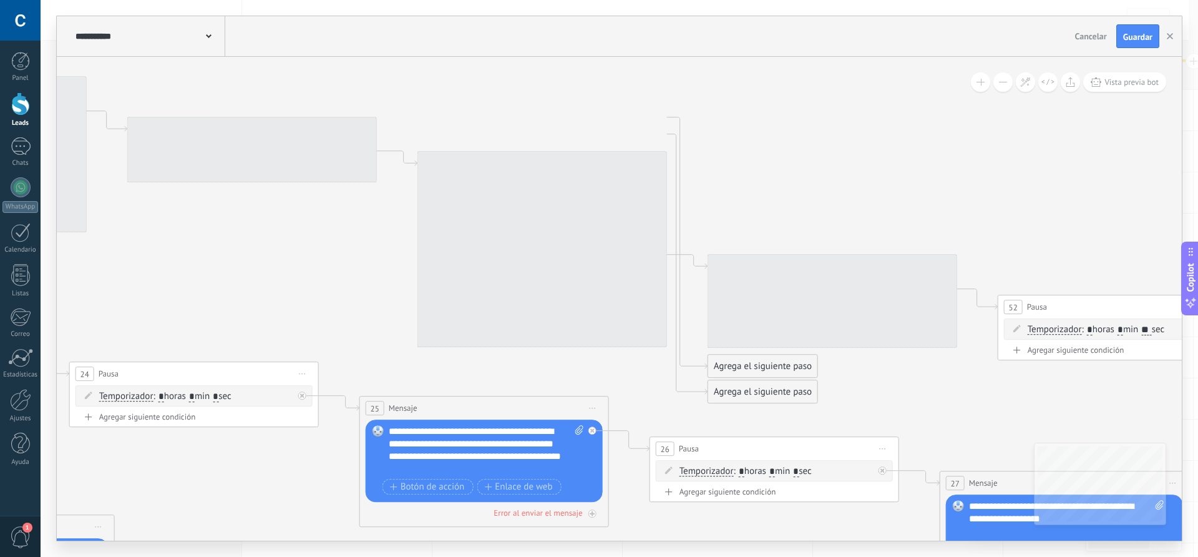
drag, startPoint x: 878, startPoint y: 283, endPoint x: 878, endPoint y: 392, distance: 108.6
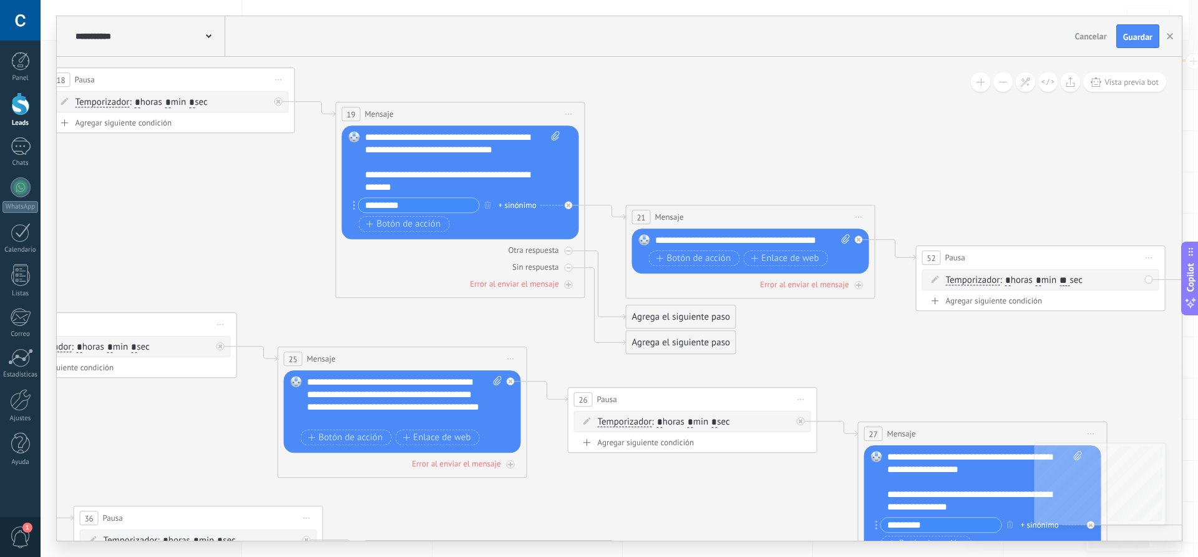
drag, startPoint x: 883, startPoint y: 198, endPoint x: 801, endPoint y: 150, distance: 95.1
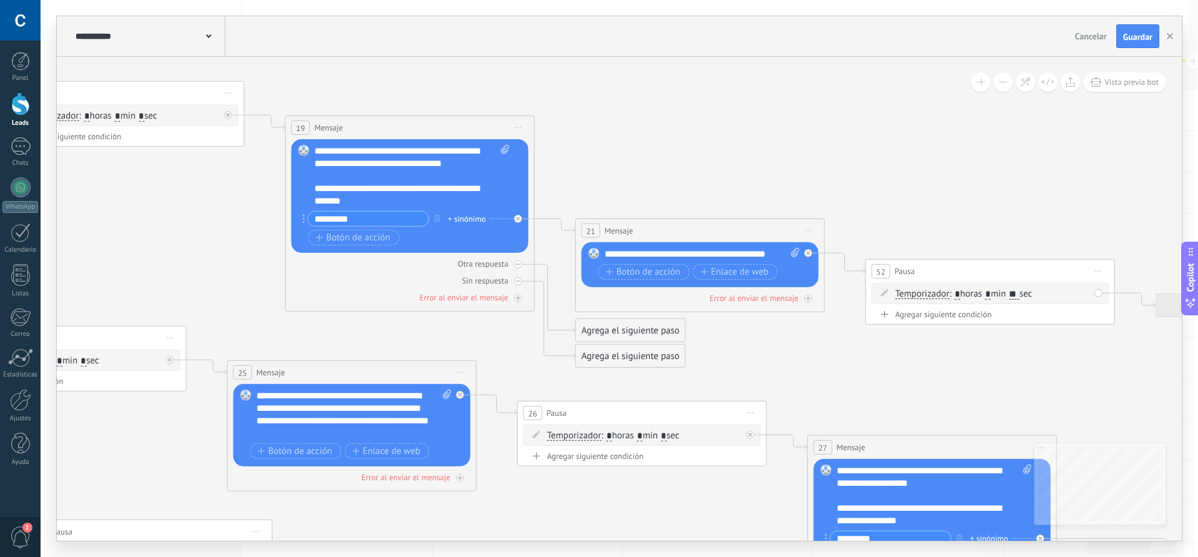
drag, startPoint x: 794, startPoint y: 345, endPoint x: 736, endPoint y: 358, distance: 59.5
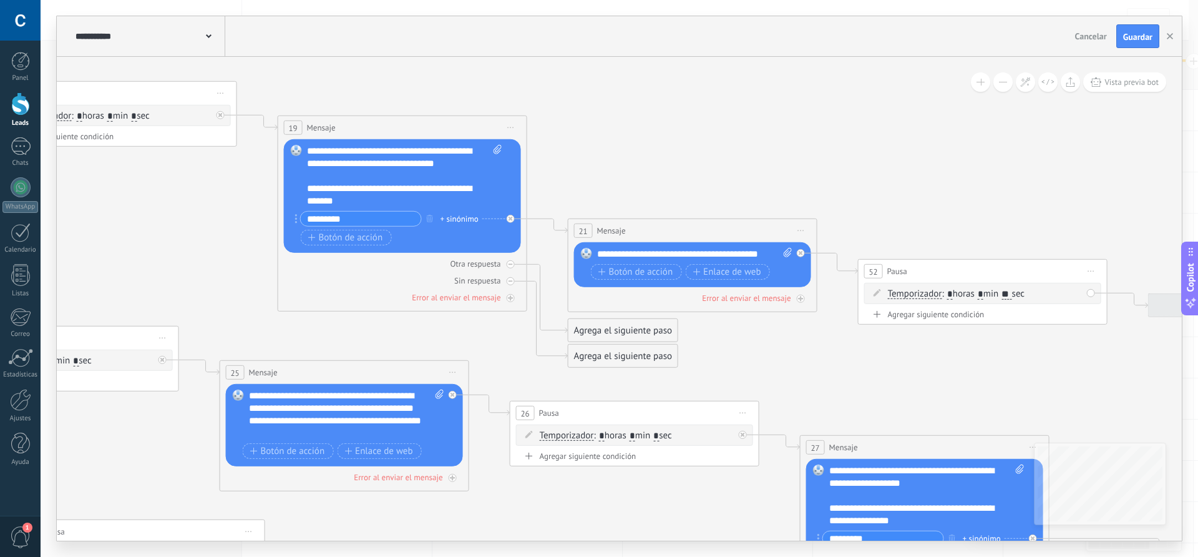
click at [643, 355] on div "Agrega el siguiente paso" at bounding box center [622, 356] width 109 height 21
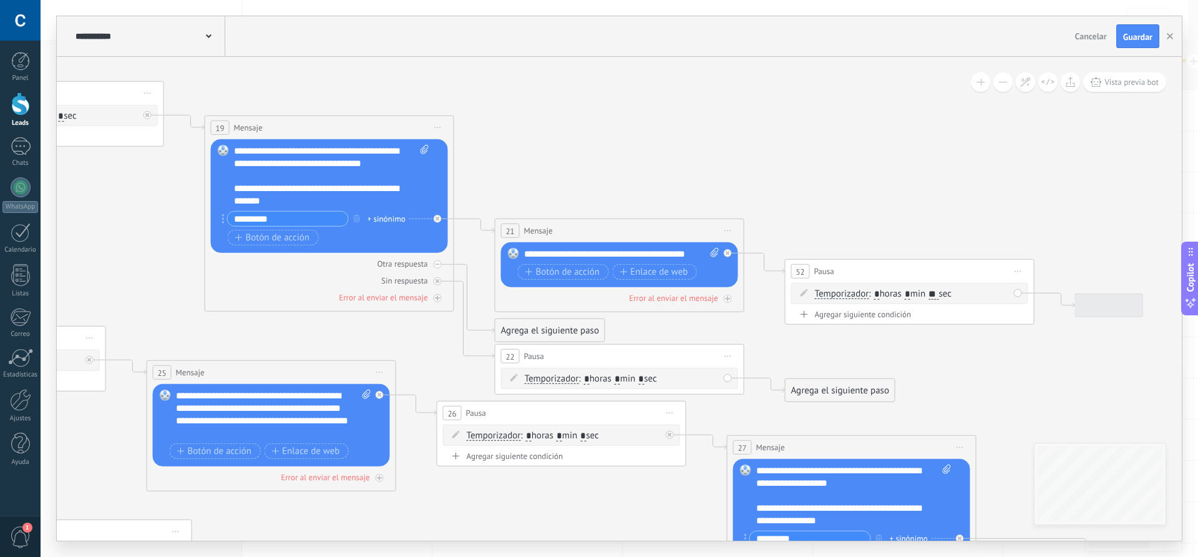
click at [620, 379] on input "*" at bounding box center [618, 379] width 6 height 10
type input "**"
click at [824, 391] on div "Agrega el siguiente paso" at bounding box center [840, 390] width 109 height 21
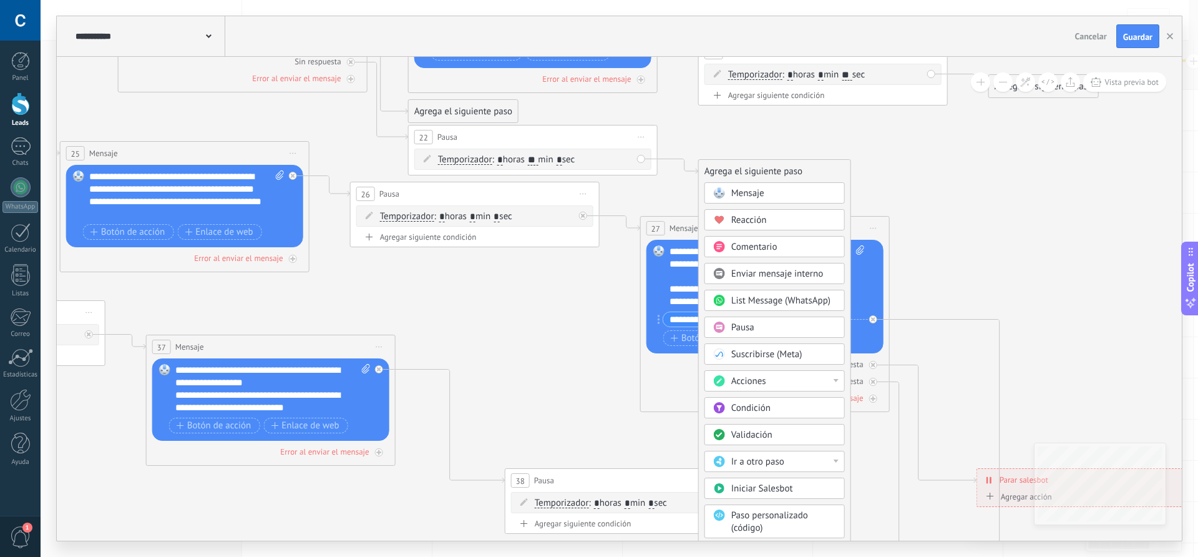
drag, startPoint x: 966, startPoint y: 381, endPoint x: 879, endPoint y: 162, distance: 235.0
click at [879, 162] on icon at bounding box center [536, 393] width 5679 height 1836
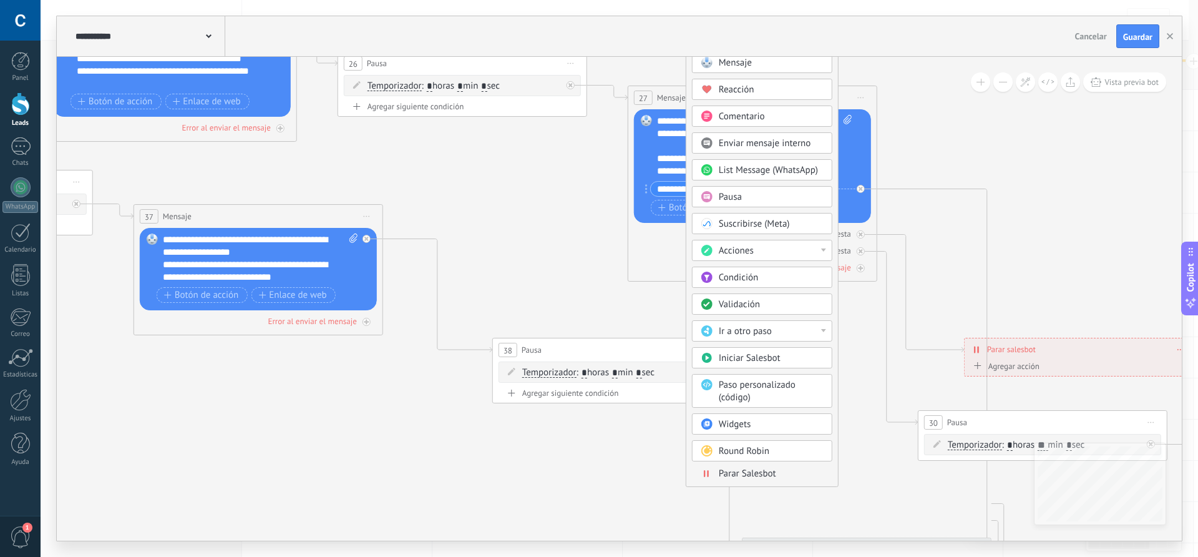
drag, startPoint x: 997, startPoint y: 245, endPoint x: 983, endPoint y: 99, distance: 146.6
click at [983, 99] on icon at bounding box center [524, 263] width 5679 height 1836
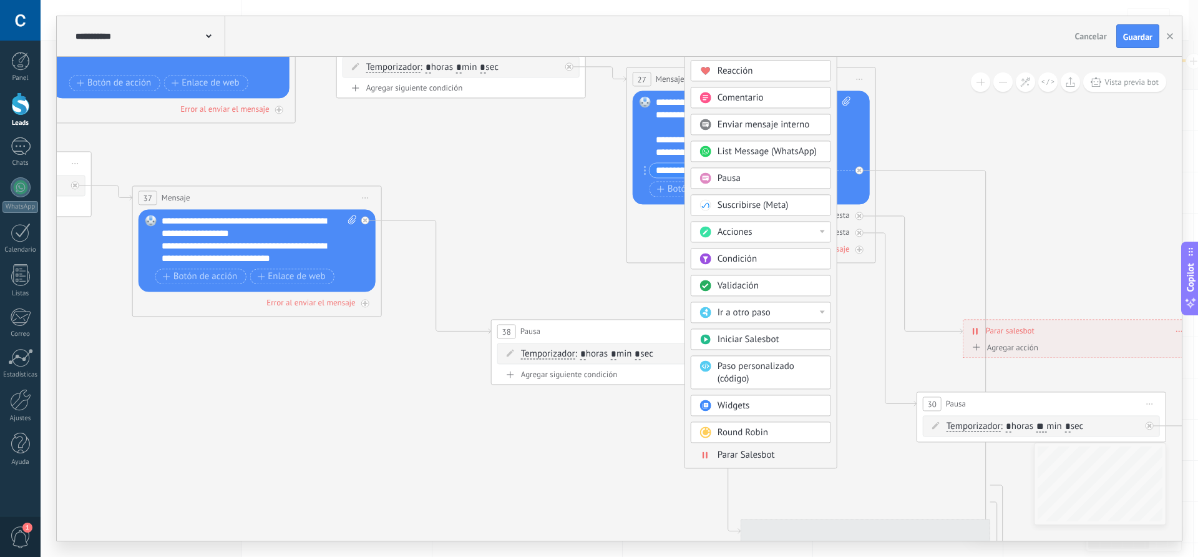
click at [744, 454] on span "Parar Salesbot" at bounding box center [746, 455] width 57 height 12
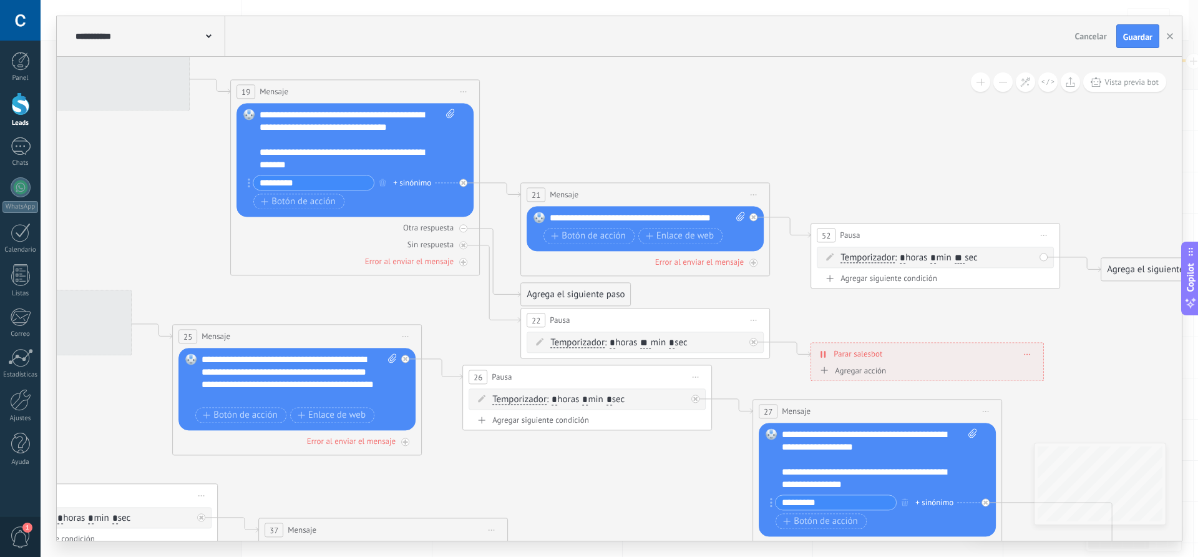
drag, startPoint x: 389, startPoint y: 199, endPoint x: 689, endPoint y: 525, distance: 443.8
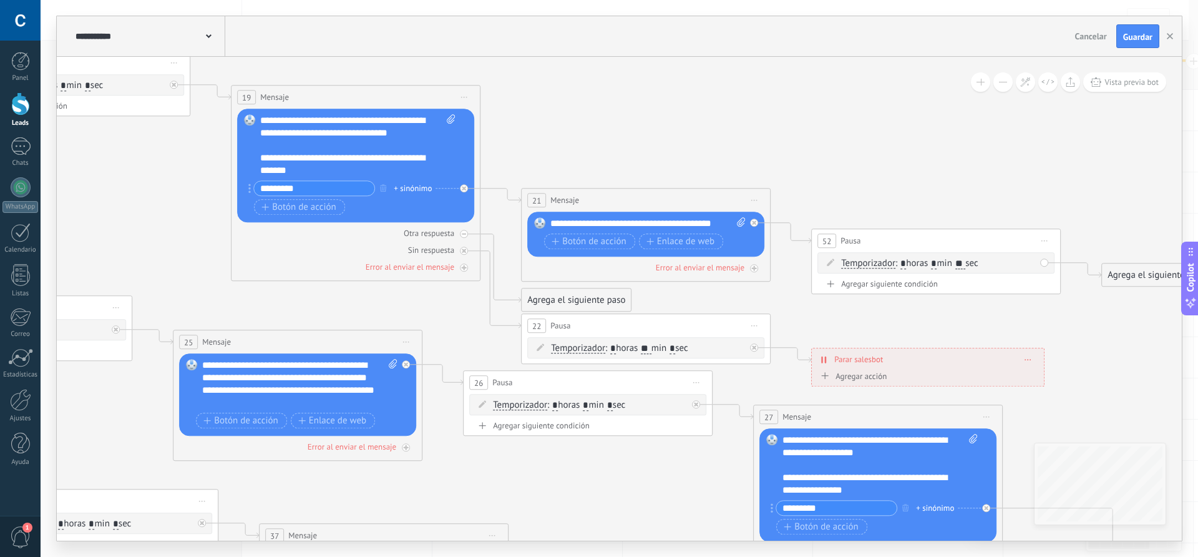
click at [755, 200] on icon at bounding box center [754, 200] width 6 height 1
click at [786, 285] on div "Borrar" at bounding box center [811, 281] width 124 height 21
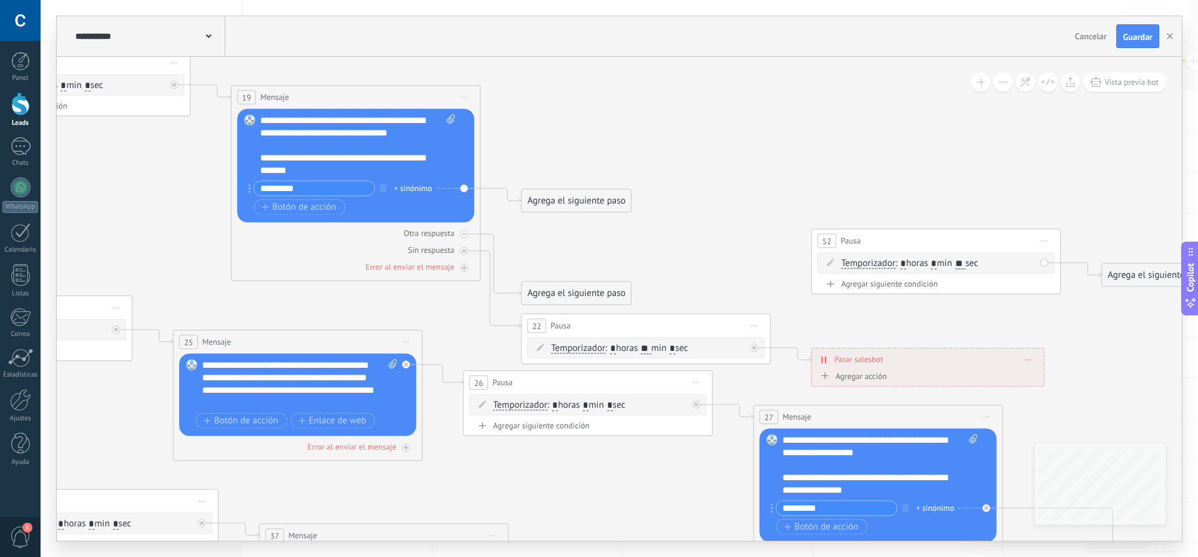
click at [570, 289] on div "Agrega el siguiente paso" at bounding box center [576, 293] width 109 height 21
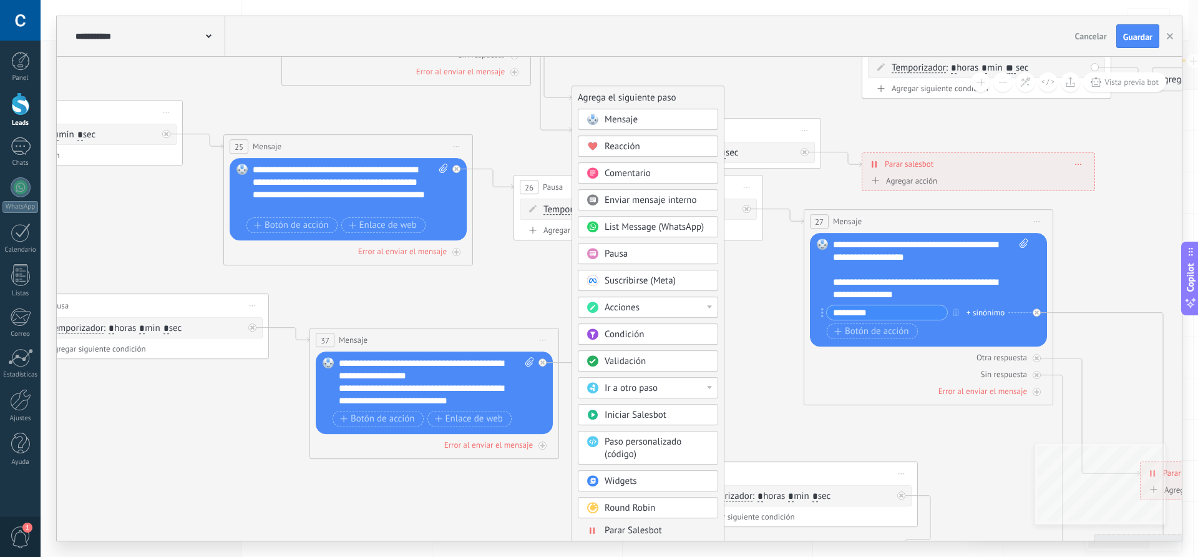
drag, startPoint x: 580, startPoint y: 268, endPoint x: 645, endPoint y: 52, distance: 224.6
click at [643, 47] on div "**********" at bounding box center [619, 278] width 1125 height 524
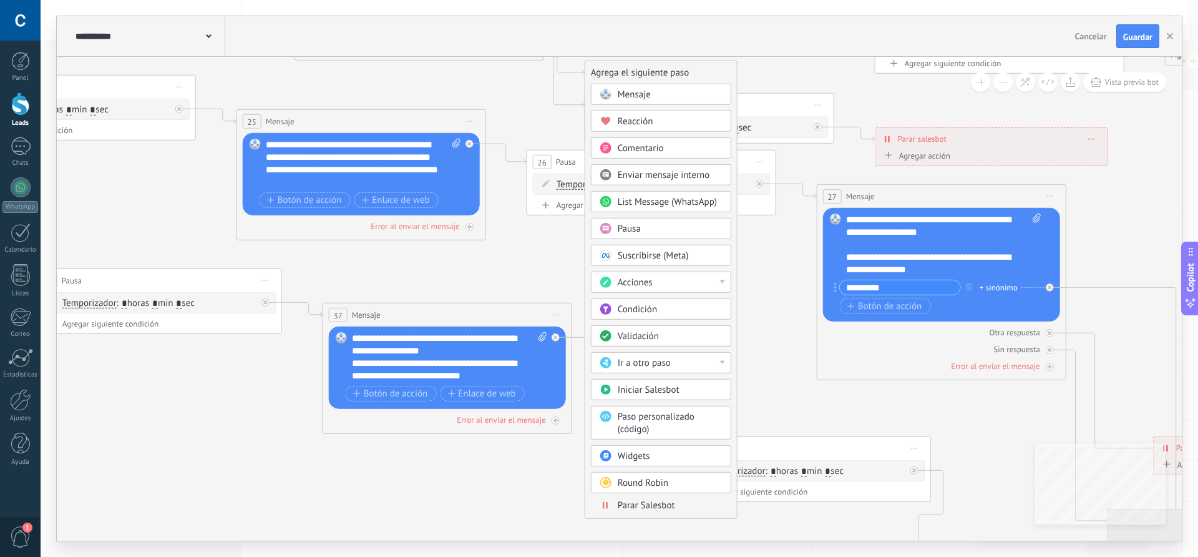
click at [646, 509] on span "Parar Salesbot" at bounding box center [646, 505] width 57 height 12
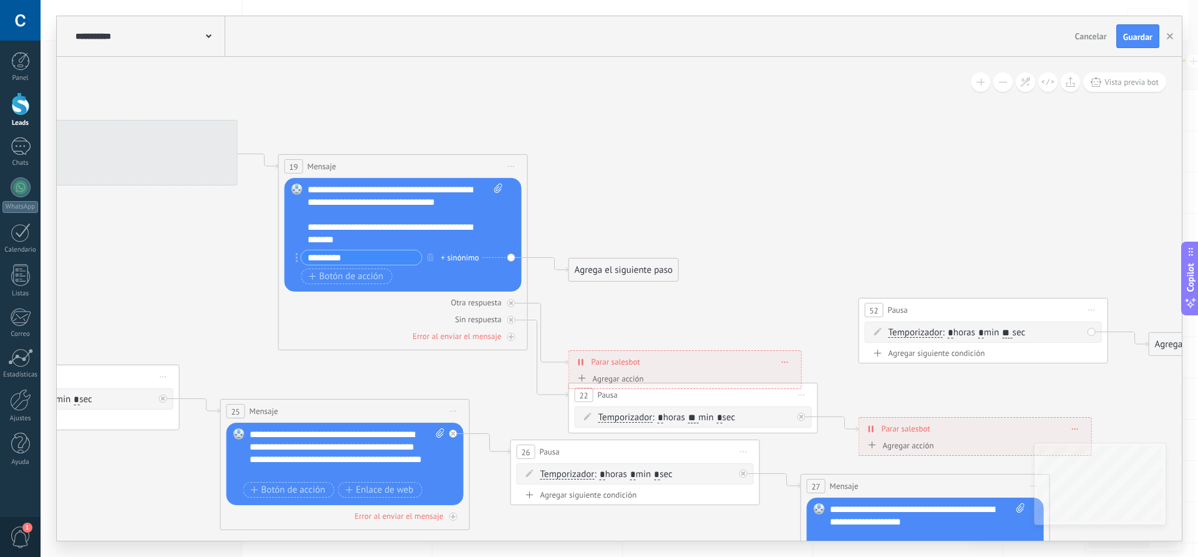
drag, startPoint x: 601, startPoint y: 355, endPoint x: 639, endPoint y: 533, distance: 181.7
click at [638, 556] on html ".abccls-1,.abccls-2{fill-rule:evenodd}.abccls-2{fill:#fff} .abfcls-1{fill:none}…" at bounding box center [599, 278] width 1198 height 557
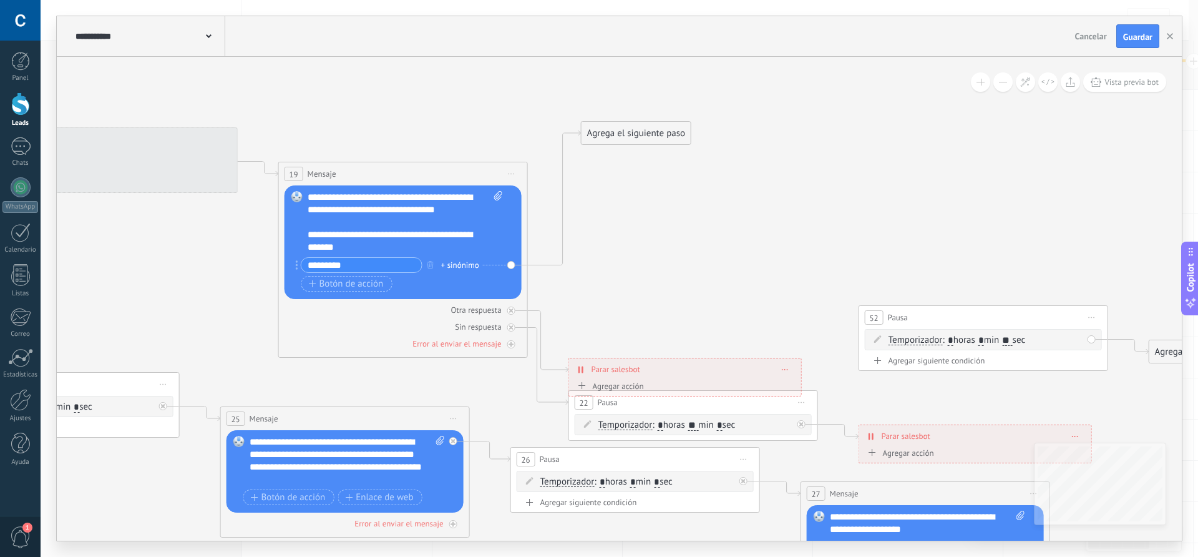
drag, startPoint x: 612, startPoint y: 276, endPoint x: 625, endPoint y: 131, distance: 145.3
click at [625, 131] on div "Agrega el siguiente paso" at bounding box center [635, 133] width 109 height 21
click at [625, 130] on div "Agrega el siguiente paso" at bounding box center [635, 132] width 109 height 21
click at [636, 139] on div "Agrega el siguiente paso" at bounding box center [635, 132] width 109 height 21
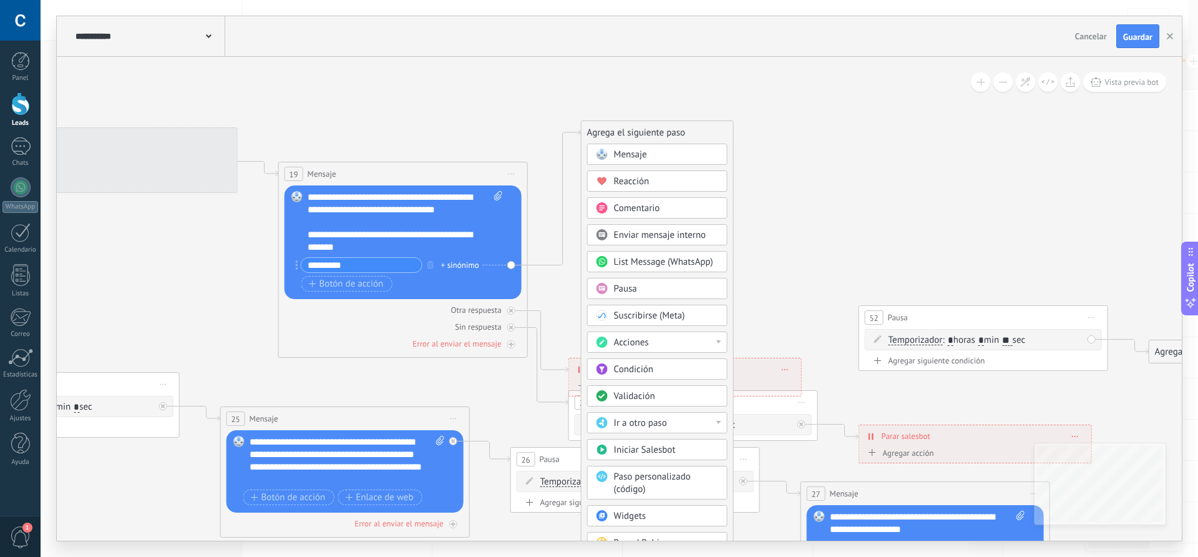
click at [659, 343] on div "Acciones" at bounding box center [666, 342] width 105 height 12
click at [609, 132] on div "Agrega el siguiente paso" at bounding box center [657, 132] width 152 height 21
click at [646, 343] on span "Acciones" at bounding box center [631, 342] width 35 height 12
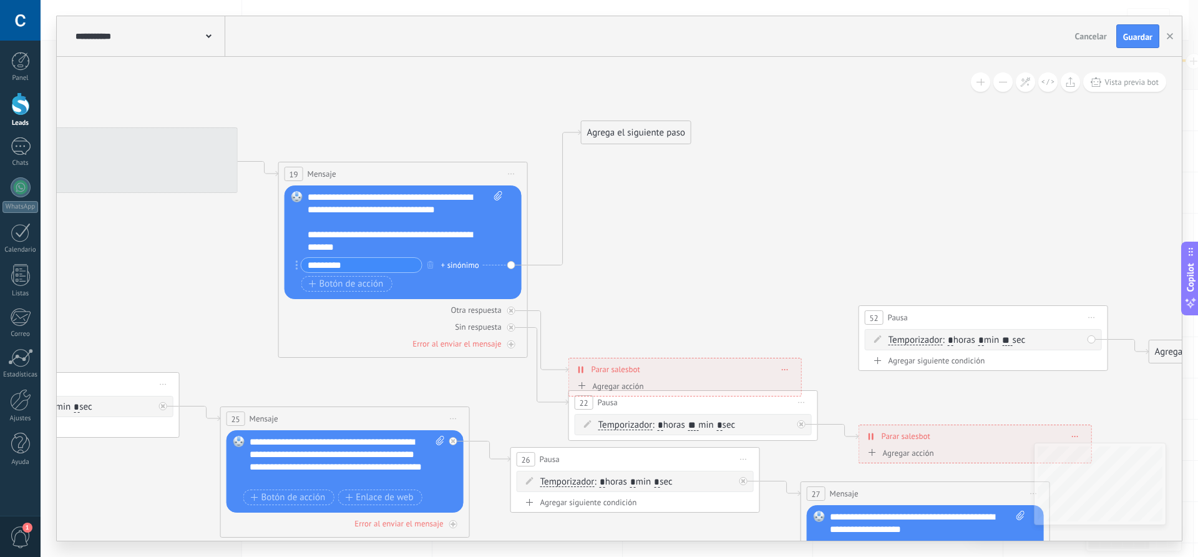
click at [638, 133] on div "Agrega el siguiente paso" at bounding box center [635, 132] width 109 height 21
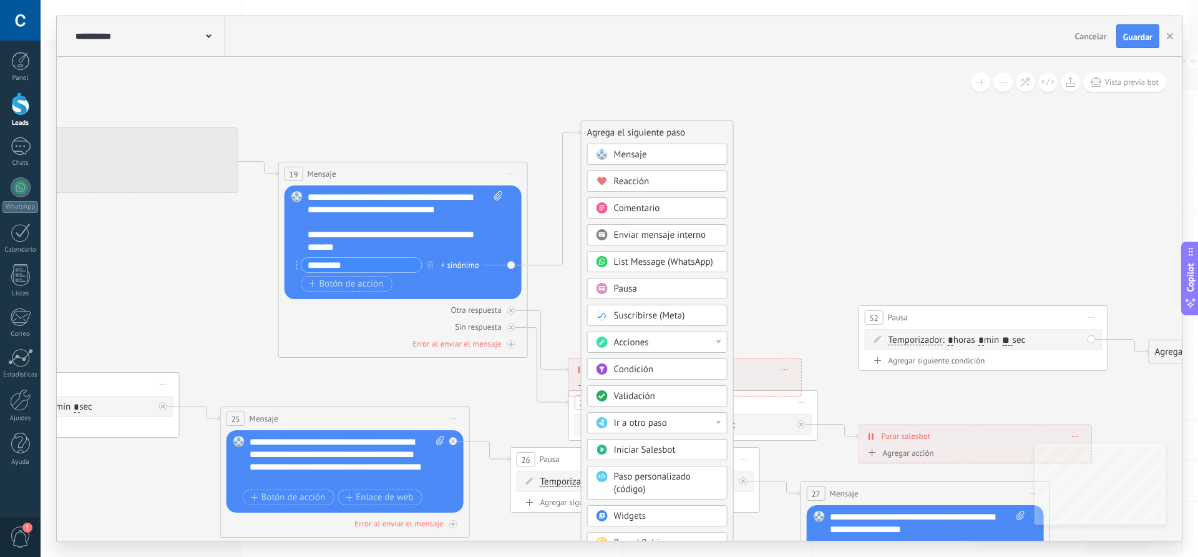
click at [659, 427] on span "Ir a otro paso" at bounding box center [640, 423] width 53 height 12
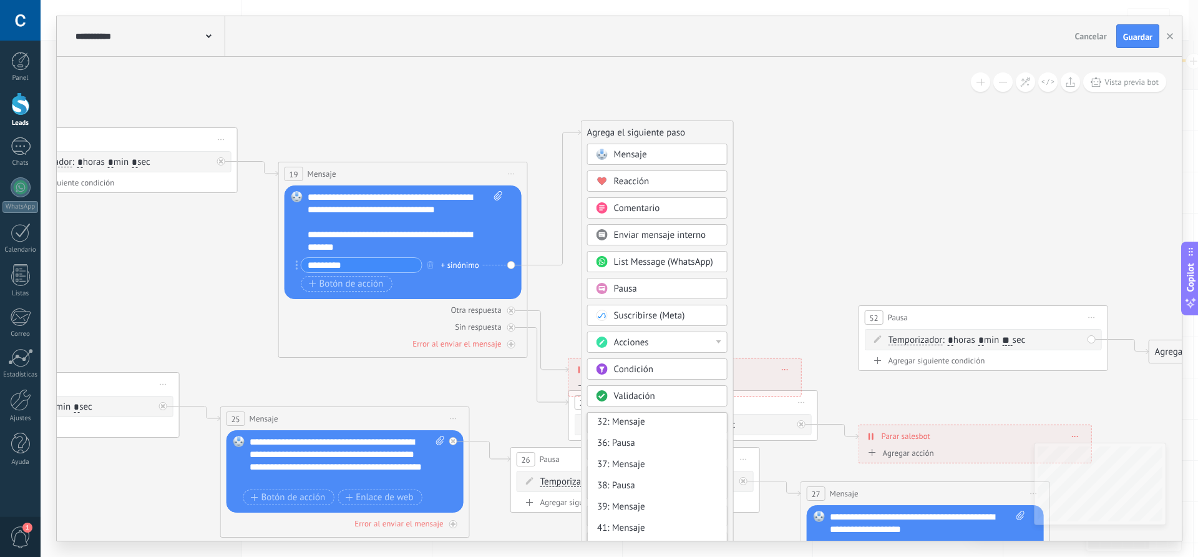
scroll to position [426, 0]
click at [635, 465] on div "41: Mensaje" at bounding box center [657, 464] width 139 height 21
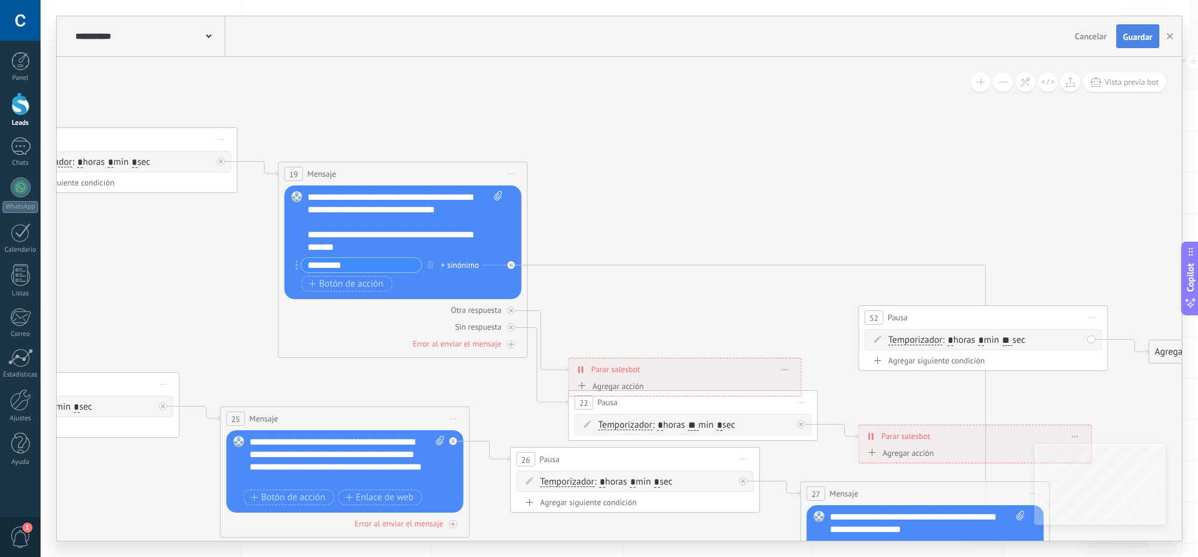
click at [1138, 36] on span "Guardar" at bounding box center [1137, 36] width 29 height 9
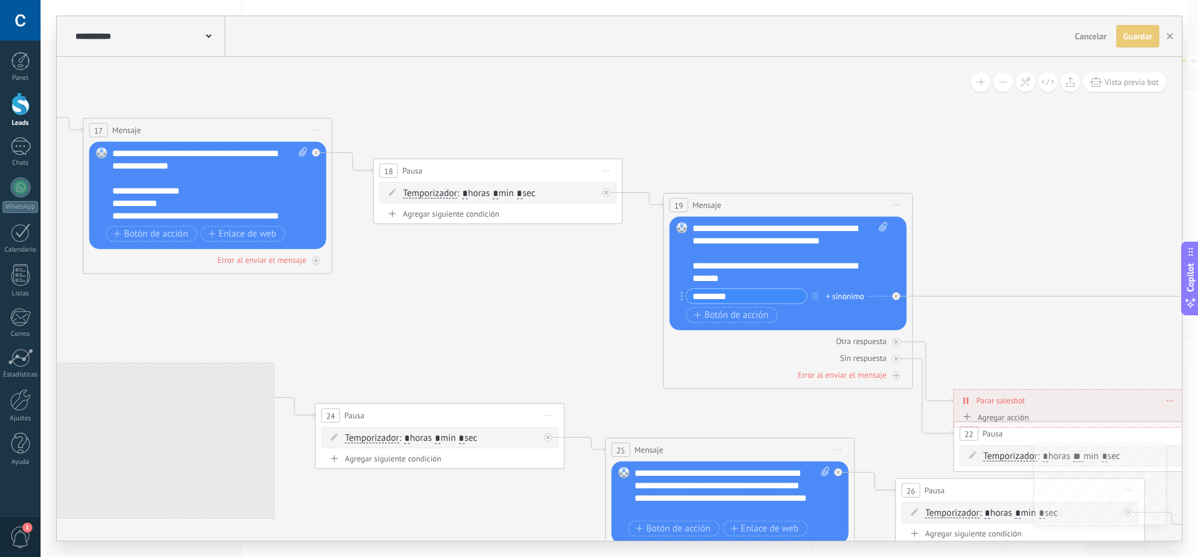
drag, startPoint x: 675, startPoint y: 206, endPoint x: 1074, endPoint y: 245, distance: 401.2
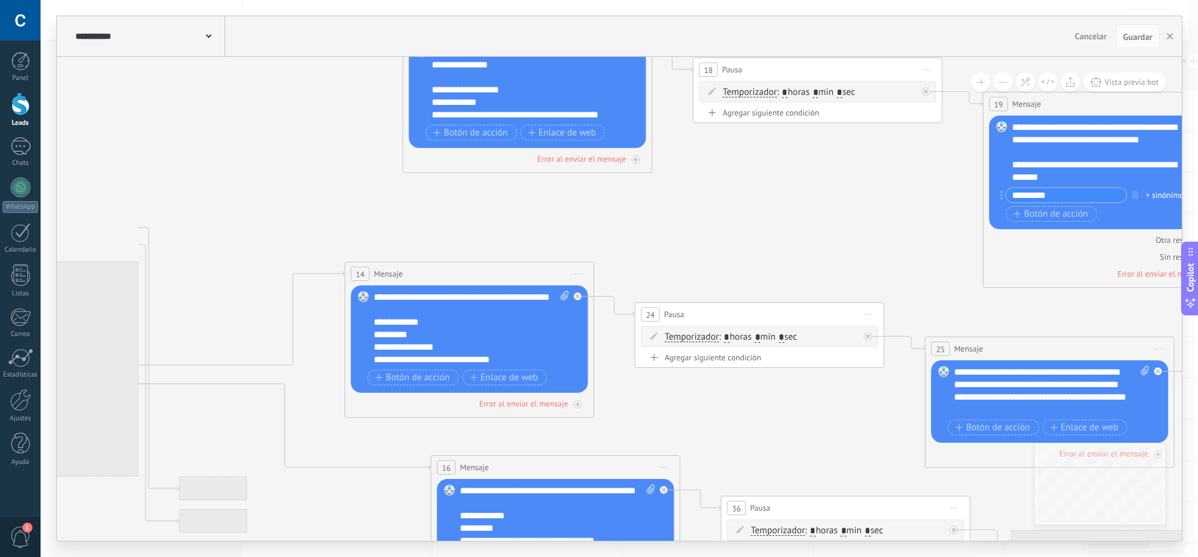
drag, startPoint x: 503, startPoint y: 320, endPoint x: 685, endPoint y: 222, distance: 206.8
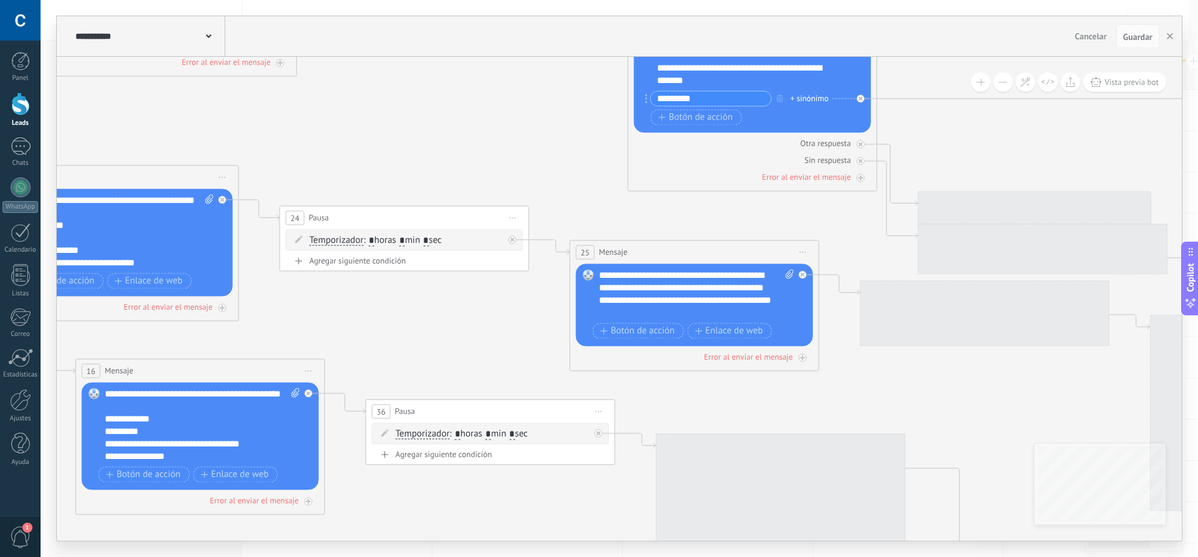
drag, startPoint x: 719, startPoint y: 457, endPoint x: 422, endPoint y: 346, distance: 317.1
click at [422, 346] on icon at bounding box center [1046, 492] width 5679 height 1836
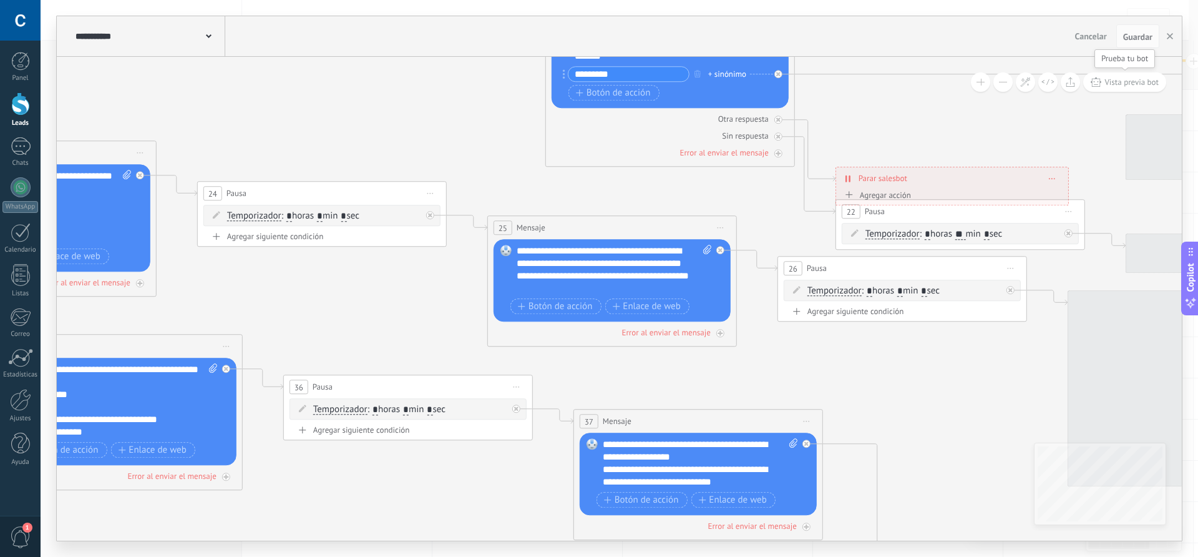
click at [1133, 85] on span "Vista previa bot" at bounding box center [1131, 82] width 54 height 11
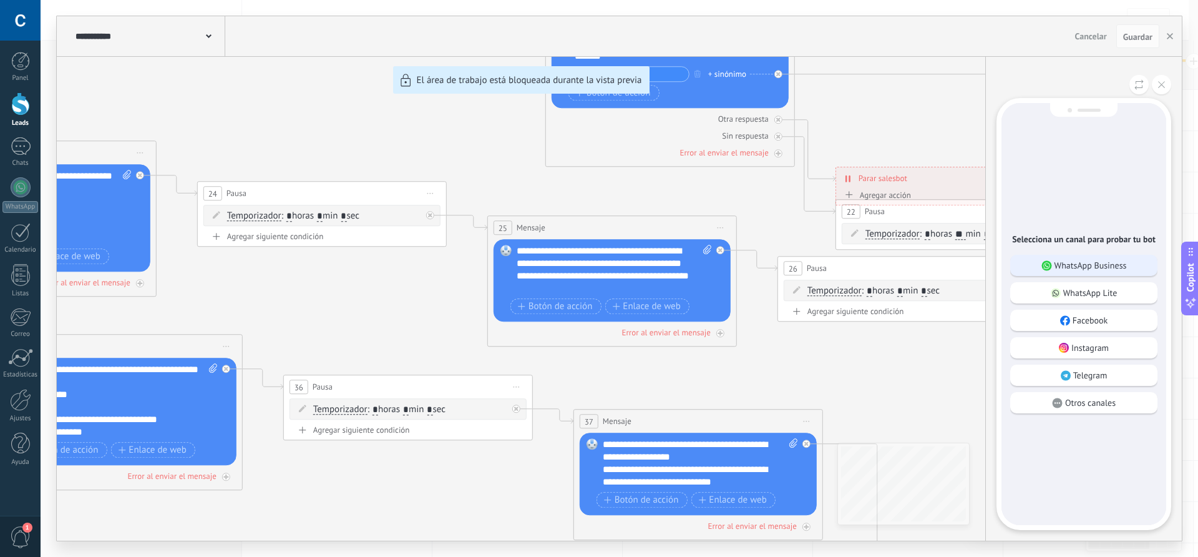
click at [1084, 260] on p "WhatsApp Business" at bounding box center [1090, 265] width 72 height 11
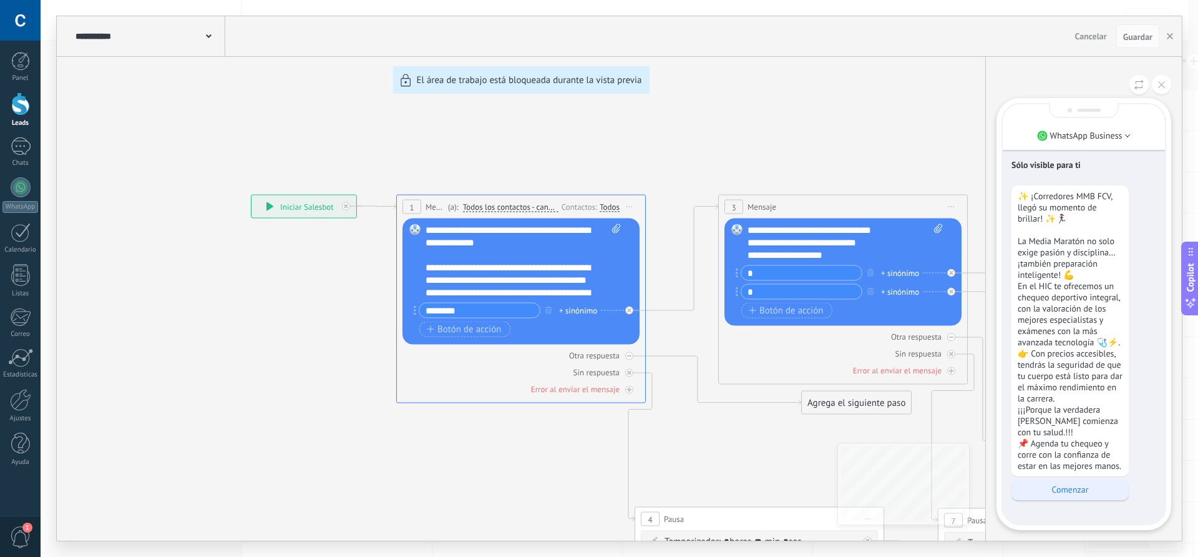
click at [1073, 484] on p "Comenzar" at bounding box center [1070, 489] width 105 height 11
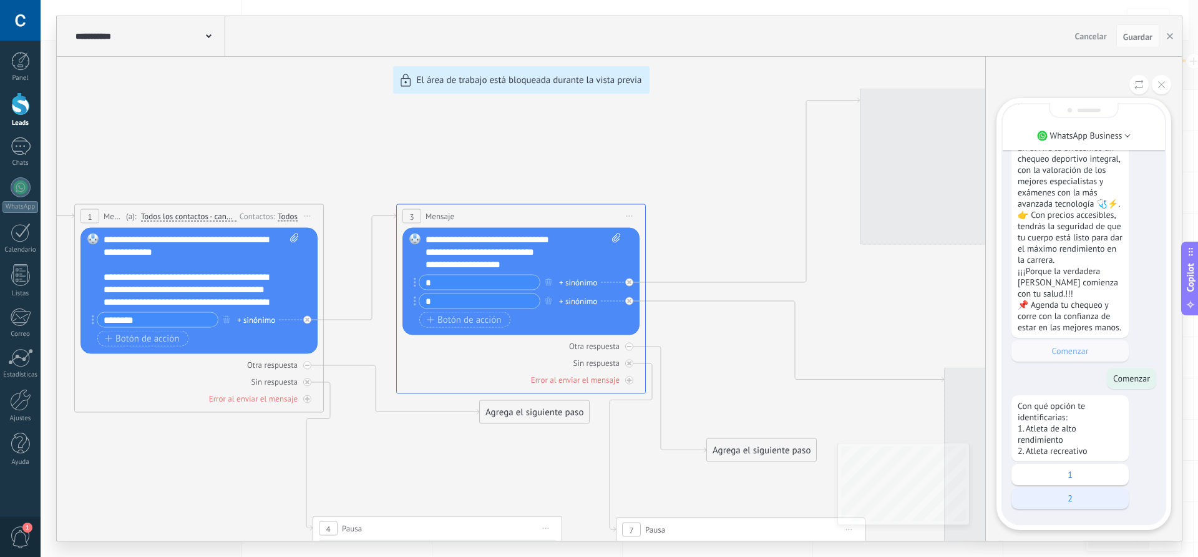
click at [1073, 492] on p "2" at bounding box center [1070, 497] width 105 height 11
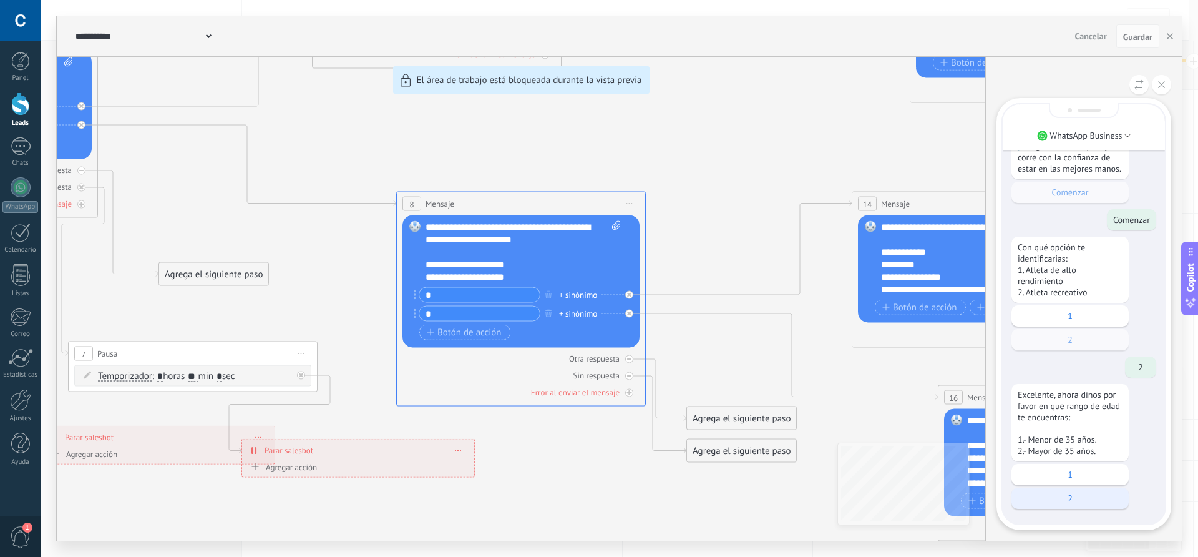
click at [1069, 492] on p "2" at bounding box center [1070, 497] width 105 height 11
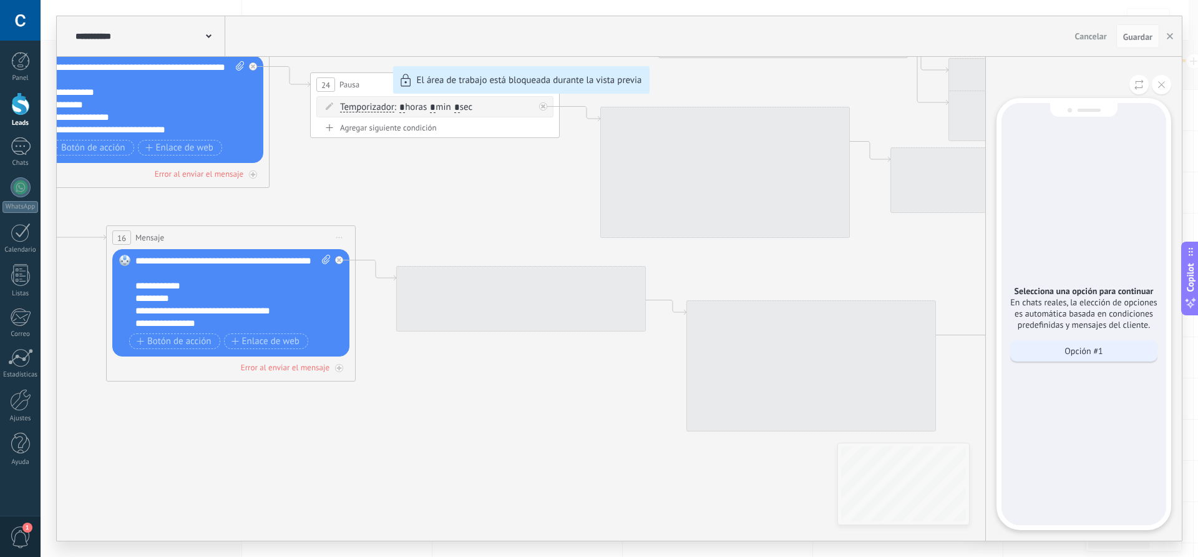
click at [1076, 345] on p "Opción #1" at bounding box center [1083, 350] width 38 height 11
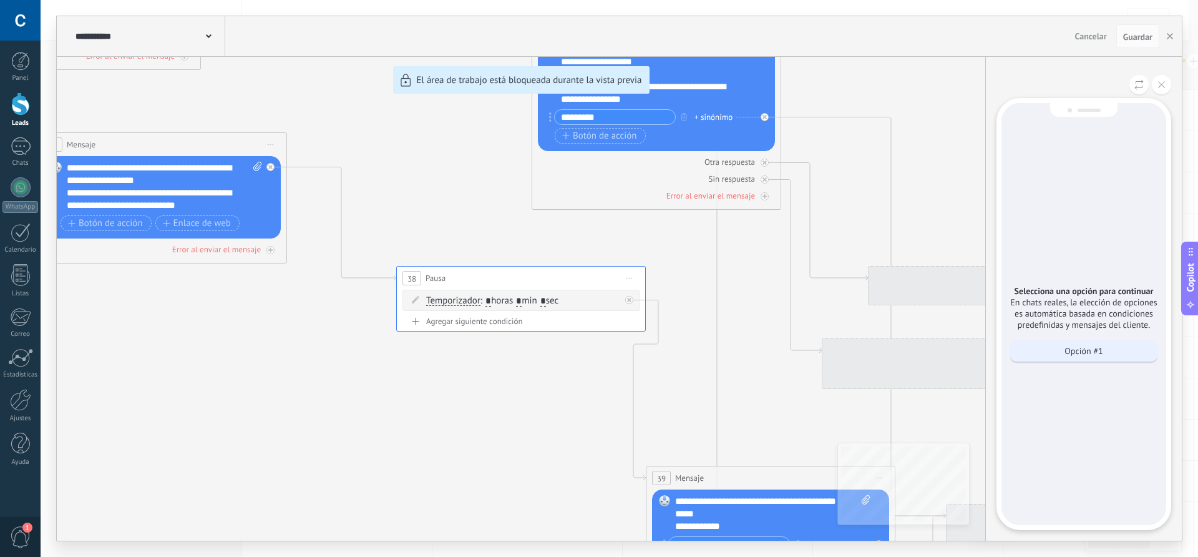
click at [1074, 345] on p "Opción #1" at bounding box center [1083, 350] width 38 height 11
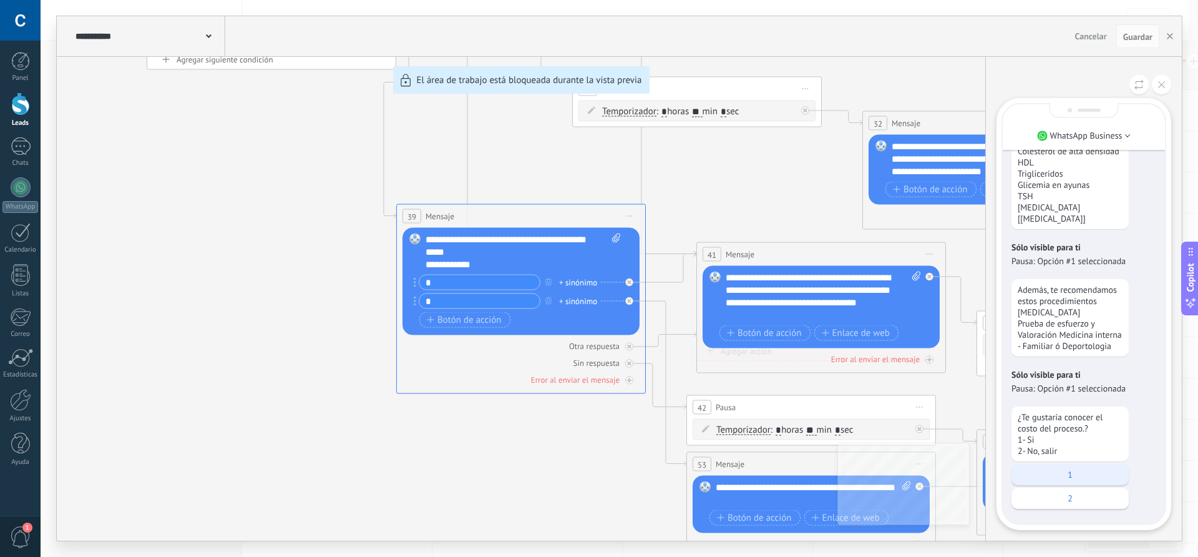
click at [1064, 469] on p "1" at bounding box center [1070, 474] width 105 height 11
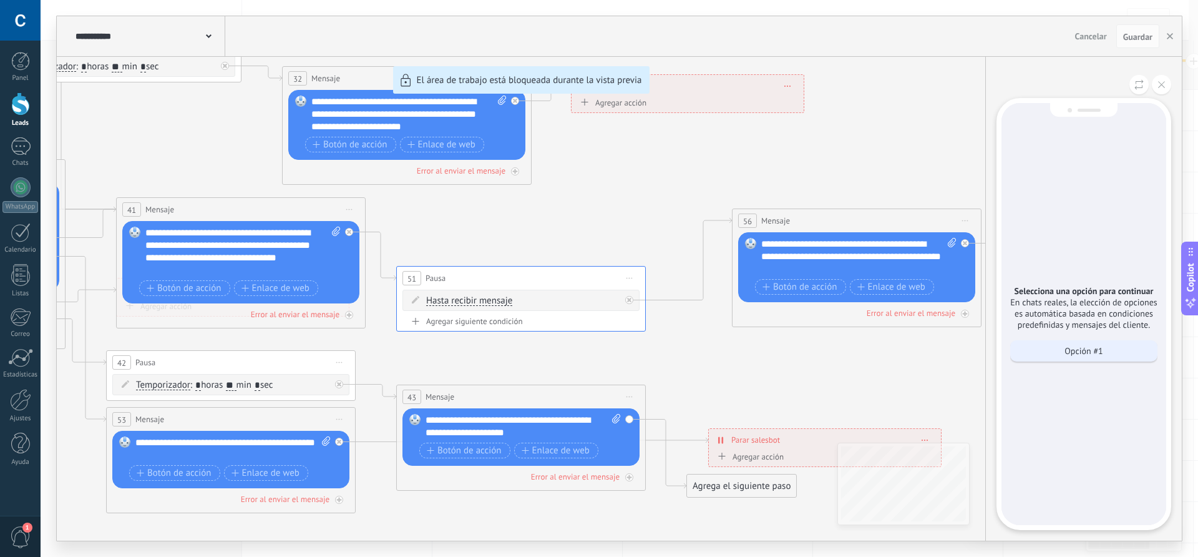
click at [1078, 345] on p "Opción #1" at bounding box center [1083, 350] width 38 height 11
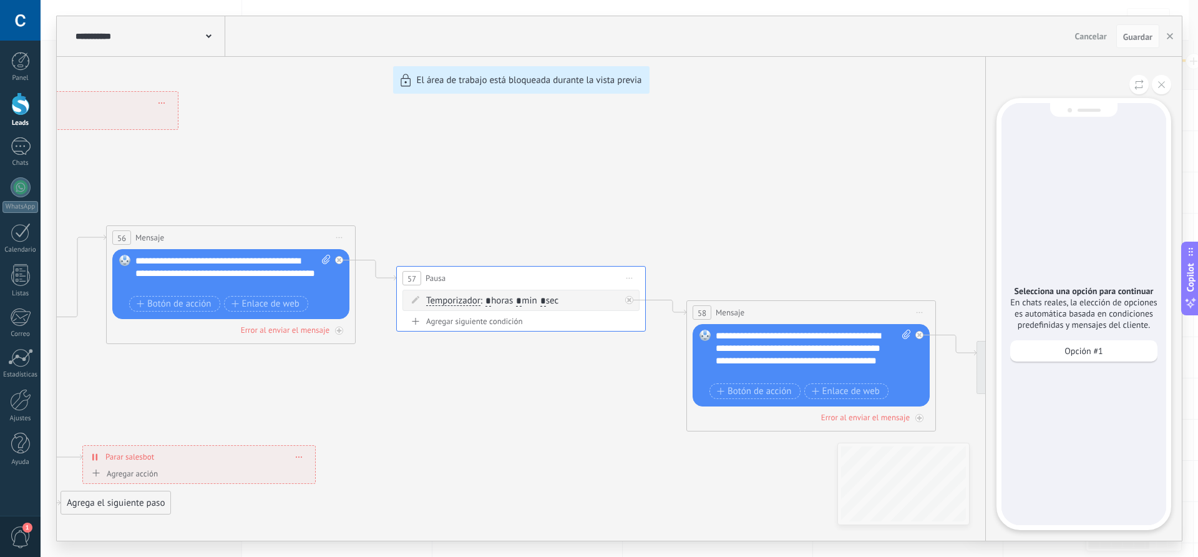
click at [1078, 345] on p "Opción #1" at bounding box center [1083, 350] width 38 height 11
